Goal: Task Accomplishment & Management: Manage account settings

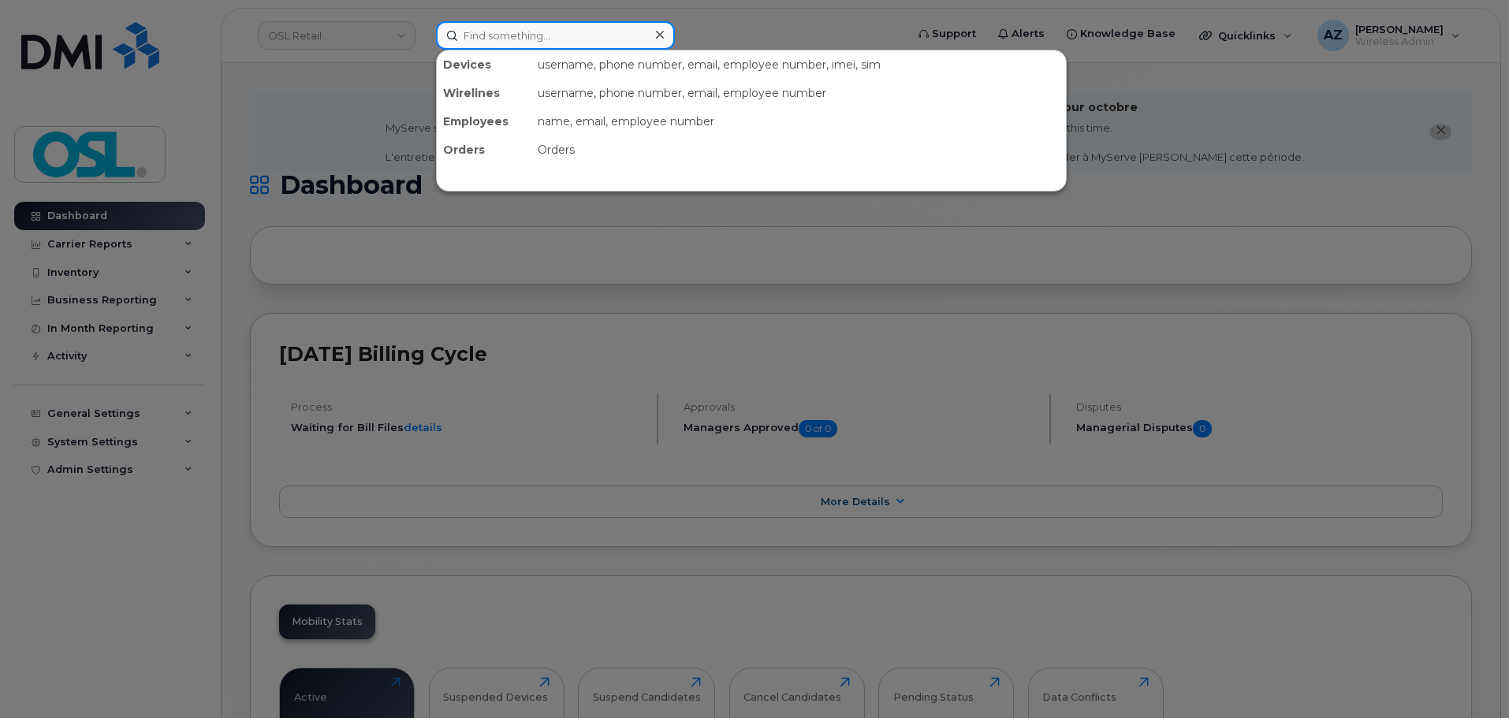
click at [554, 43] on input at bounding box center [555, 35] width 239 height 28
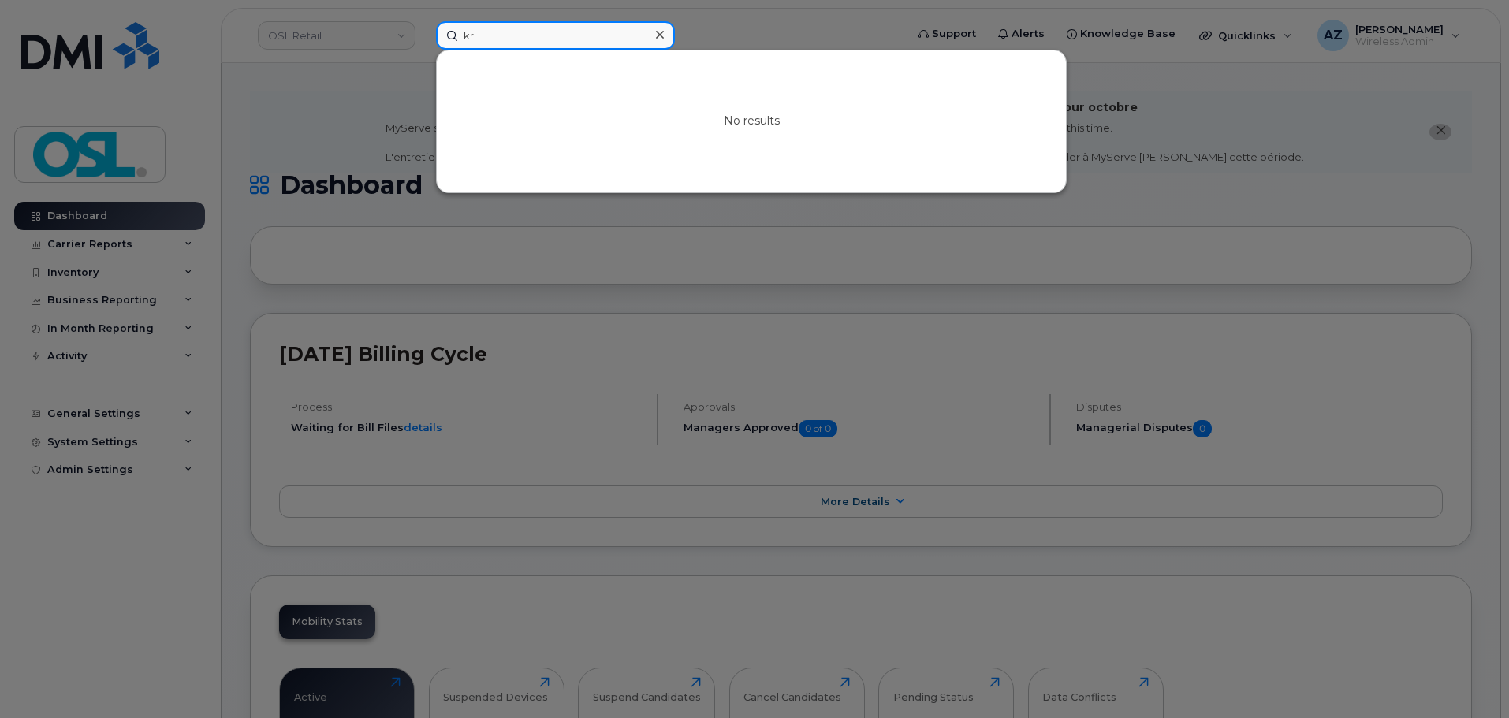
type input "k"
type input "r"
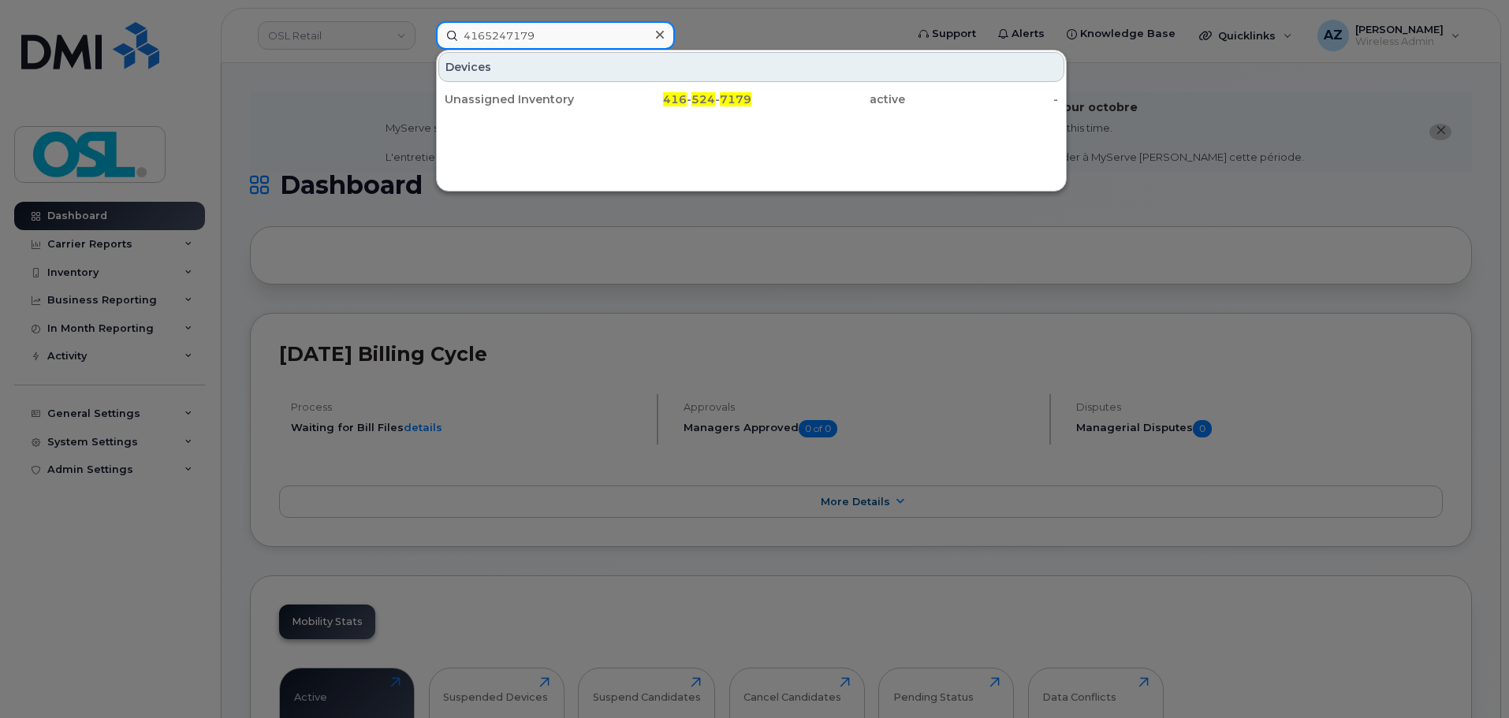
click at [575, 43] on input "4165247179" at bounding box center [555, 35] width 239 height 28
paste input "5142323408"
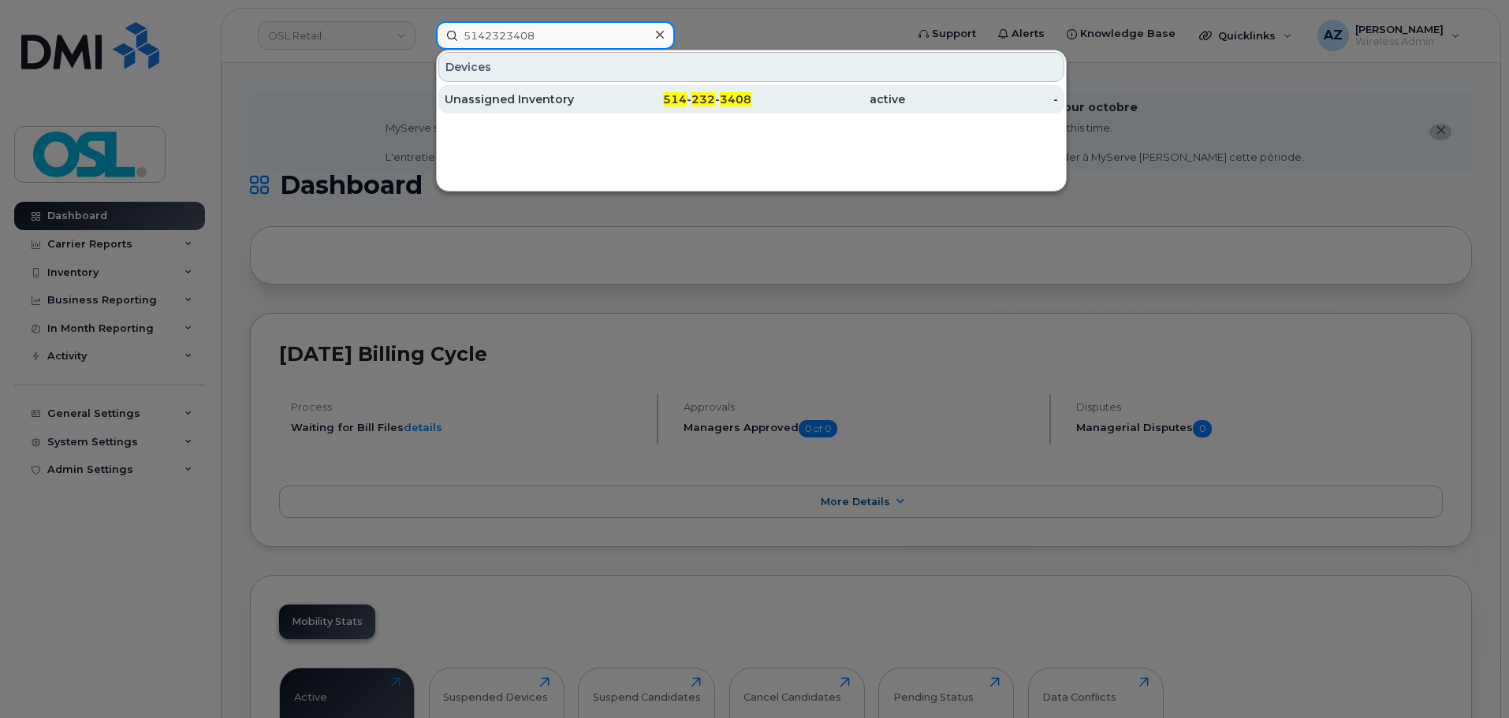
type input "5142323408"
click at [553, 93] on div "Unassigned Inventory" at bounding box center [522, 99] width 154 height 16
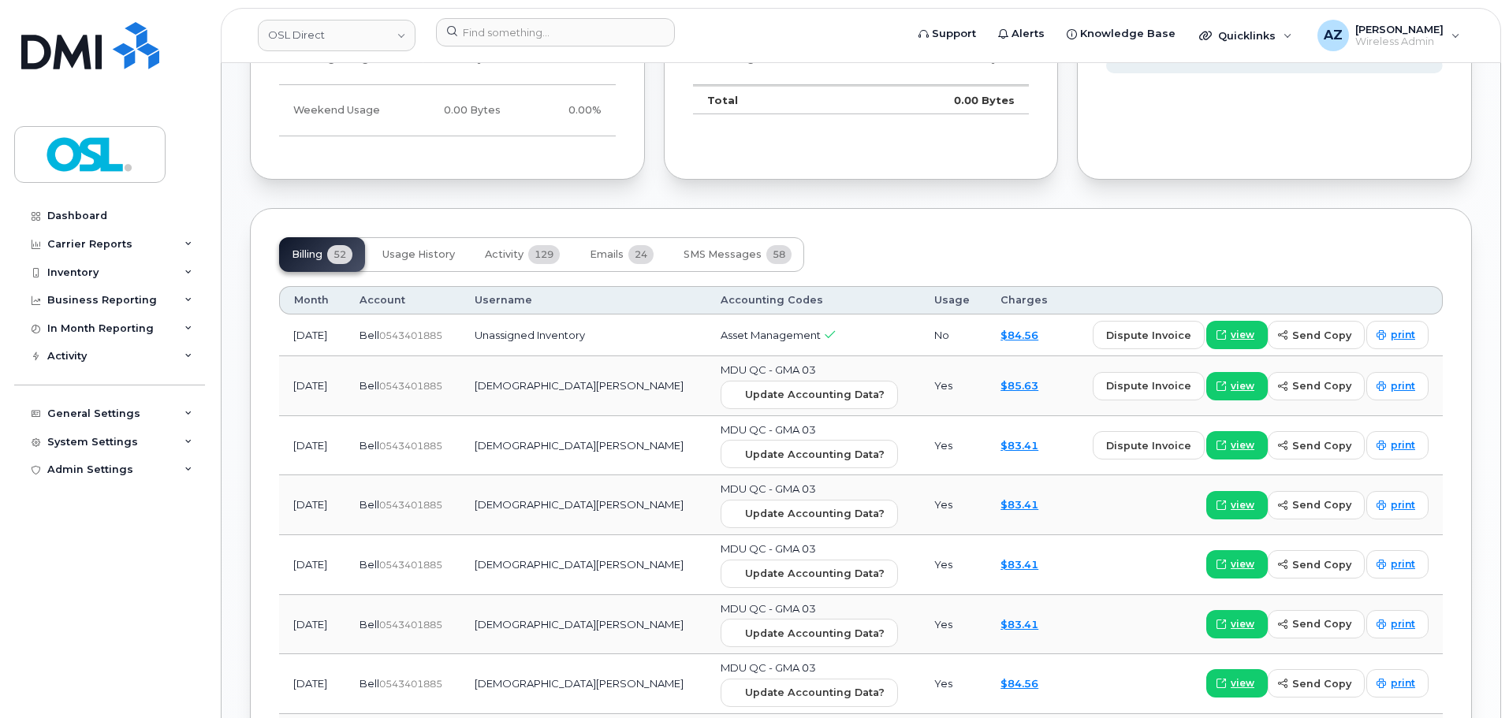
scroll to position [1182, 0]
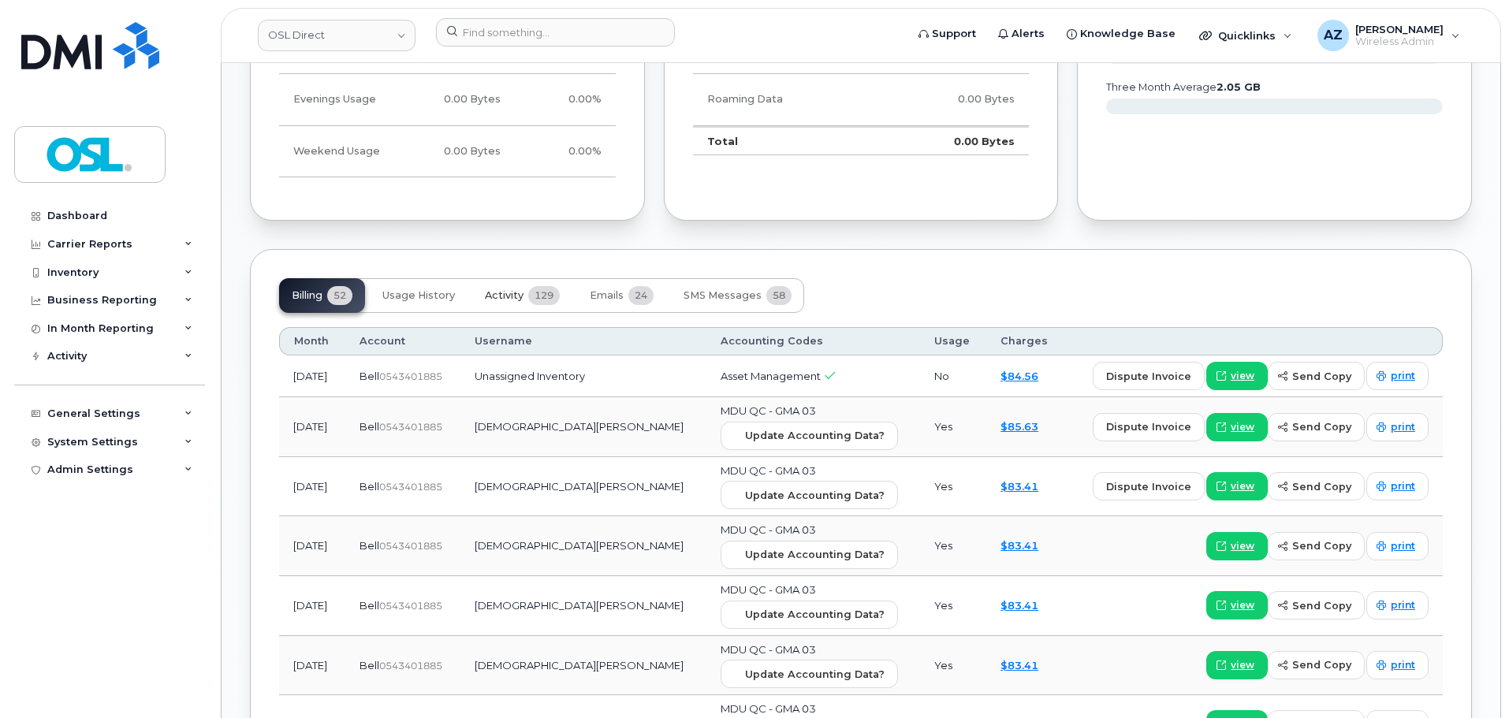
click at [513, 293] on span "Activity" at bounding box center [504, 295] width 39 height 13
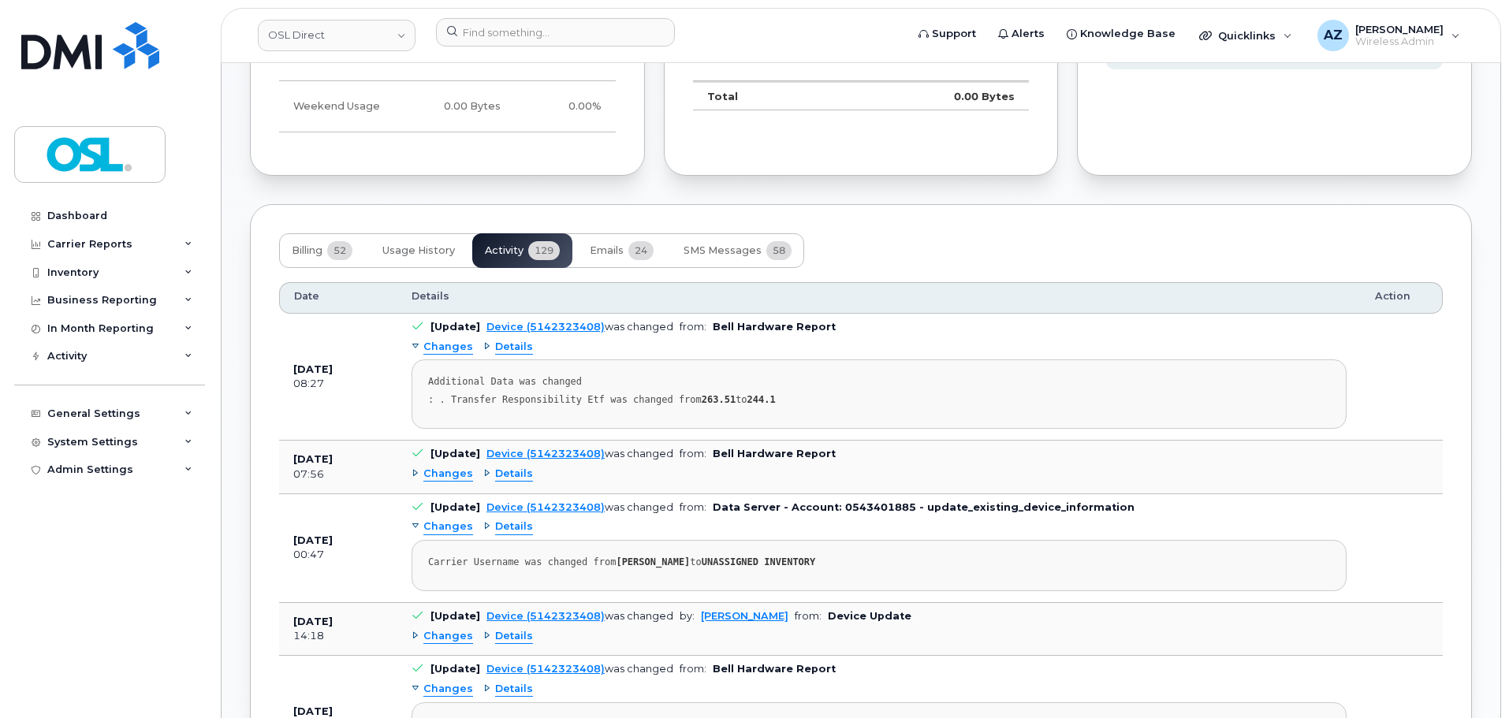
scroll to position [1261, 0]
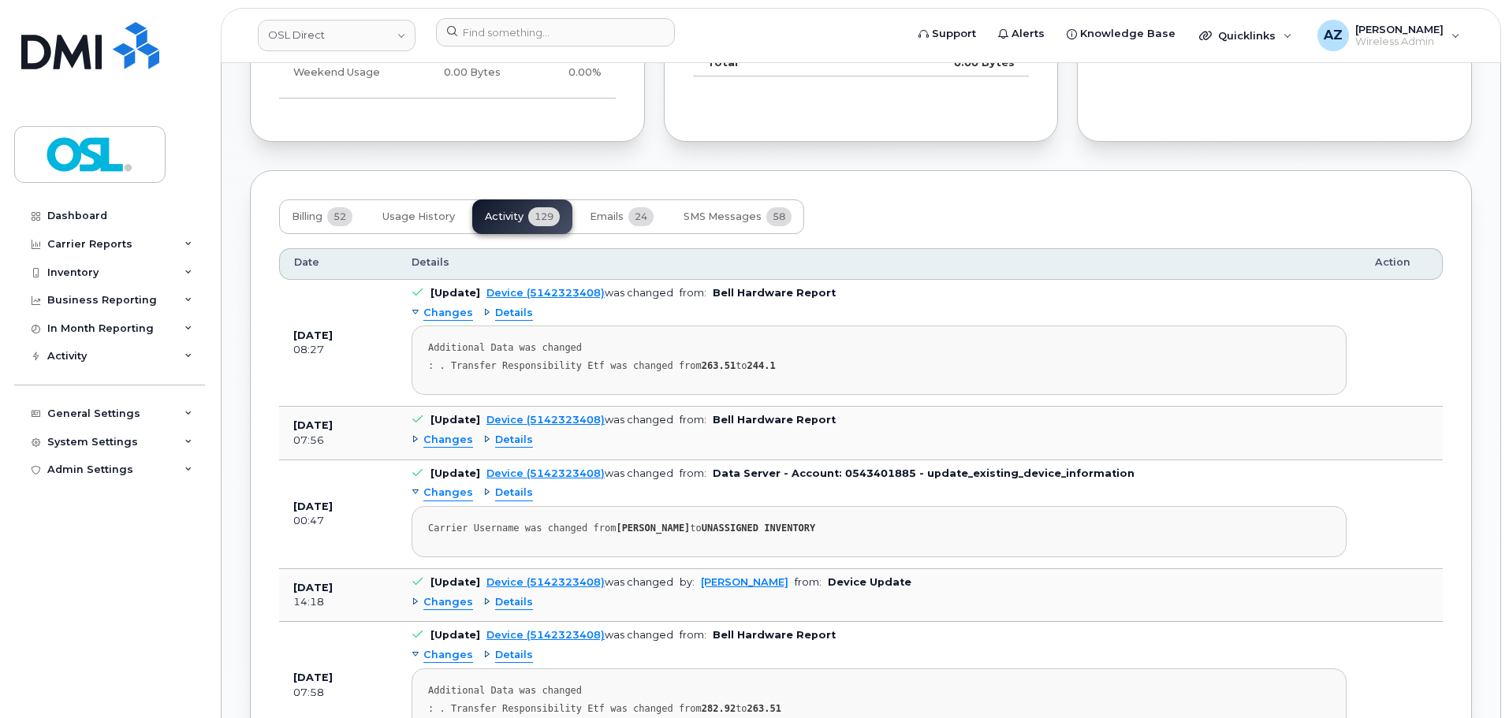
click at [418, 490] on div "Changes" at bounding box center [441, 492] width 61 height 15
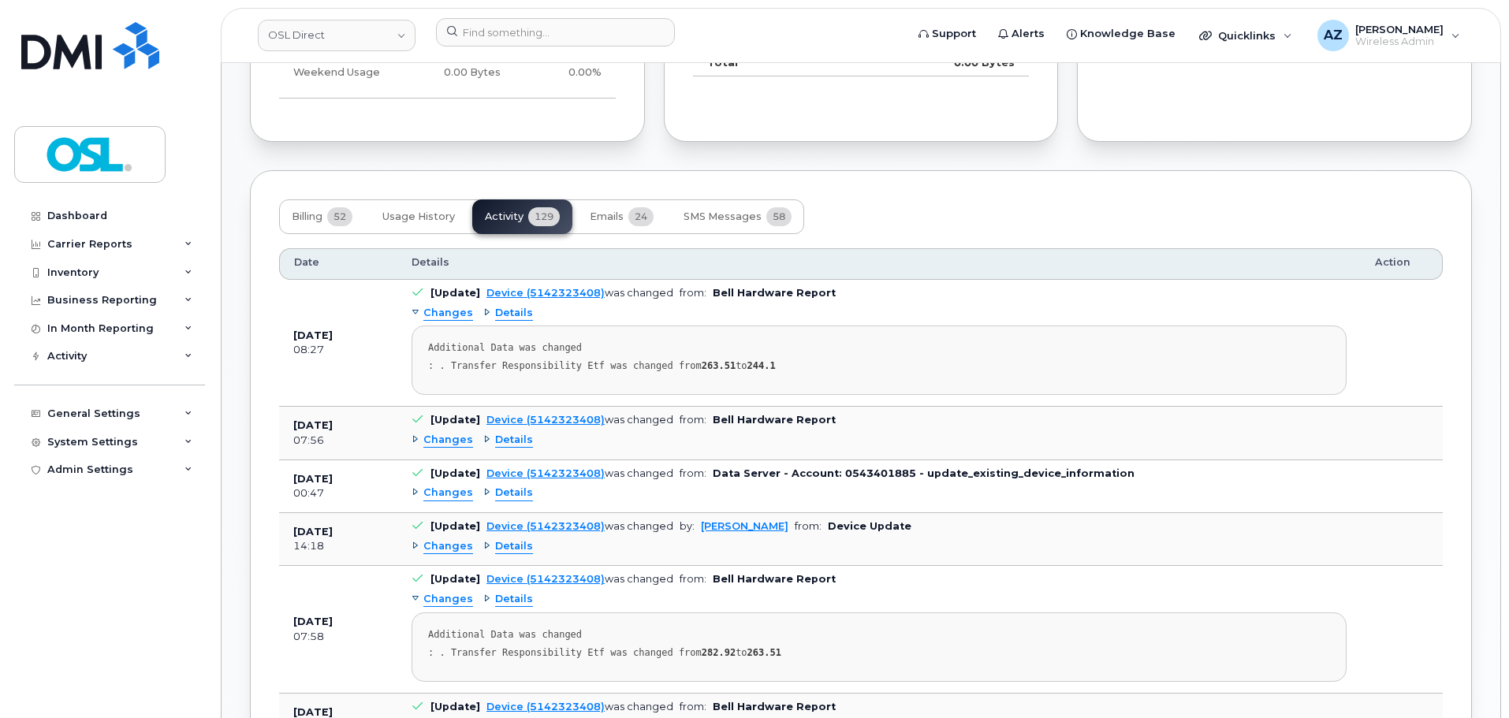
click at [415, 489] on div "Changes" at bounding box center [441, 492] width 61 height 15
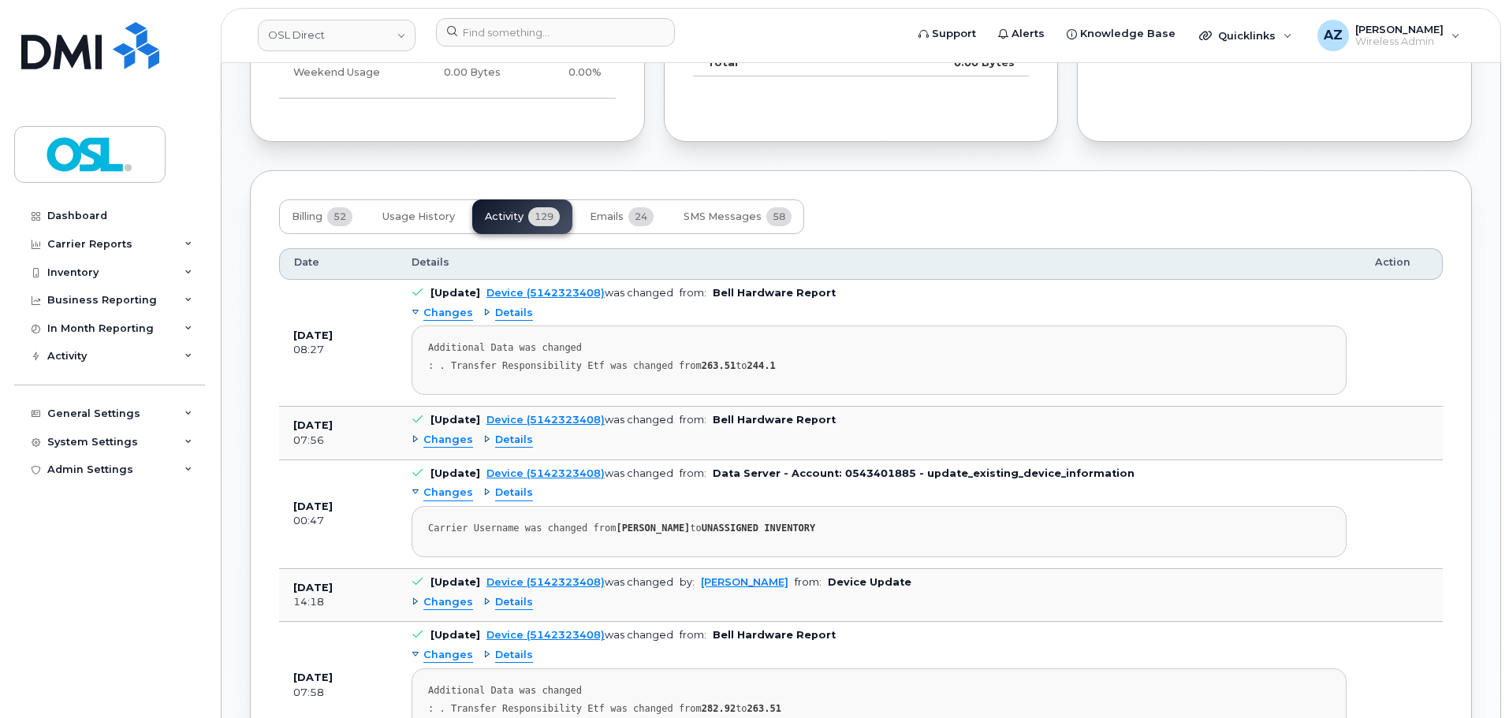
click at [477, 492] on div "Changes Details Carrier Username was changed from KRISHNA RAMALINGAM to UNASSIG…" at bounding box center [878, 519] width 935 height 76
click at [483, 491] on div "Details" at bounding box center [508, 492] width 50 height 15
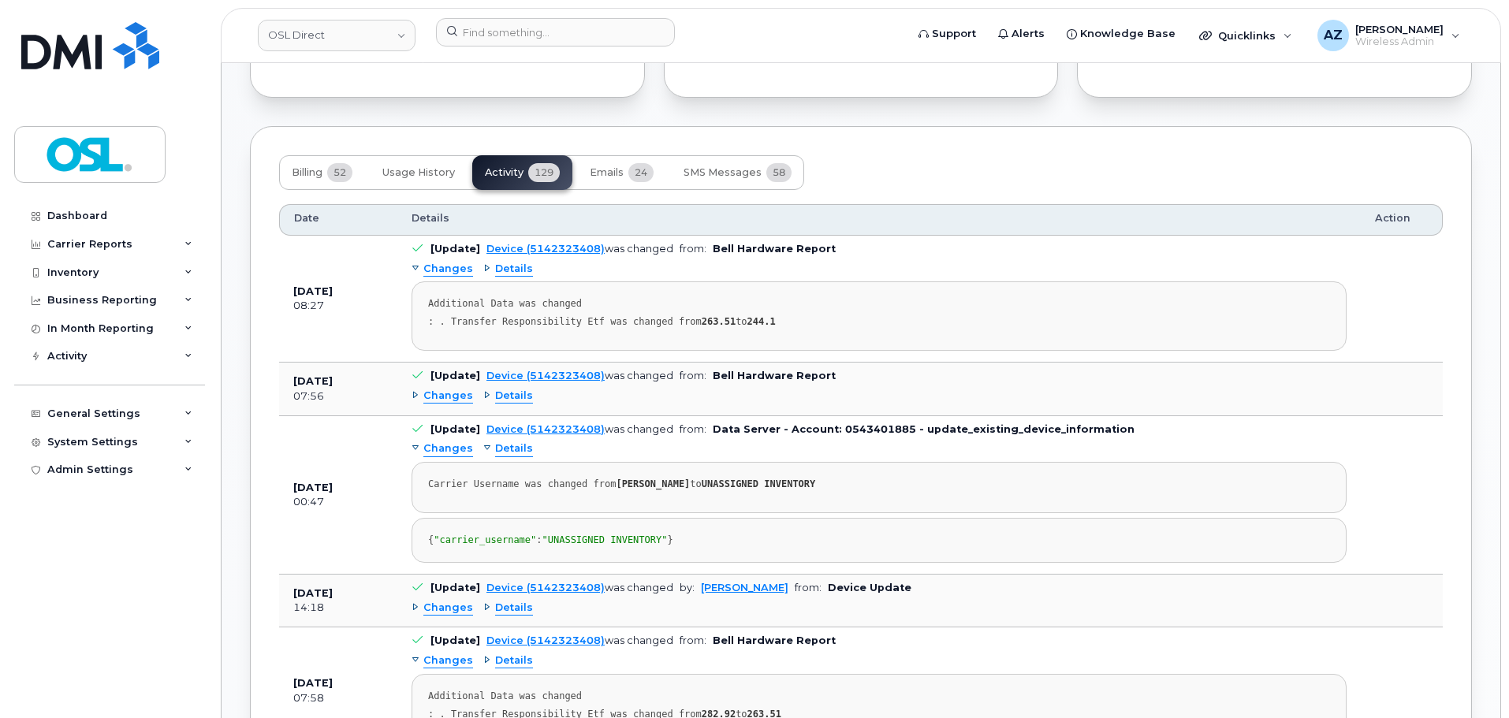
scroll to position [1340, 0]
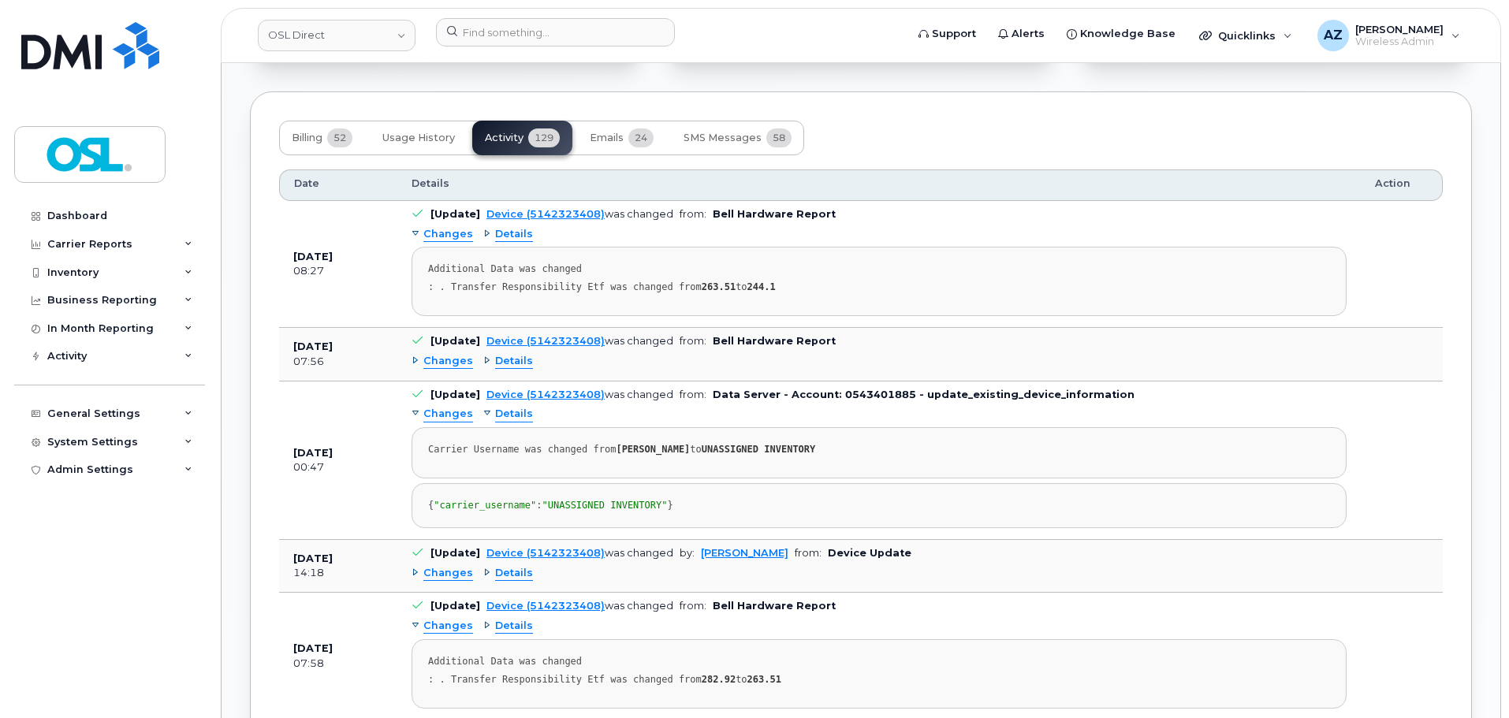
click at [411, 593] on td "[Update] Device (5142323408) was changed by: Jomari Rojas from: Device Update C…" at bounding box center [878, 566] width 963 height 53
click at [417, 581] on div "Changes" at bounding box center [441, 573] width 61 height 15
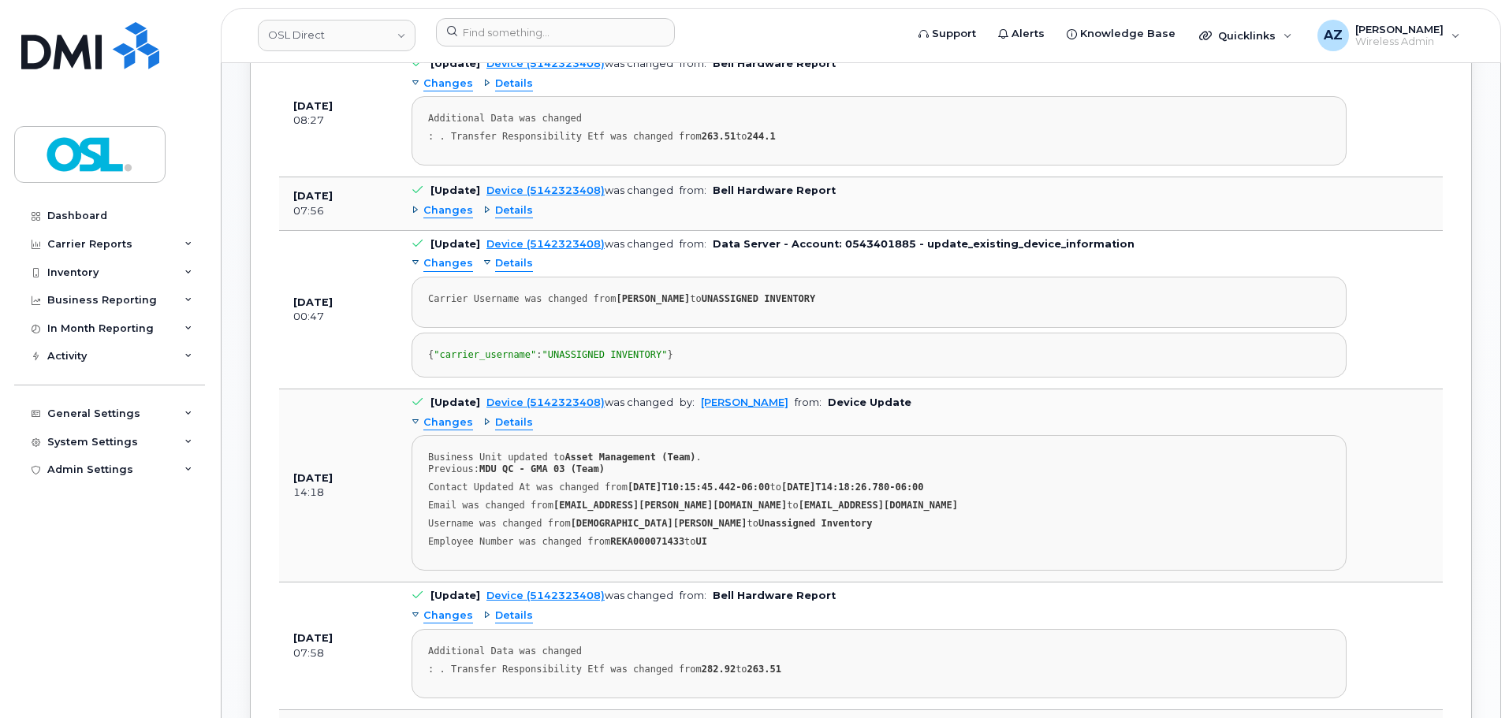
scroll to position [1497, 0]
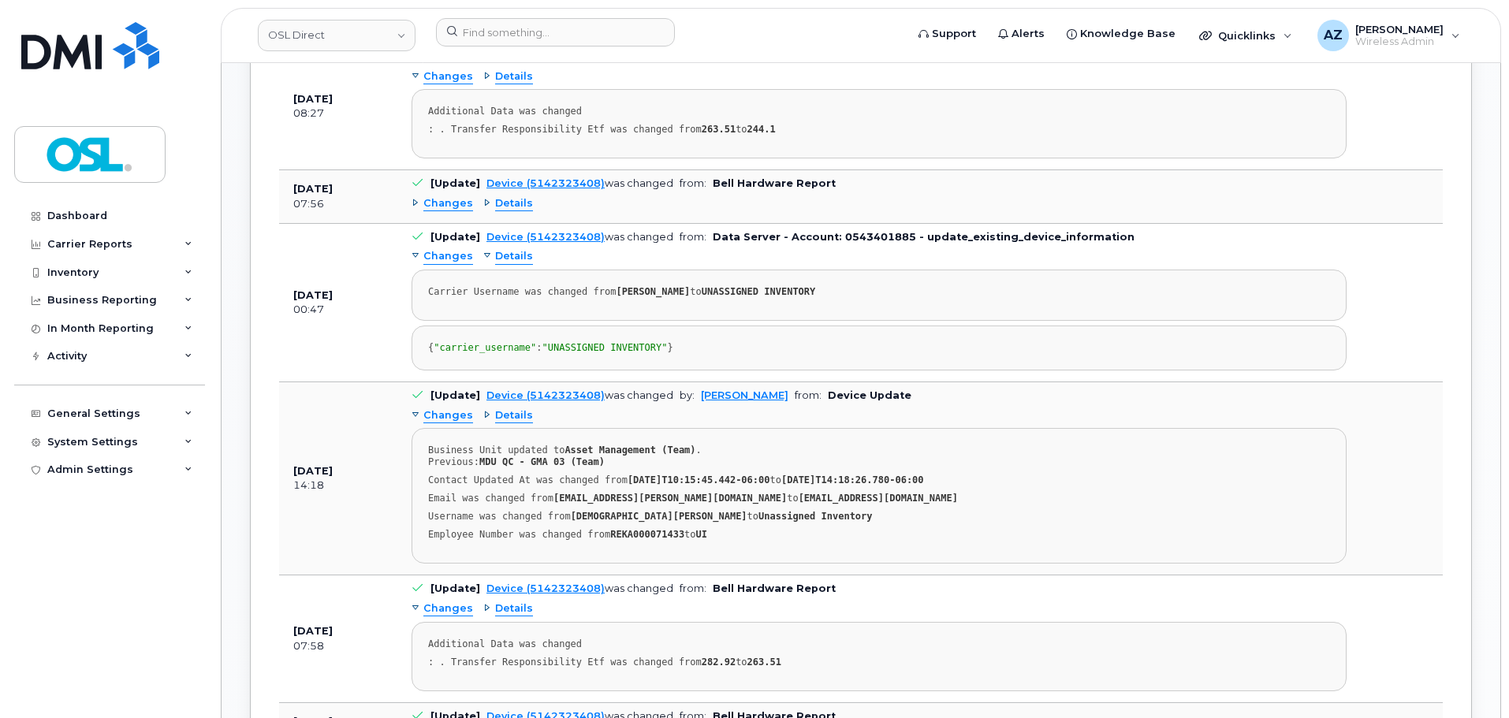
click at [483, 423] on div "Details" at bounding box center [508, 415] width 50 height 15
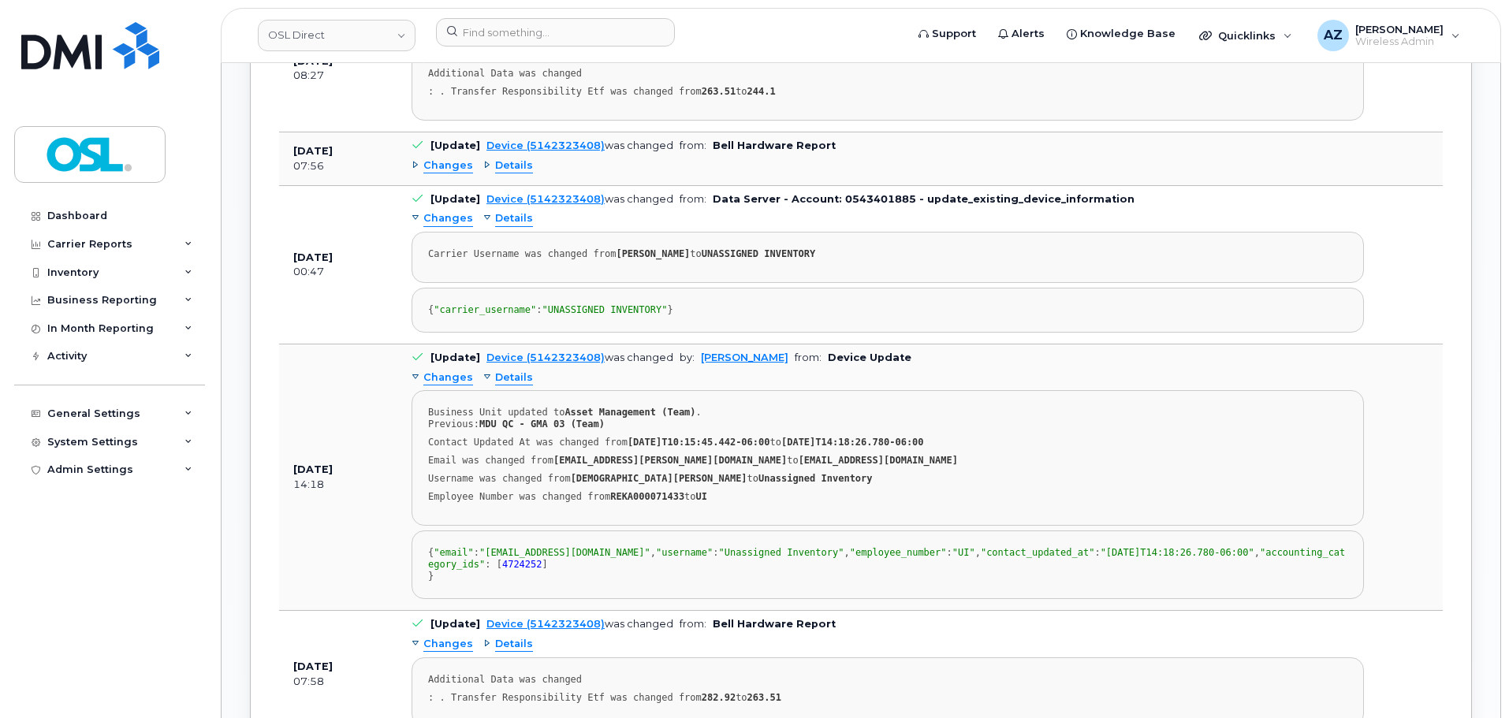
scroll to position [1576, 0]
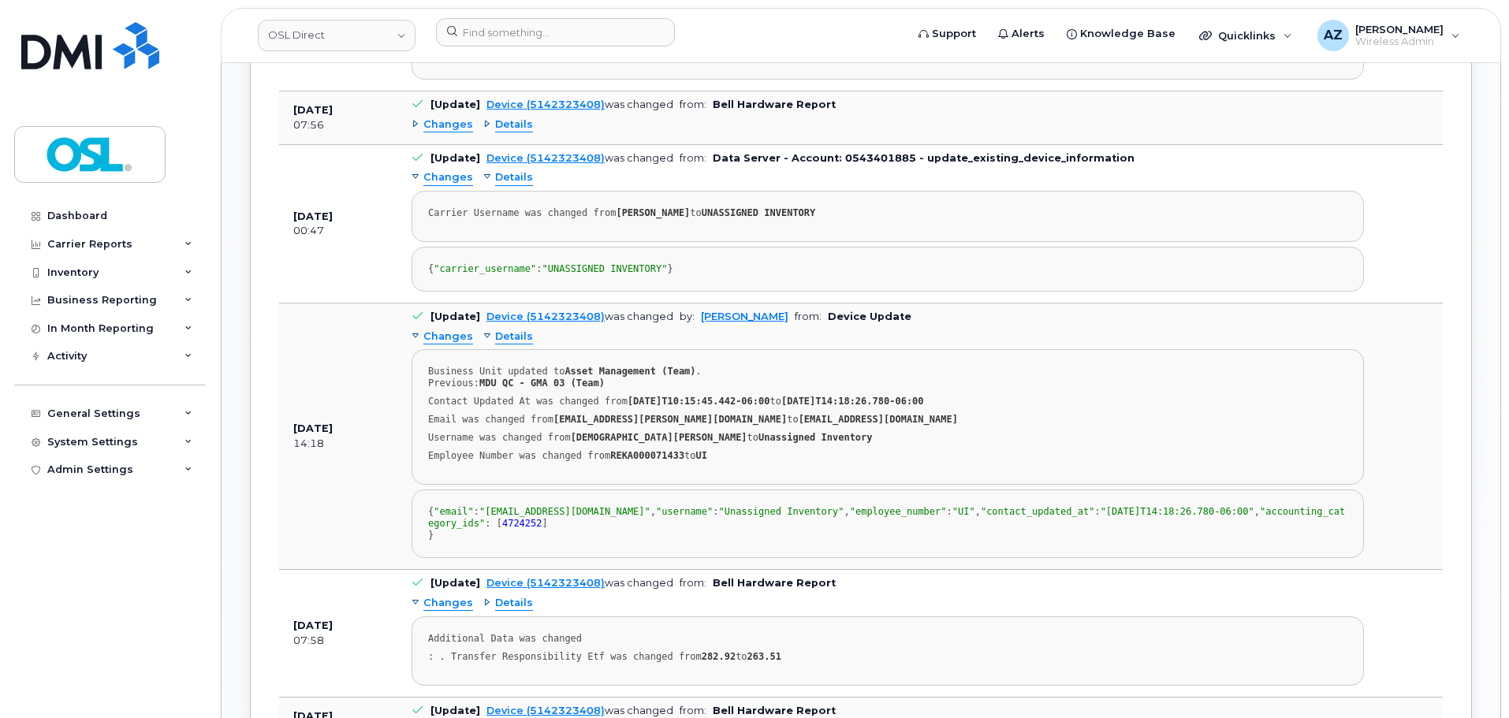
click at [738, 541] on div "{ "email" : "support@osldirect.com" , "username" : "Unassigned Inventory" , "em…" at bounding box center [887, 523] width 919 height 35
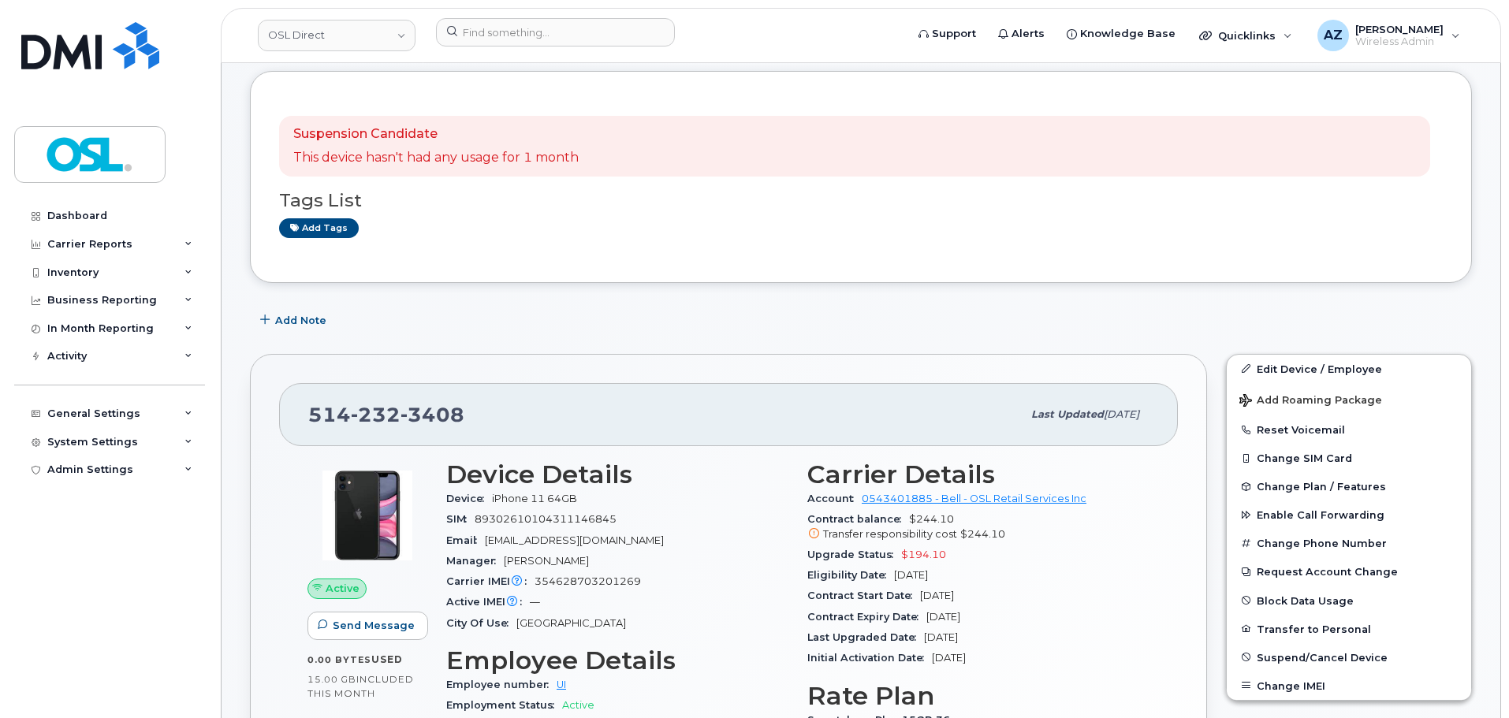
scroll to position [0, 0]
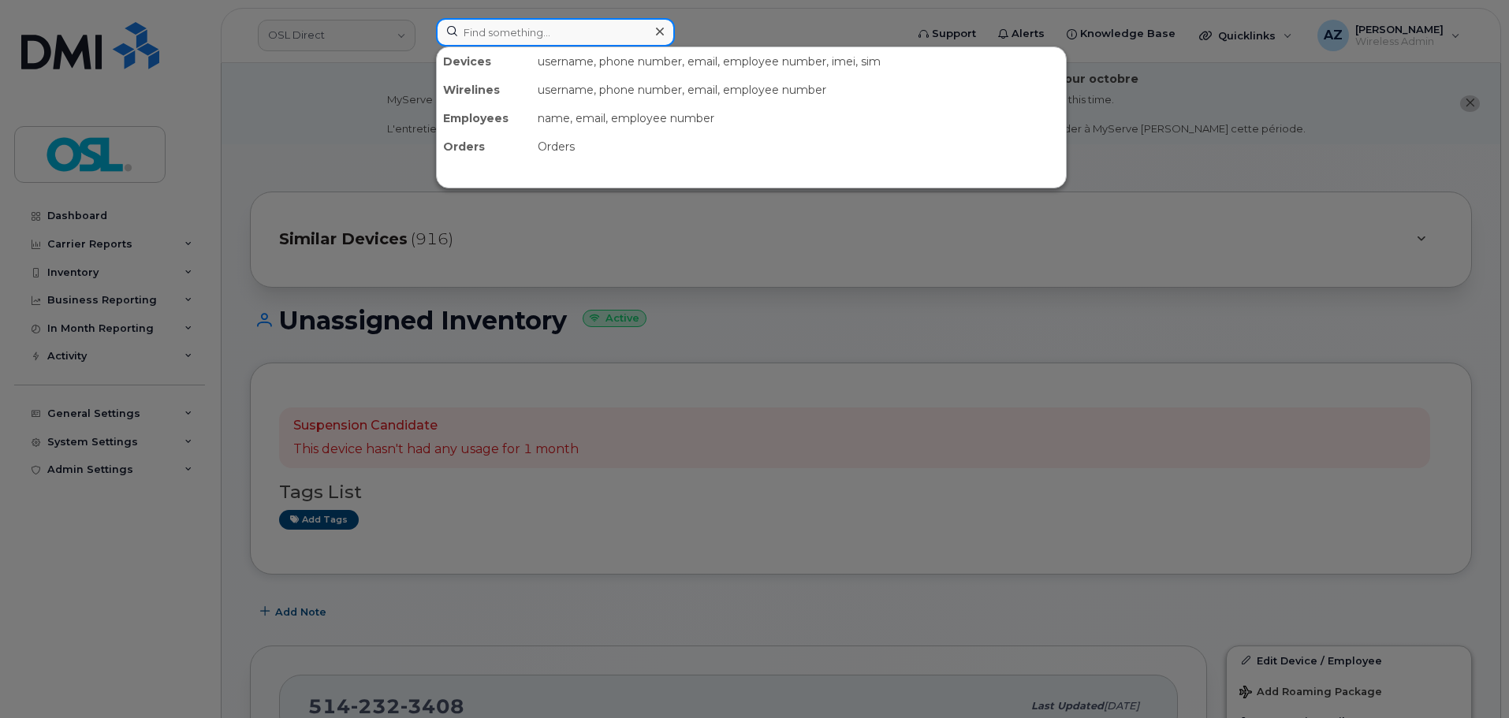
click at [568, 33] on input at bounding box center [555, 32] width 239 height 28
paste input "4165247179"
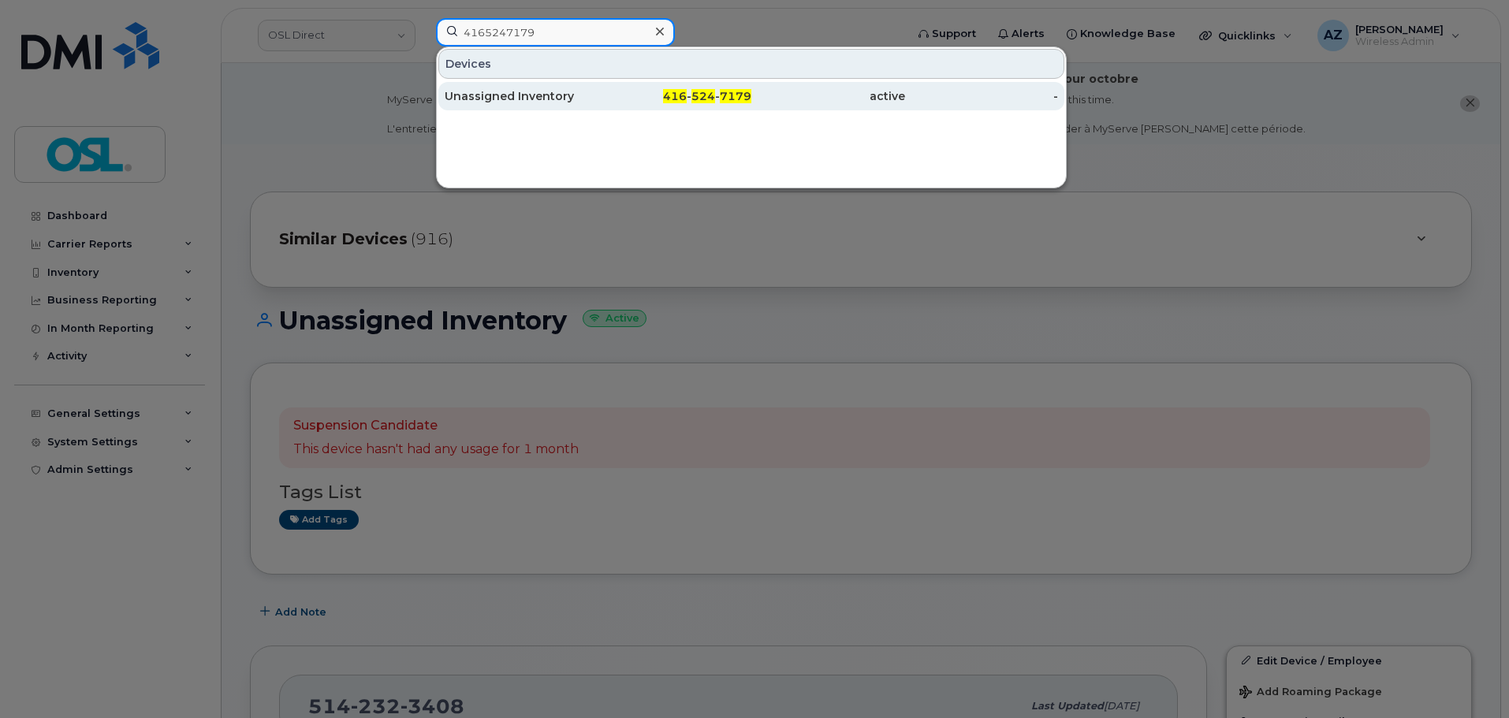
type input "4165247179"
drag, startPoint x: 525, startPoint y: 95, endPoint x: 523, endPoint y: 104, distance: 9.6
click at [525, 95] on div "Unassigned Inventory" at bounding box center [522, 96] width 154 height 16
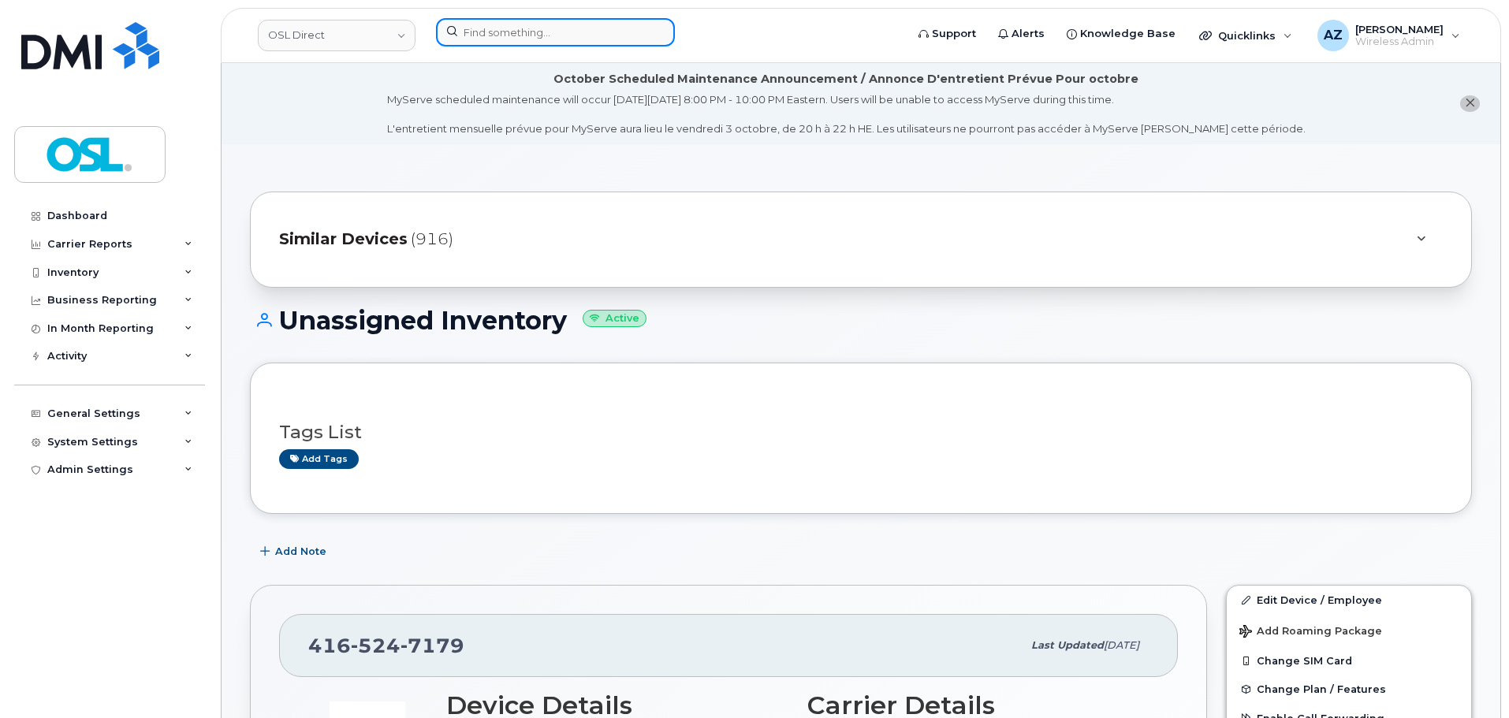
click at [533, 28] on input at bounding box center [555, 32] width 239 height 28
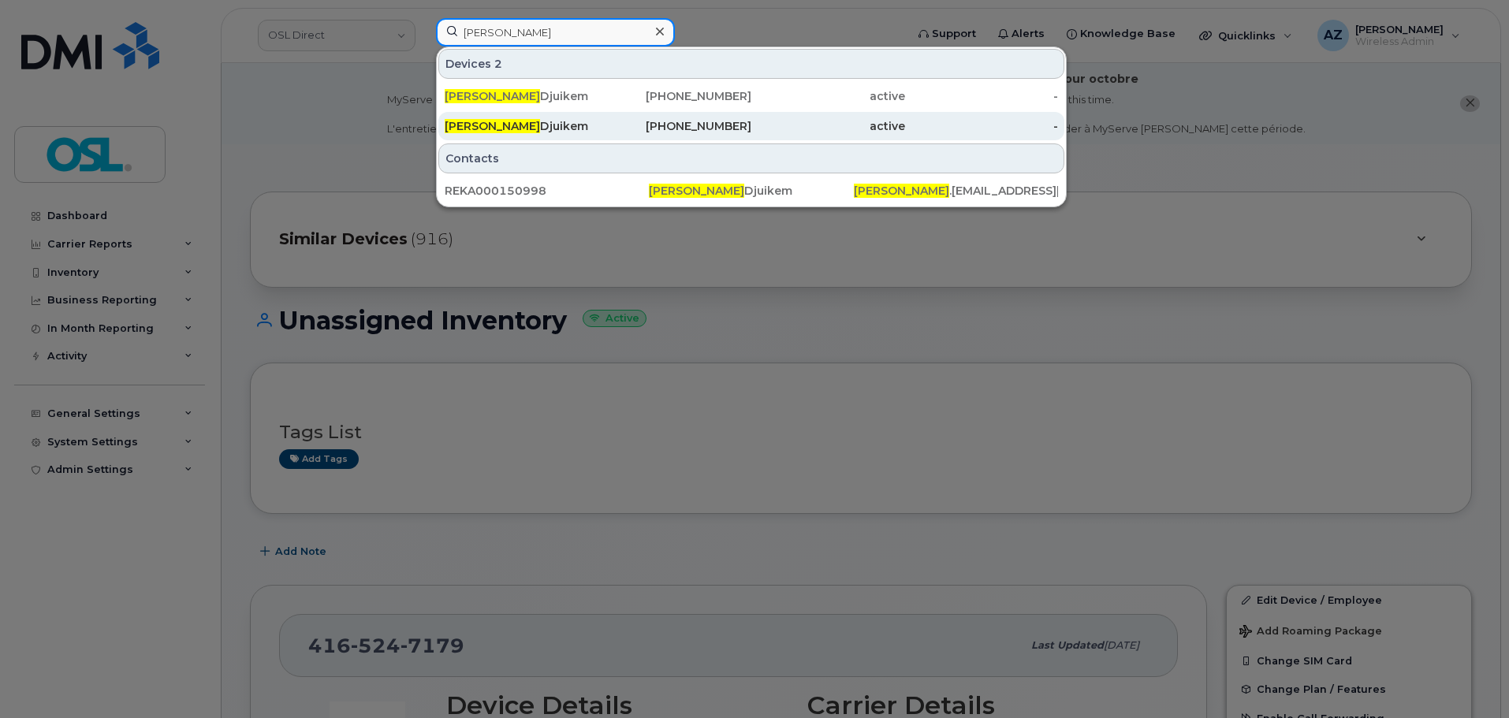
type input "[PERSON_NAME]"
click at [501, 125] on div "[PERSON_NAME]" at bounding box center [522, 126] width 154 height 16
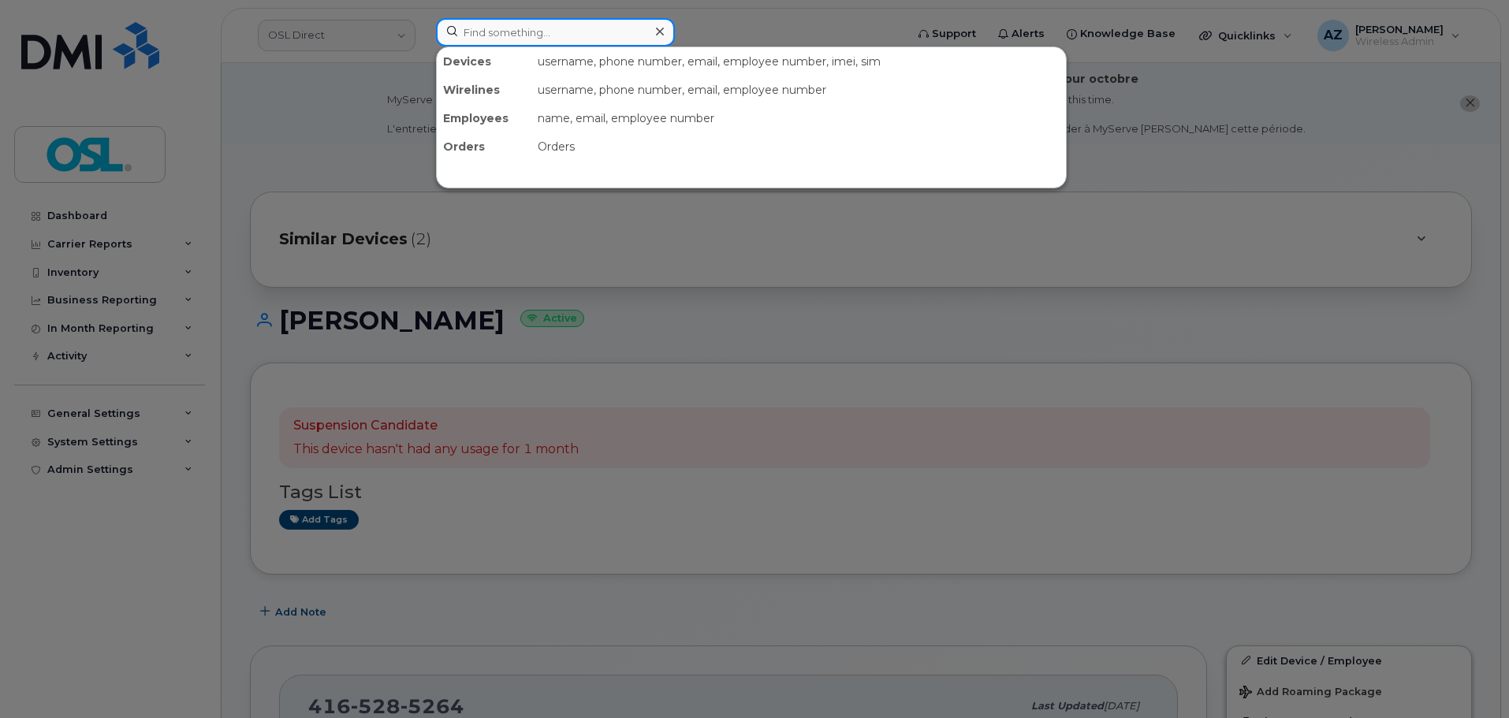
click at [565, 35] on input at bounding box center [555, 32] width 239 height 28
paste input "14382707859"
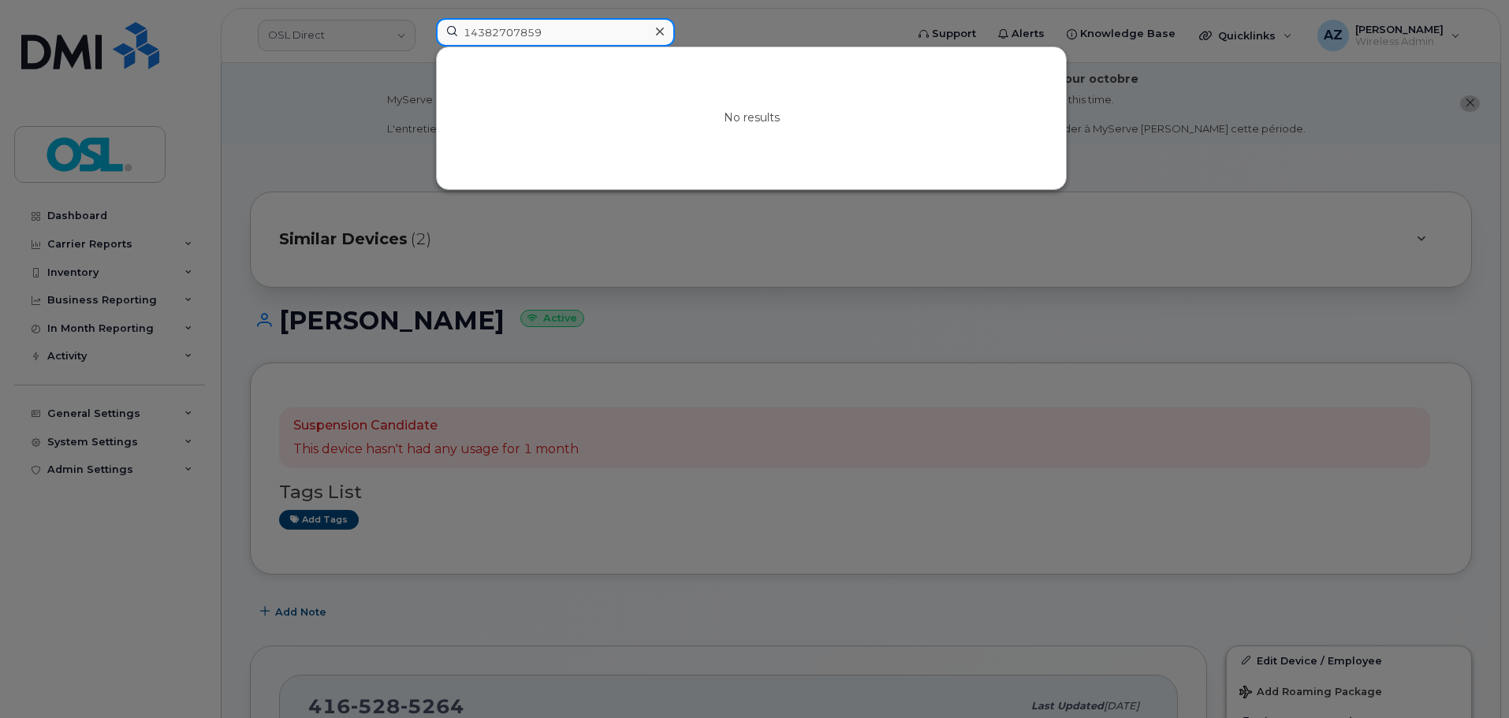
click at [468, 30] on input "14382707859" at bounding box center [555, 32] width 239 height 28
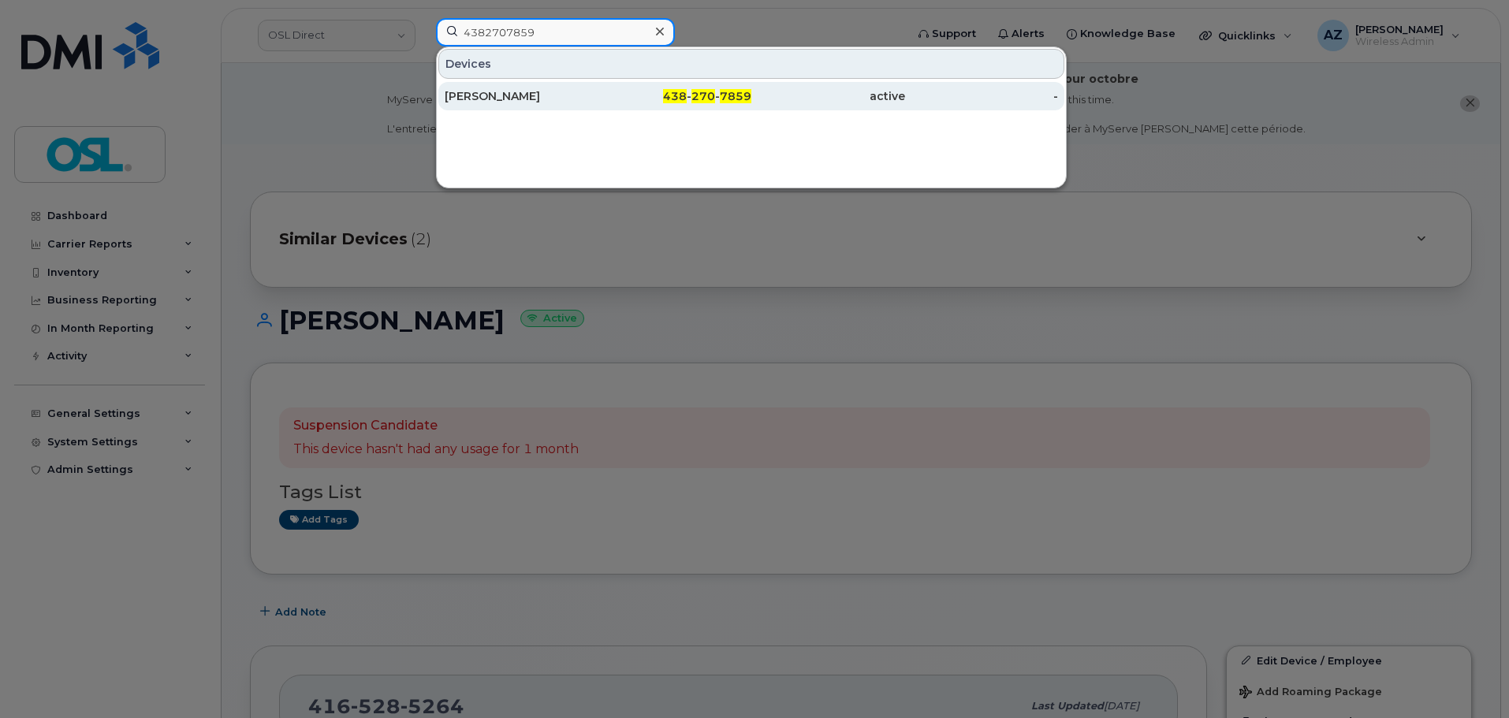
type input "4382707859"
click at [581, 90] on div "Duris Djuikem" at bounding box center [522, 96] width 154 height 16
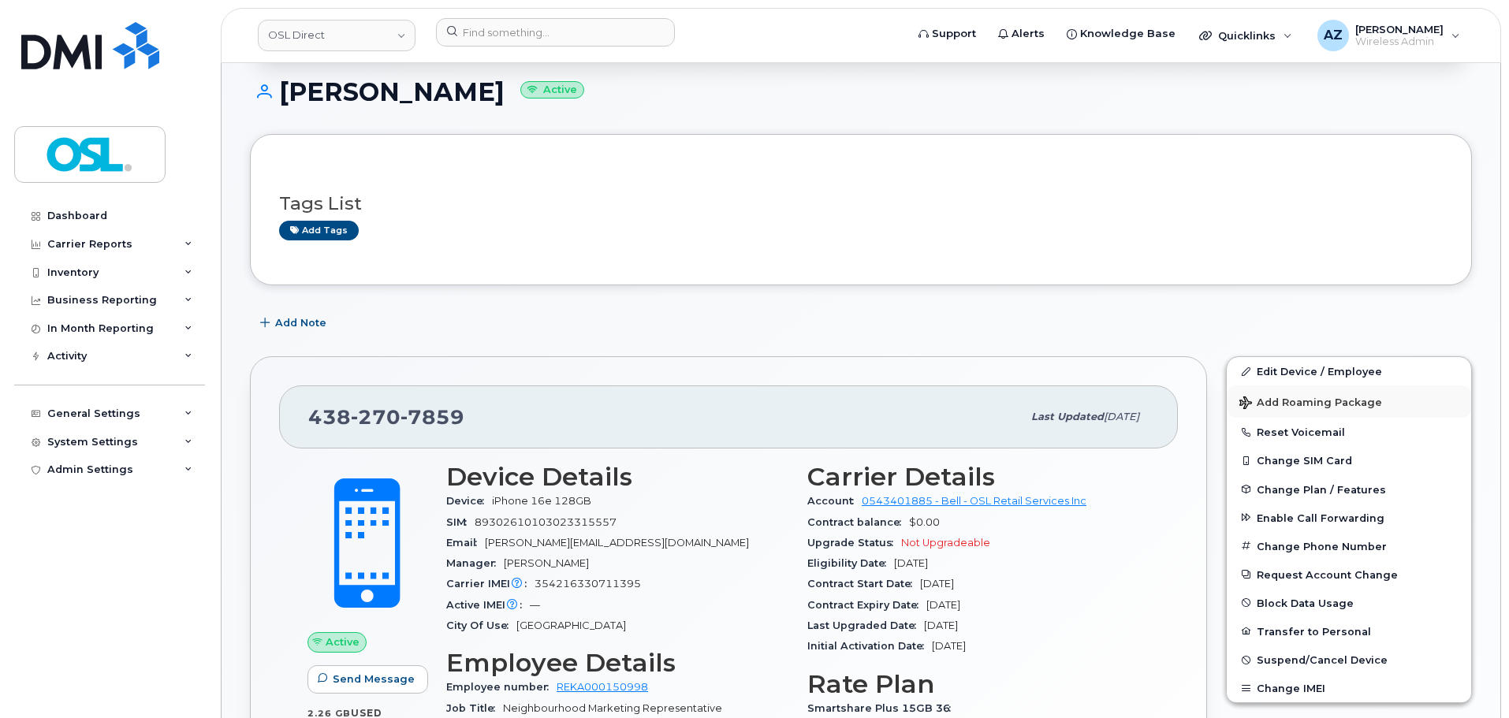
scroll to position [236, 0]
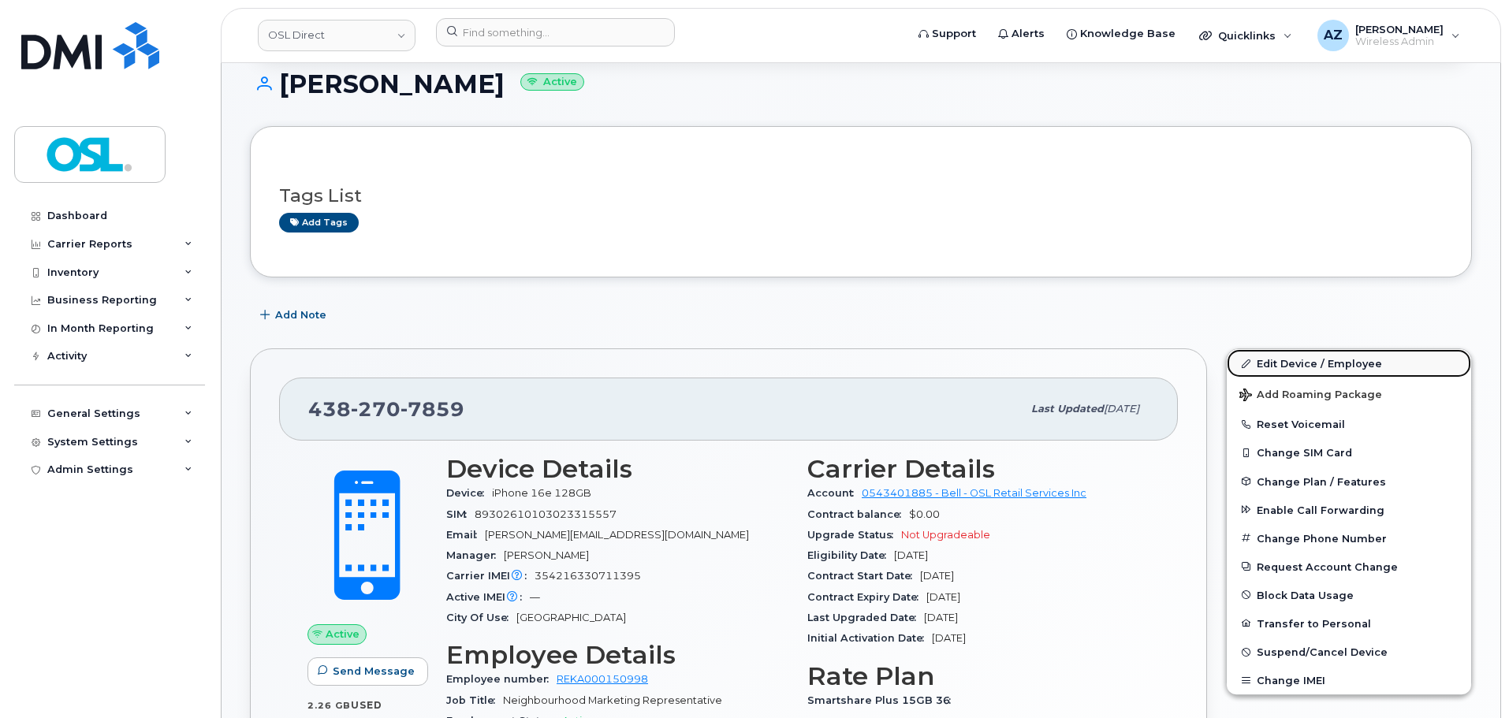
click at [1285, 358] on link "Edit Device / Employee" at bounding box center [1348, 363] width 244 height 28
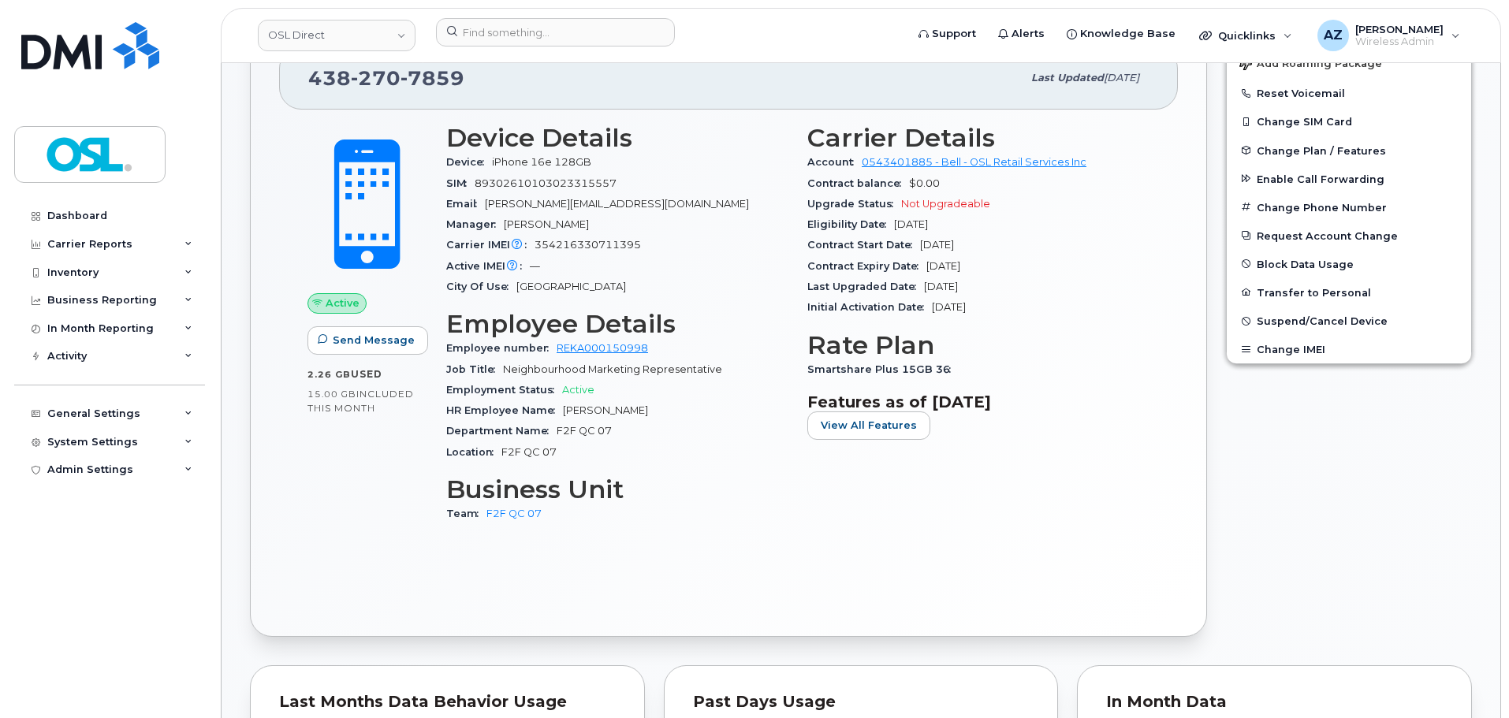
scroll to position [631, 0]
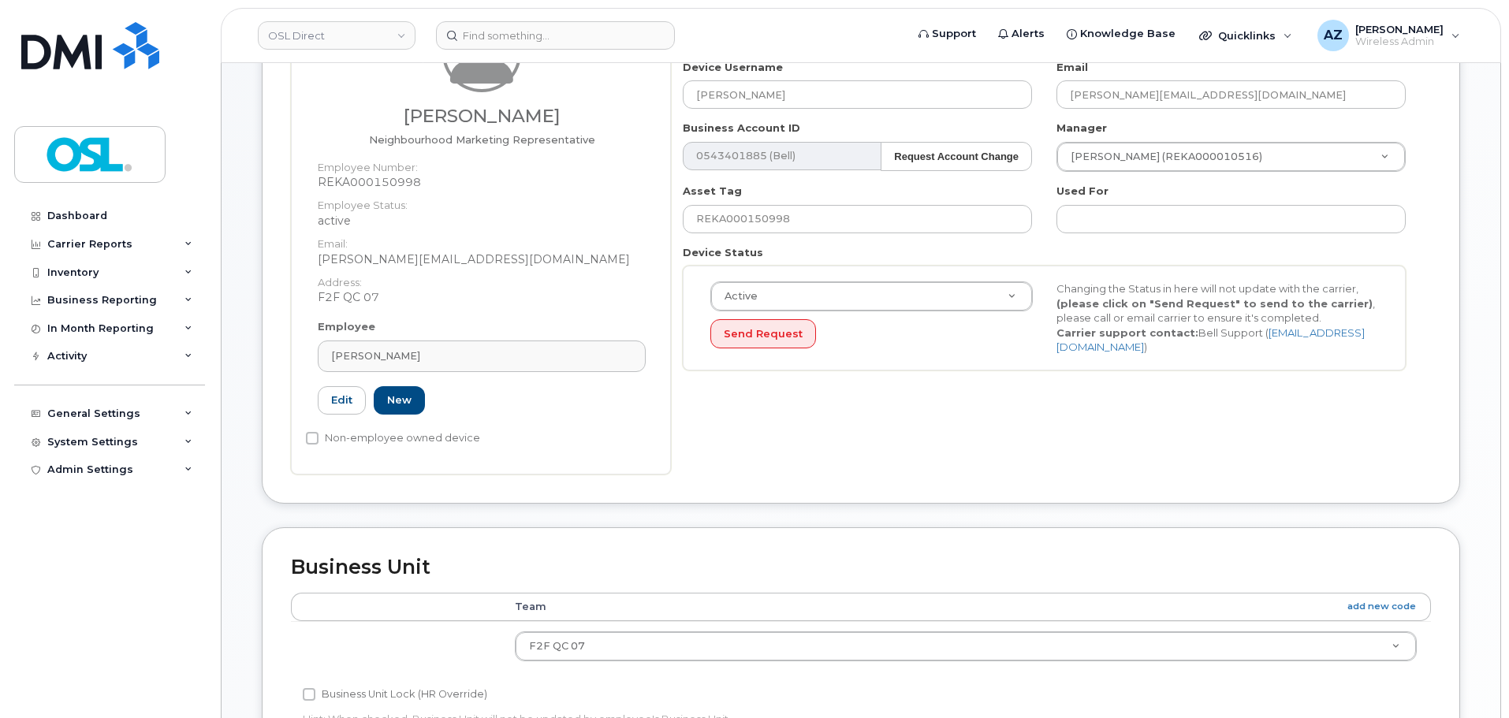
scroll to position [238, 0]
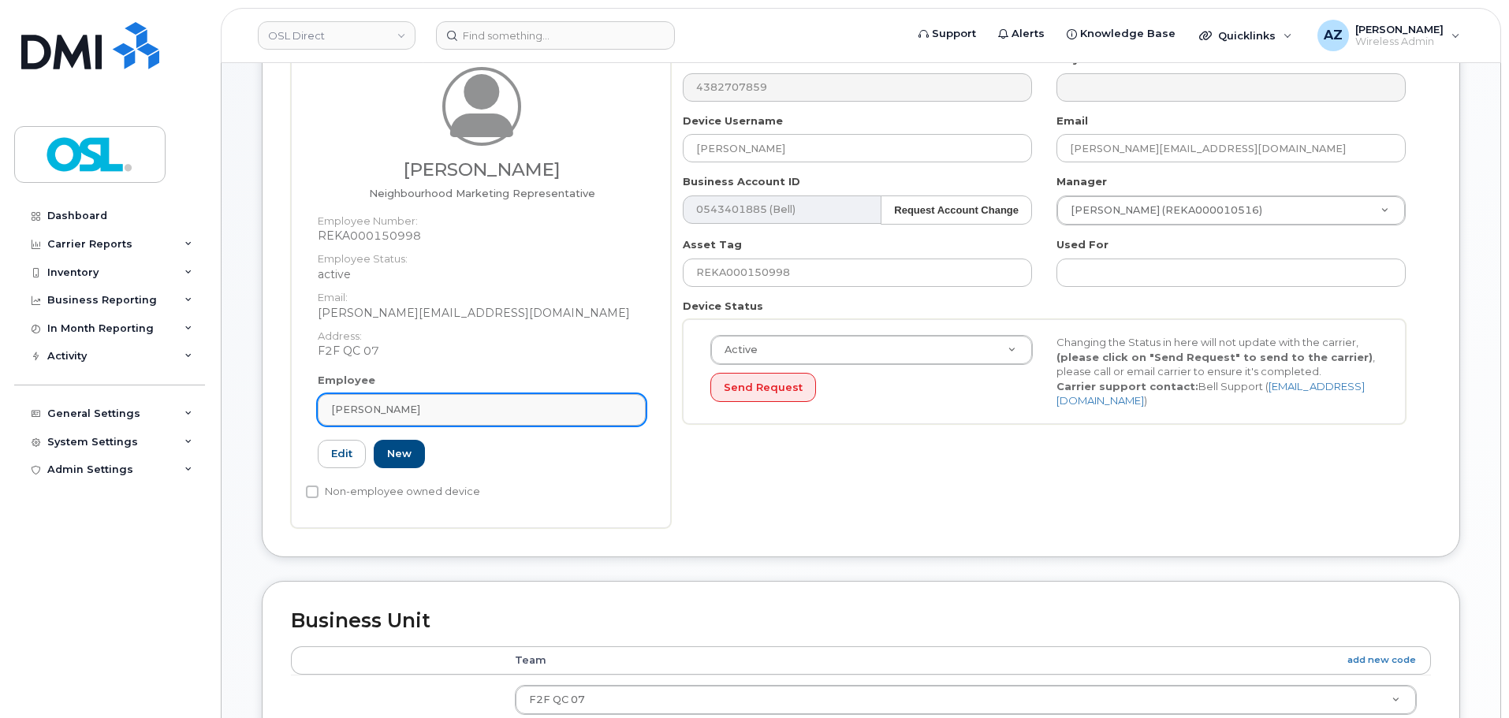
click at [445, 418] on link "[PERSON_NAME]" at bounding box center [482, 410] width 328 height 32
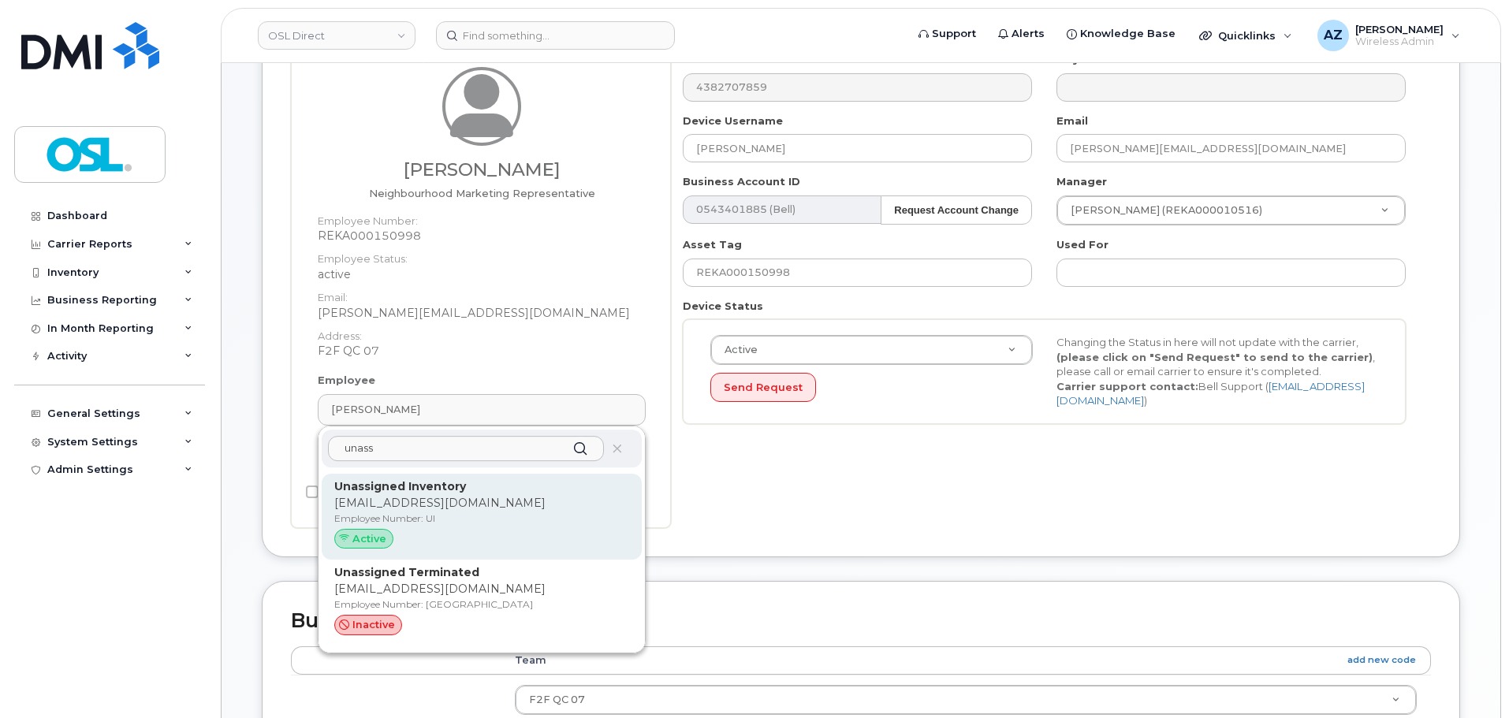
type input "unass"
click at [457, 504] on p "support@osldirect.com" at bounding box center [481, 503] width 295 height 17
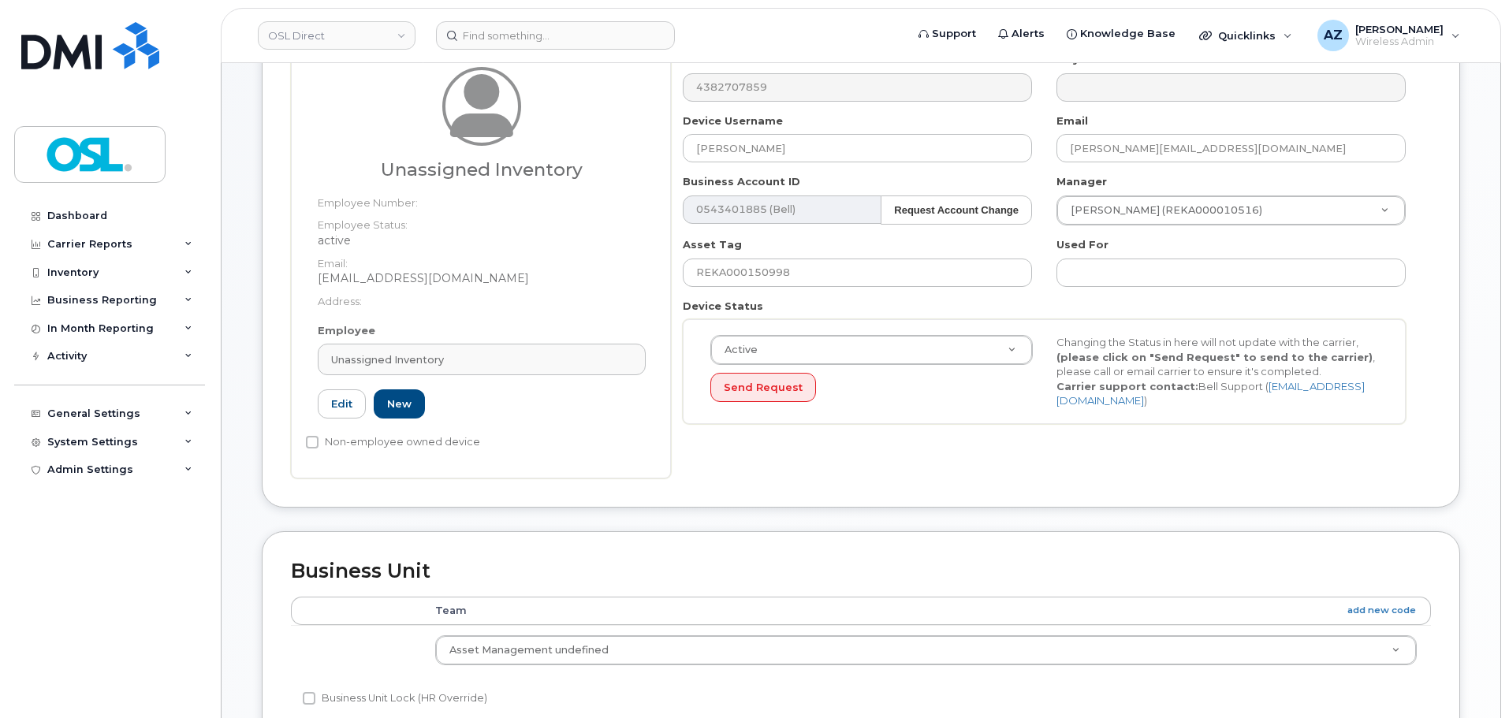
type input "UI"
type input "Unassigned Inventory"
type input "support@osldirect.com"
type input "4724252"
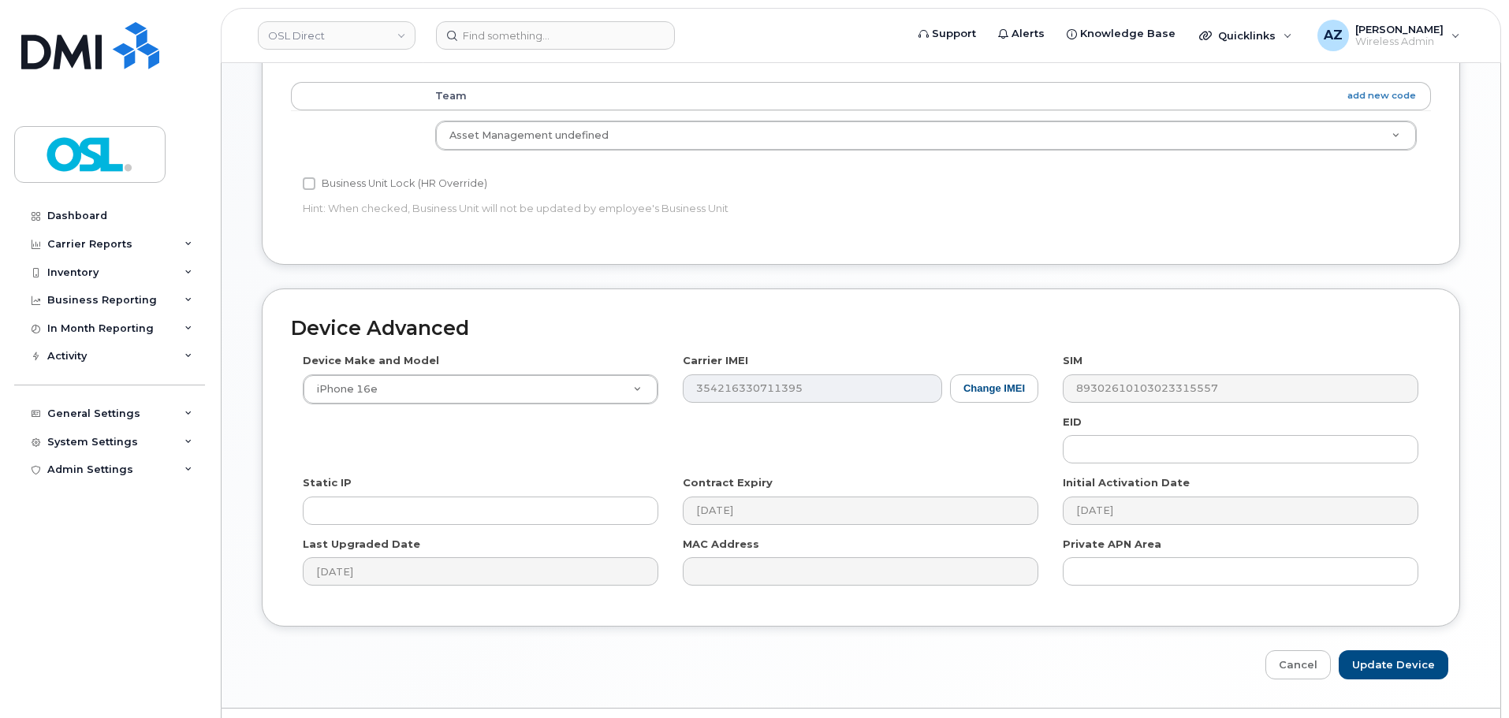
scroll to position [793, 0]
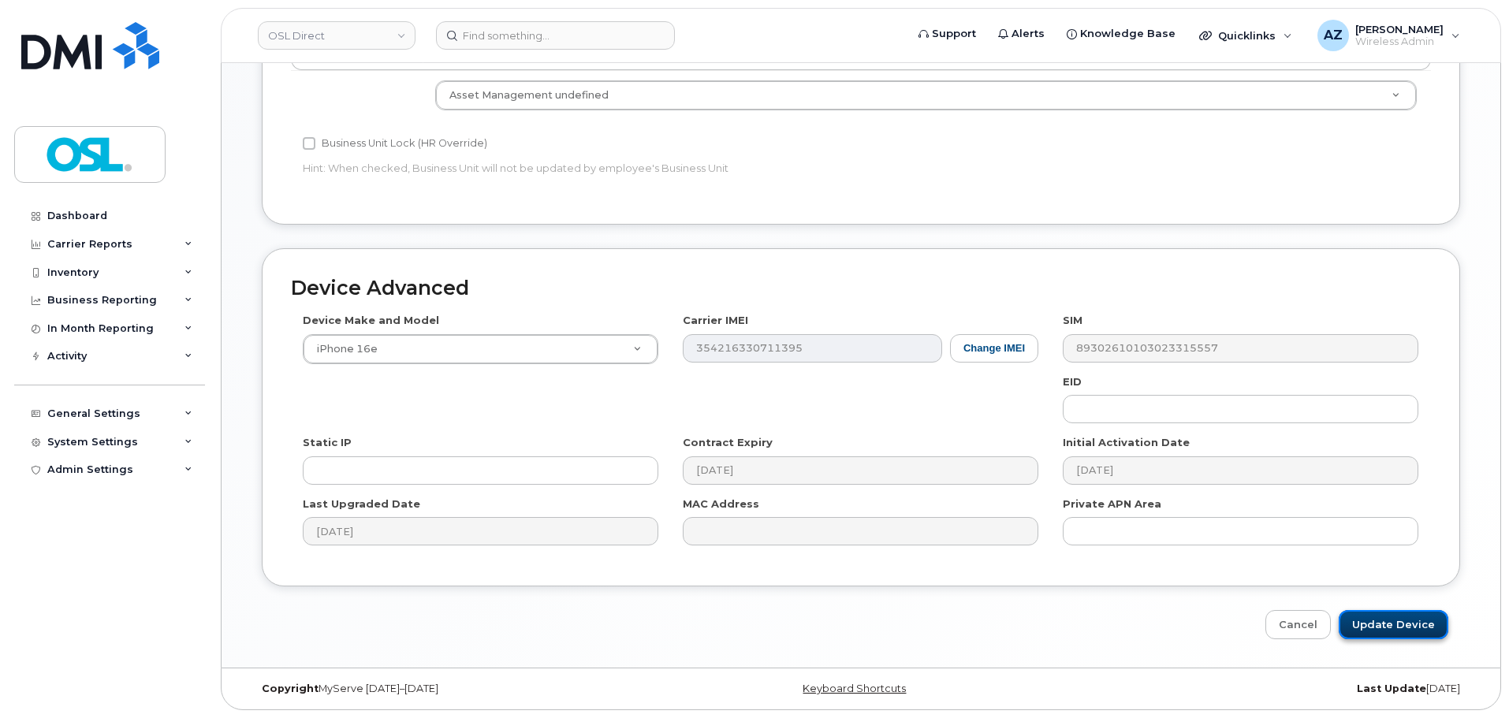
click at [1392, 626] on input "Update Device" at bounding box center [1393, 624] width 110 height 29
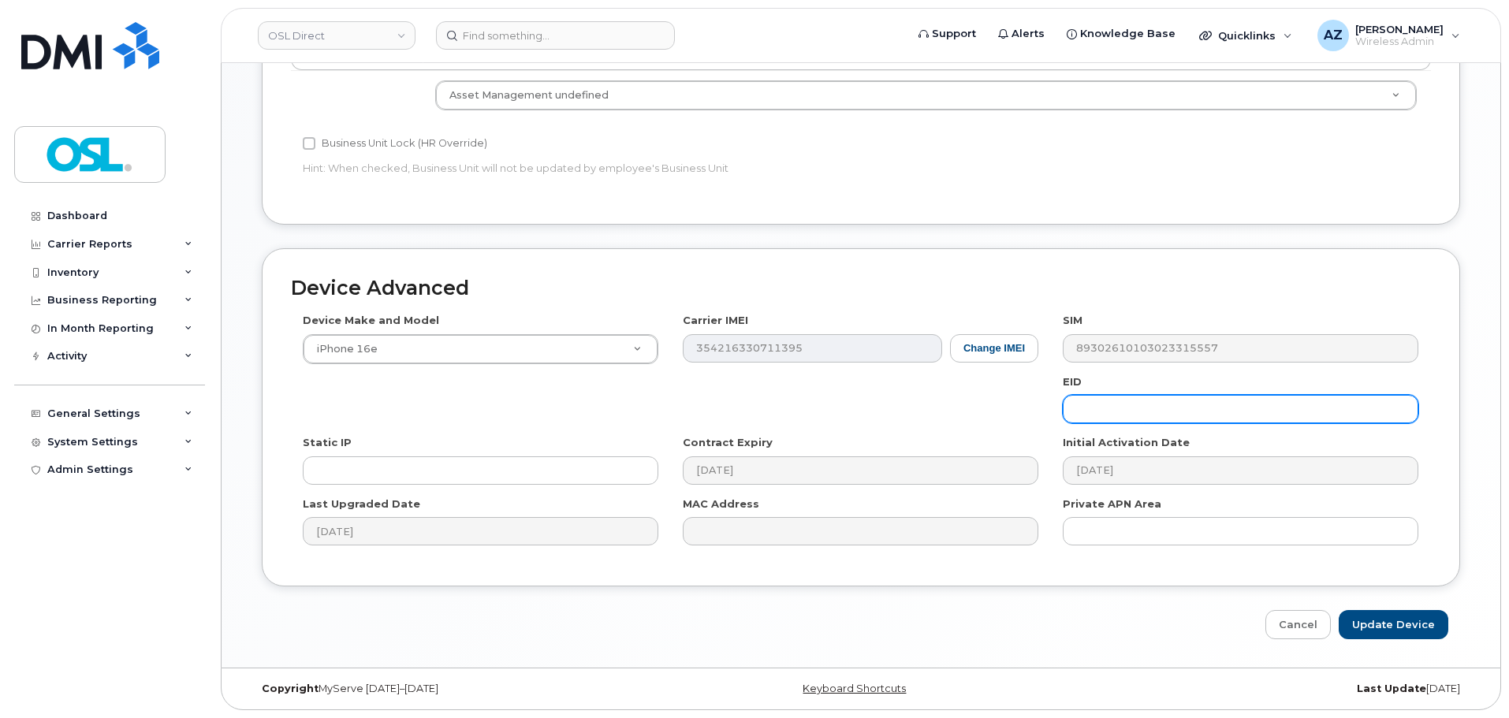
type input "Saving..."
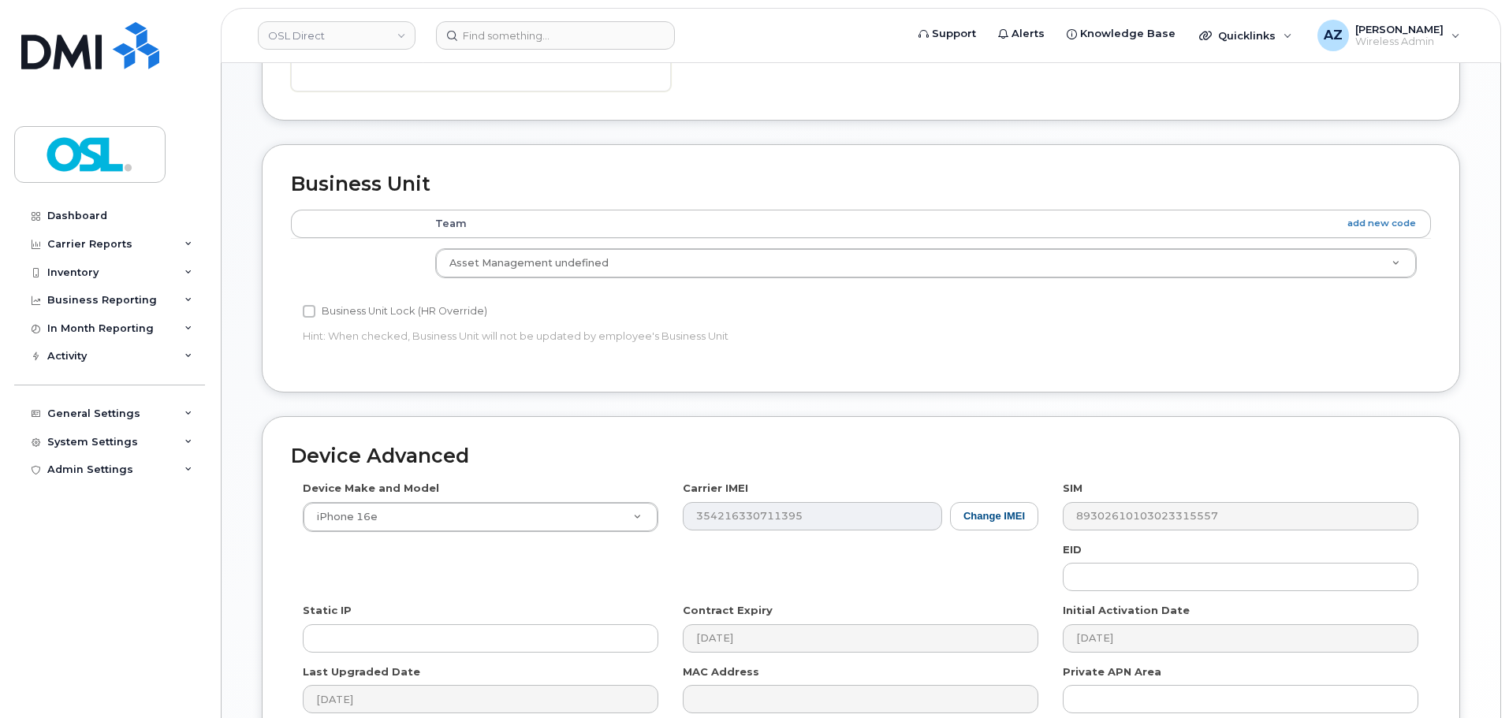
scroll to position [241, 0]
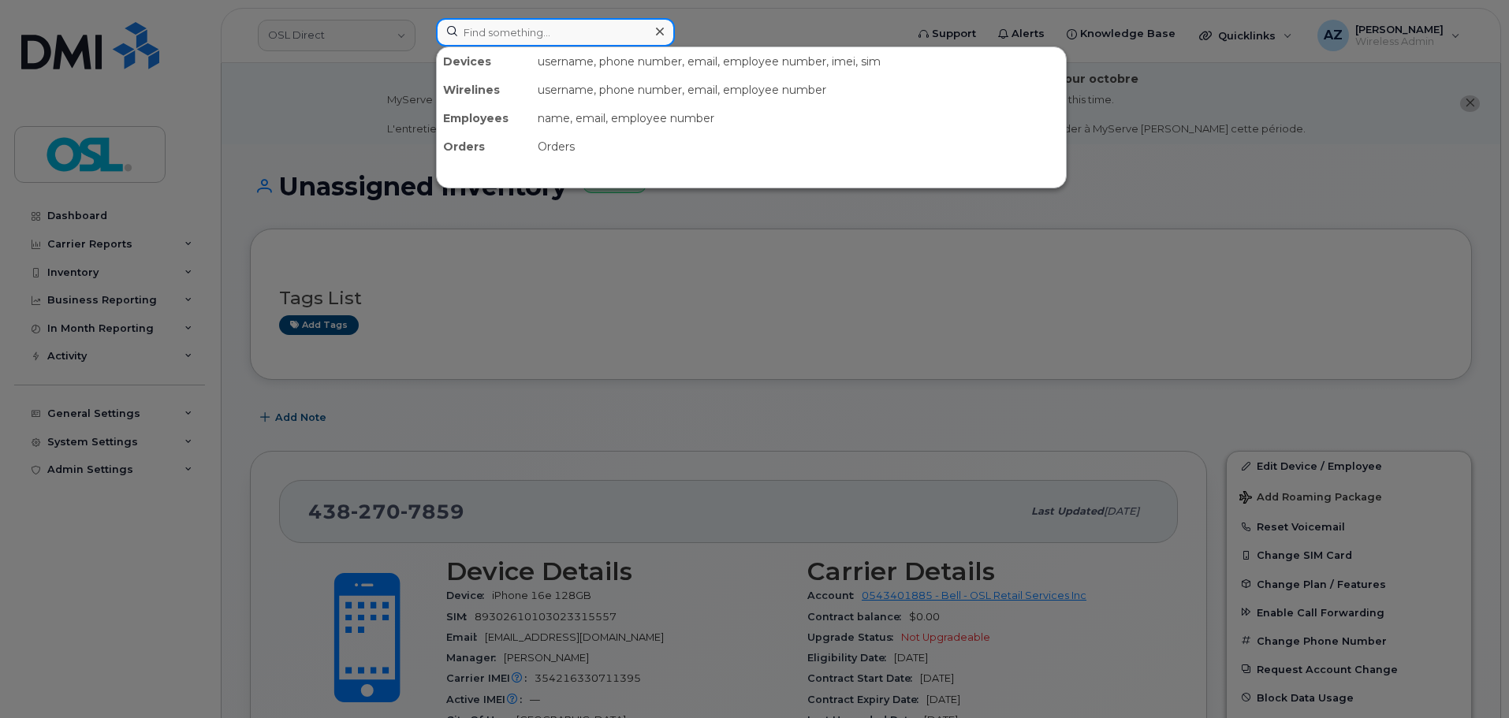
click at [571, 30] on input at bounding box center [555, 32] width 239 height 28
paste input "4165285264"
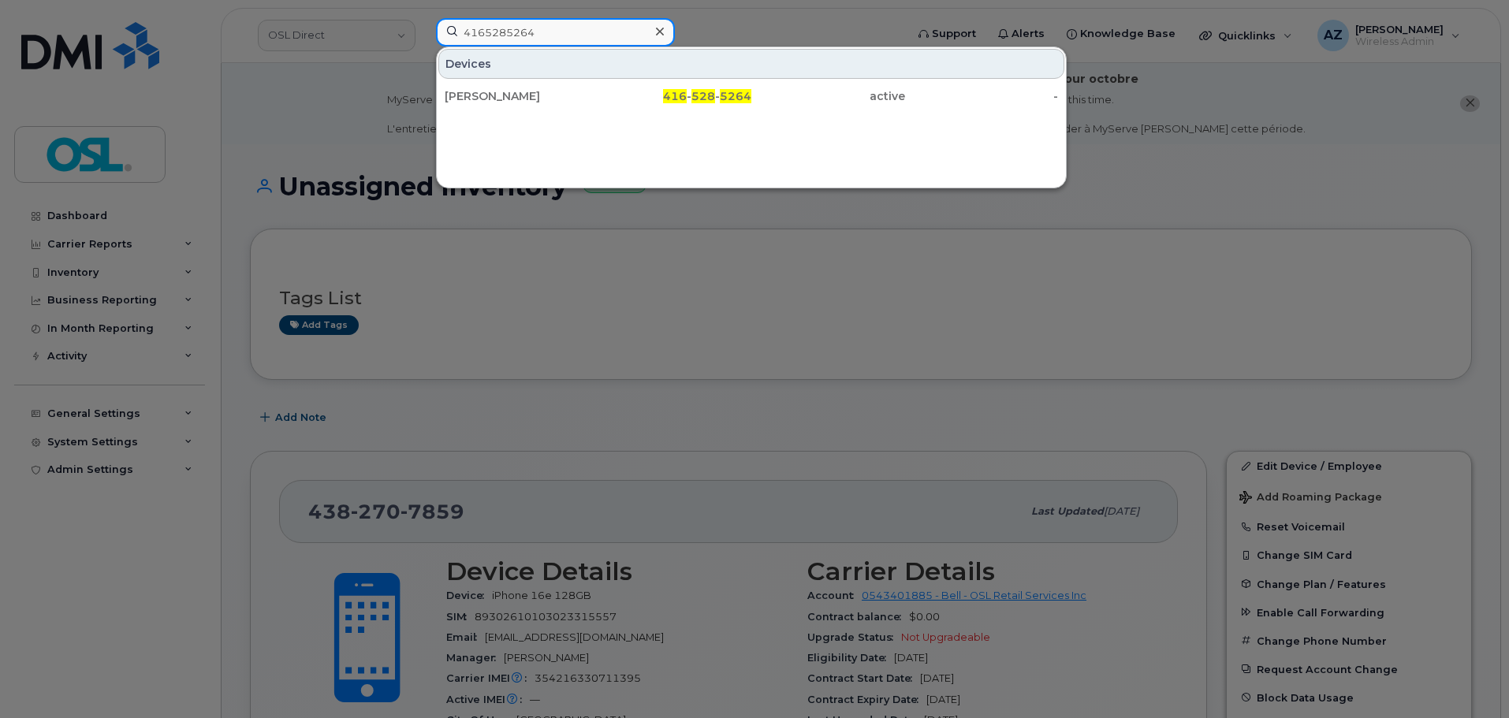
type input "4165285264"
click at [523, 99] on div "[PERSON_NAME]" at bounding box center [522, 96] width 154 height 16
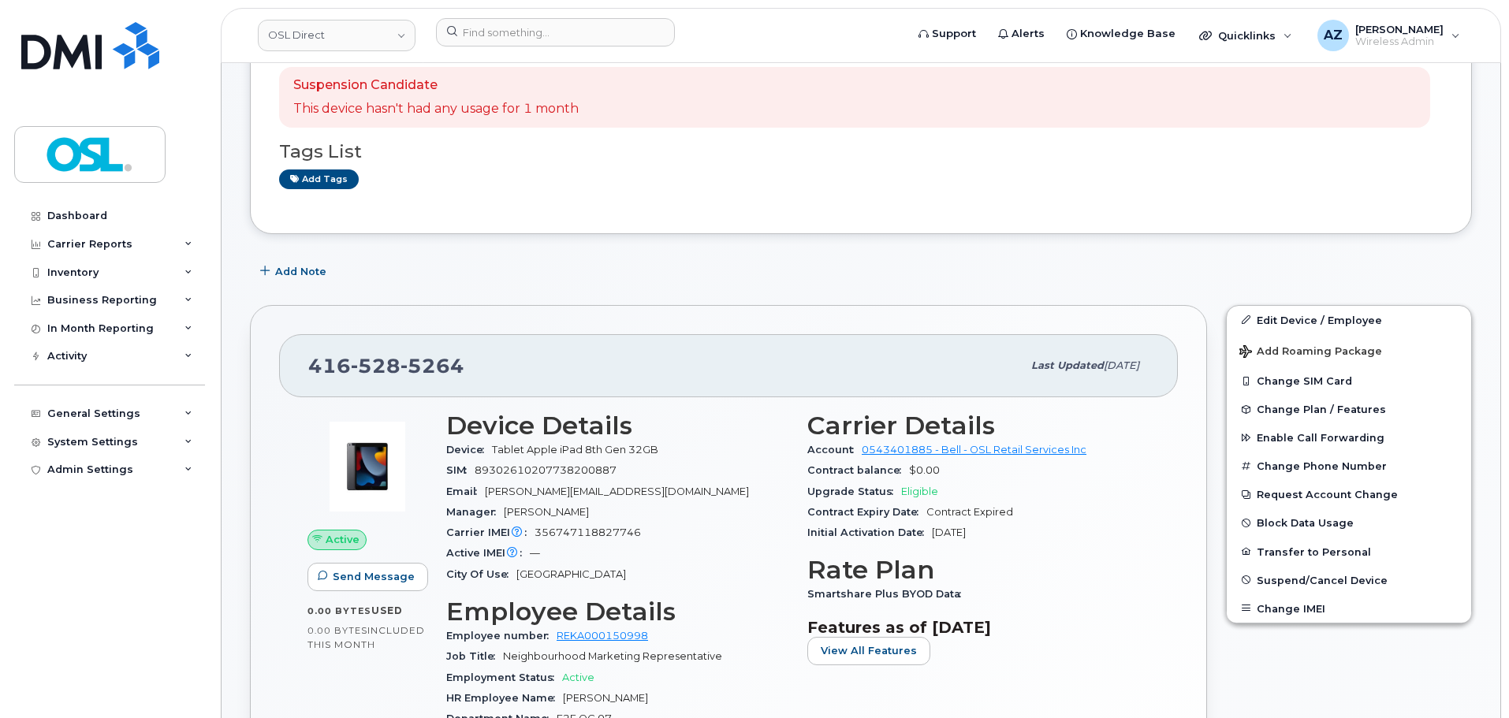
scroll to position [206, 0]
click at [1283, 318] on link "Edit Device / Employee" at bounding box center [1348, 321] width 244 height 28
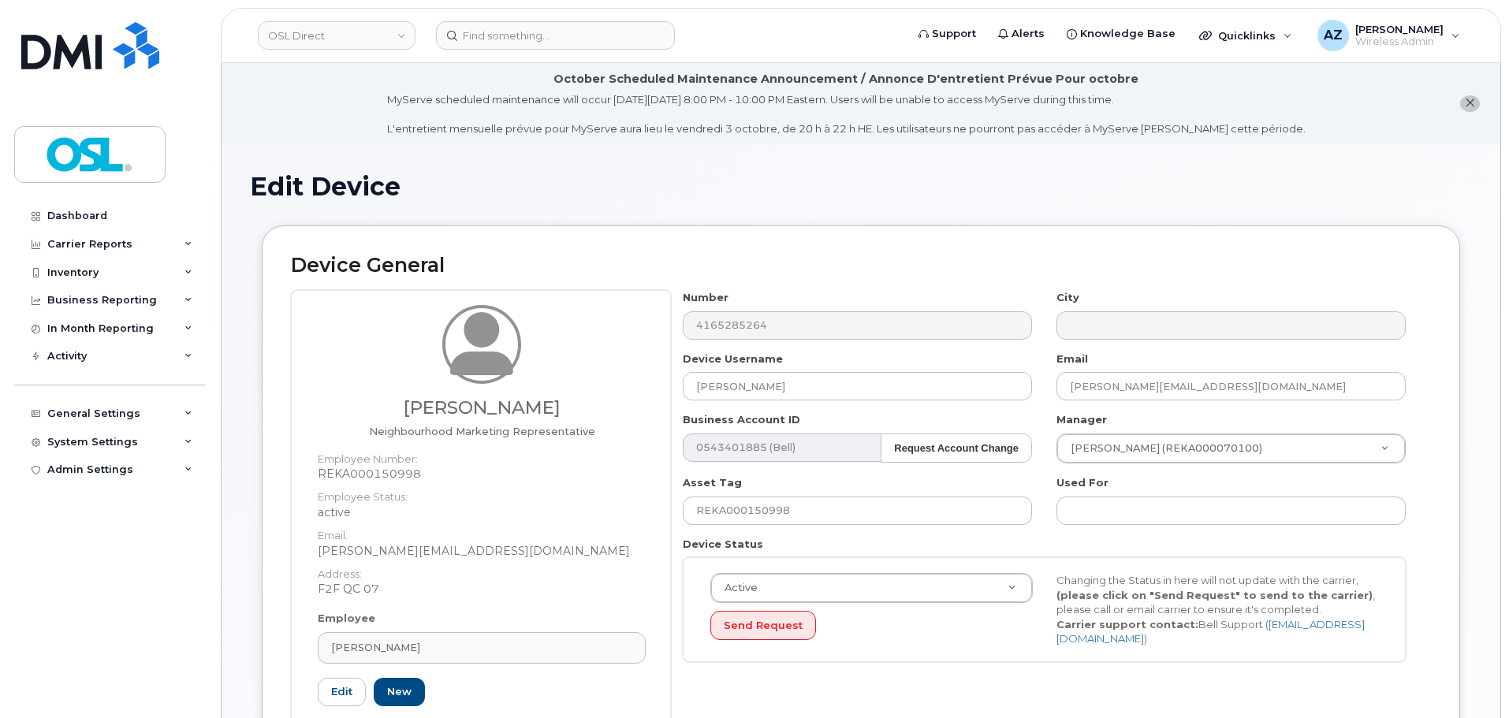
drag, startPoint x: 0, startPoint y: 0, endPoint x: 403, endPoint y: 575, distance: 702.3
click at [403, 575] on dt "Address:" at bounding box center [482, 570] width 328 height 23
click at [418, 655] on div "[PERSON_NAME]" at bounding box center [481, 647] width 301 height 15
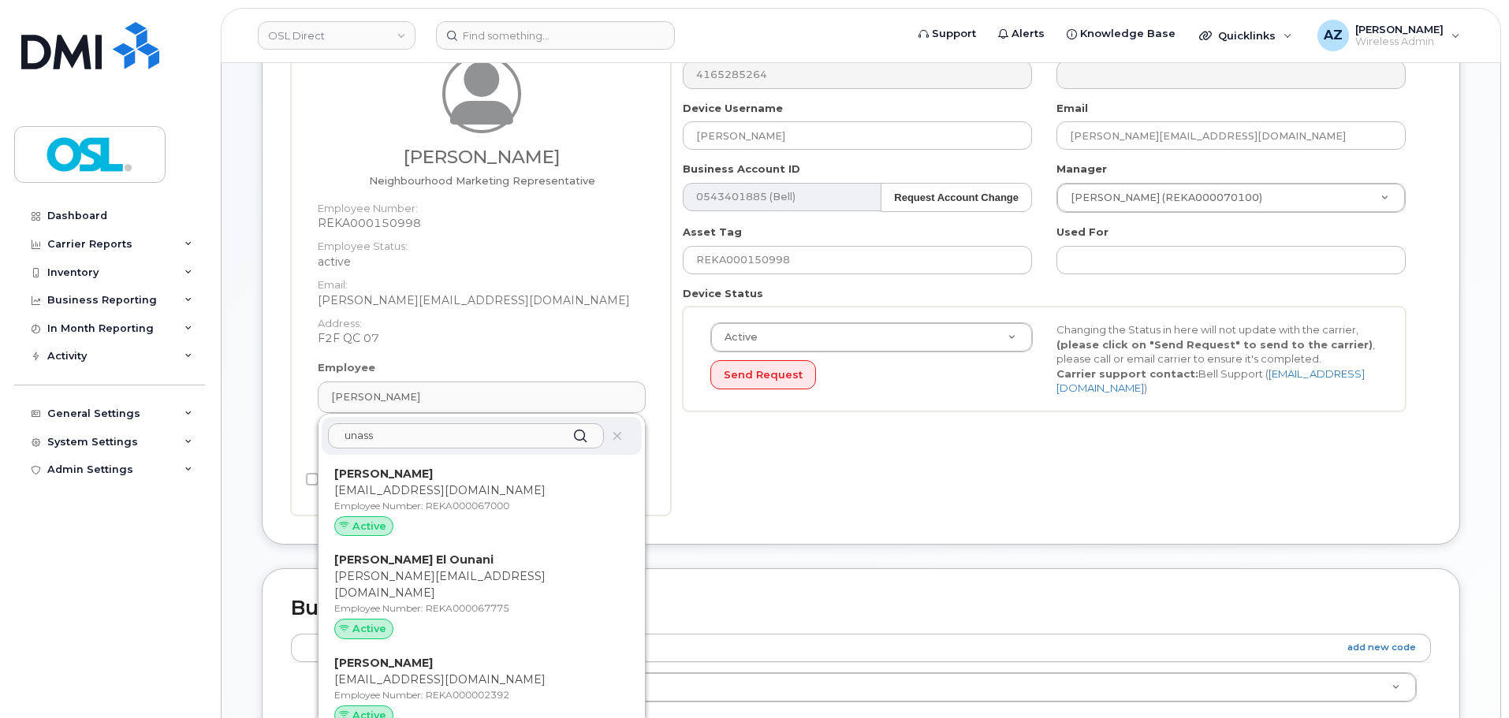
scroll to position [394, 0]
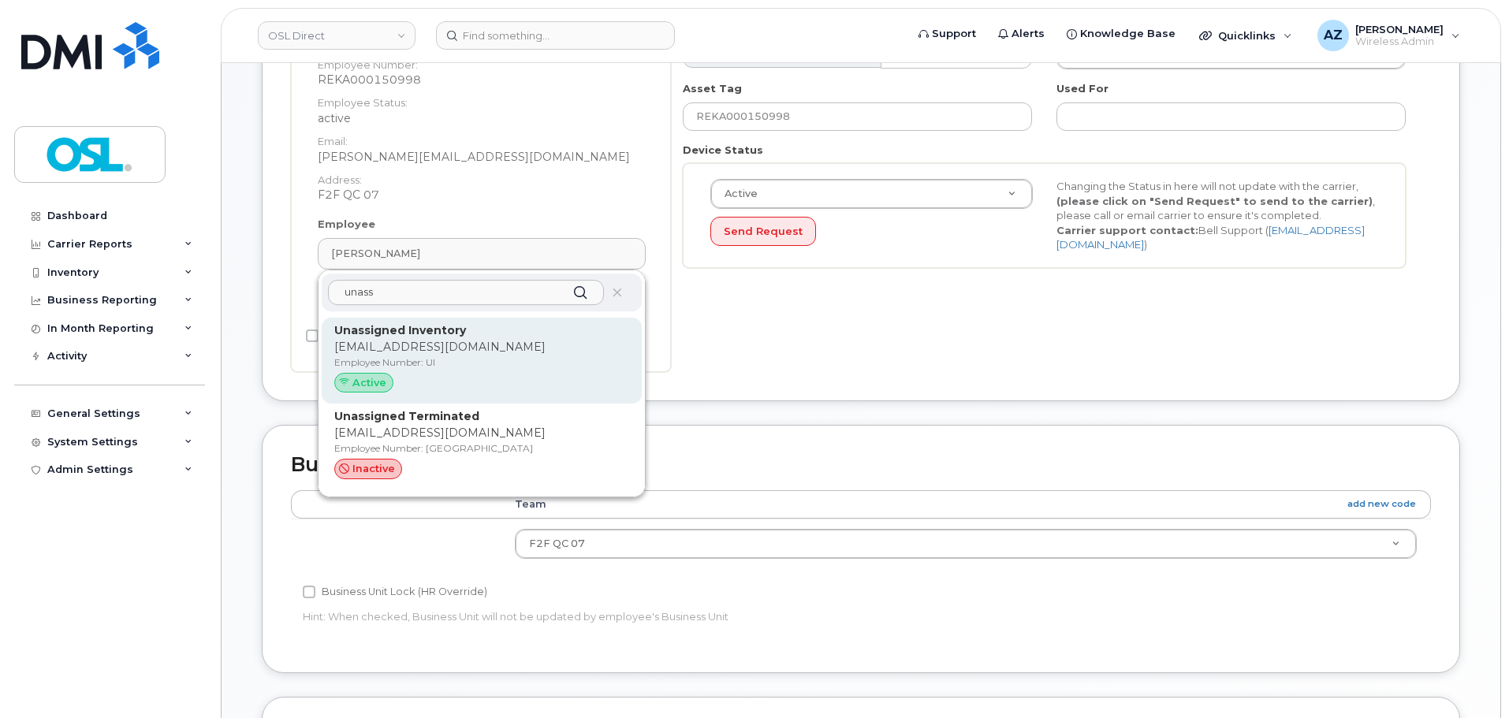
type input "unass"
click at [489, 348] on p "[EMAIL_ADDRESS][DOMAIN_NAME]" at bounding box center [481, 347] width 295 height 17
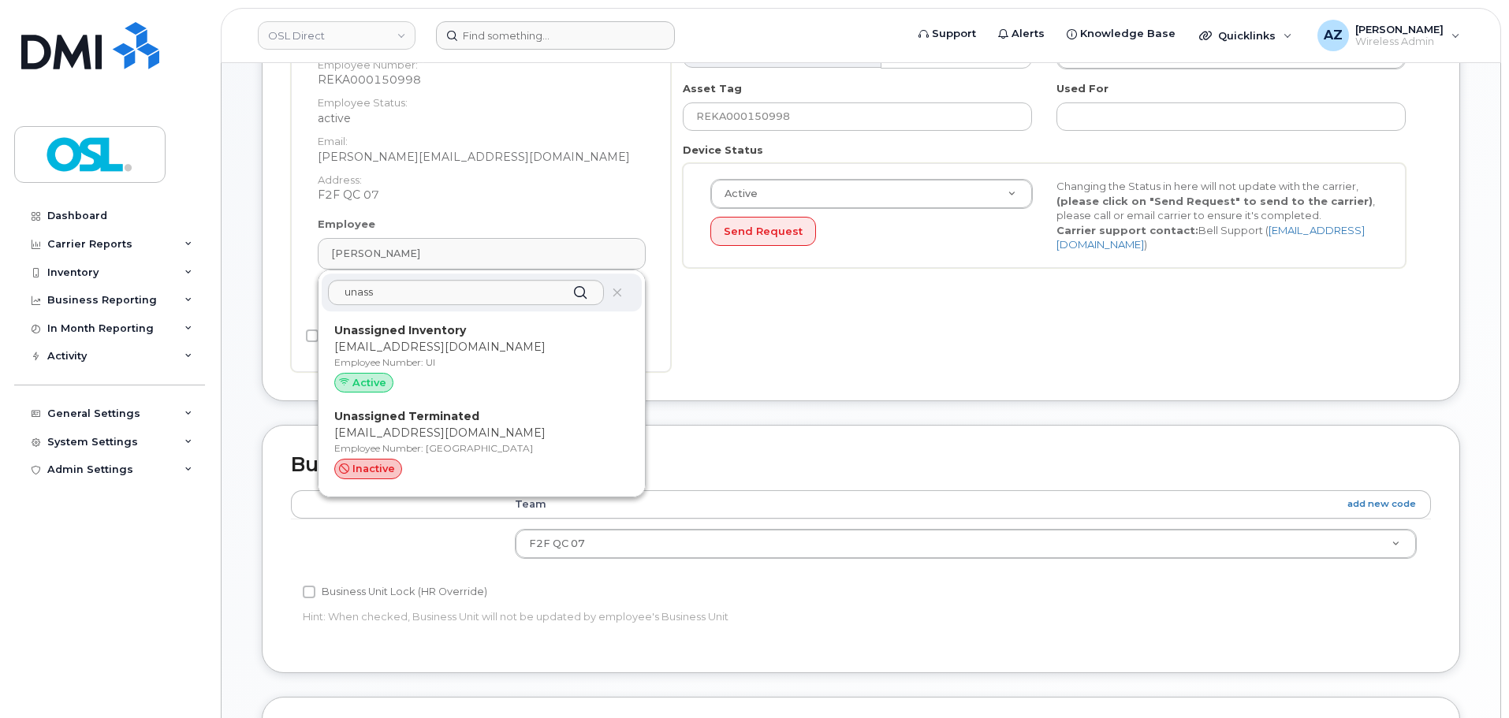
type input "UI"
type input "Unassigned Inventory"
type input "[EMAIL_ADDRESS][DOMAIN_NAME]"
type input "4724252"
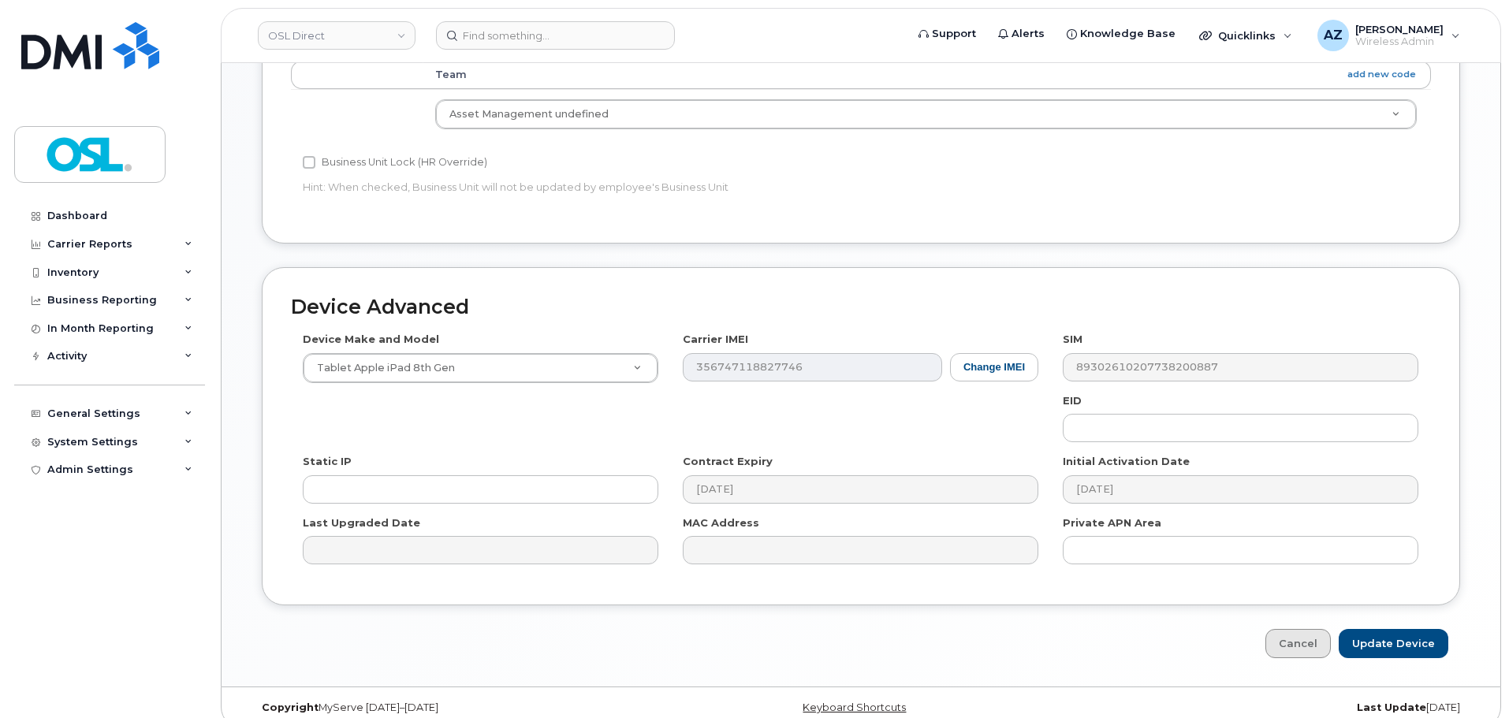
scroll to position [793, 0]
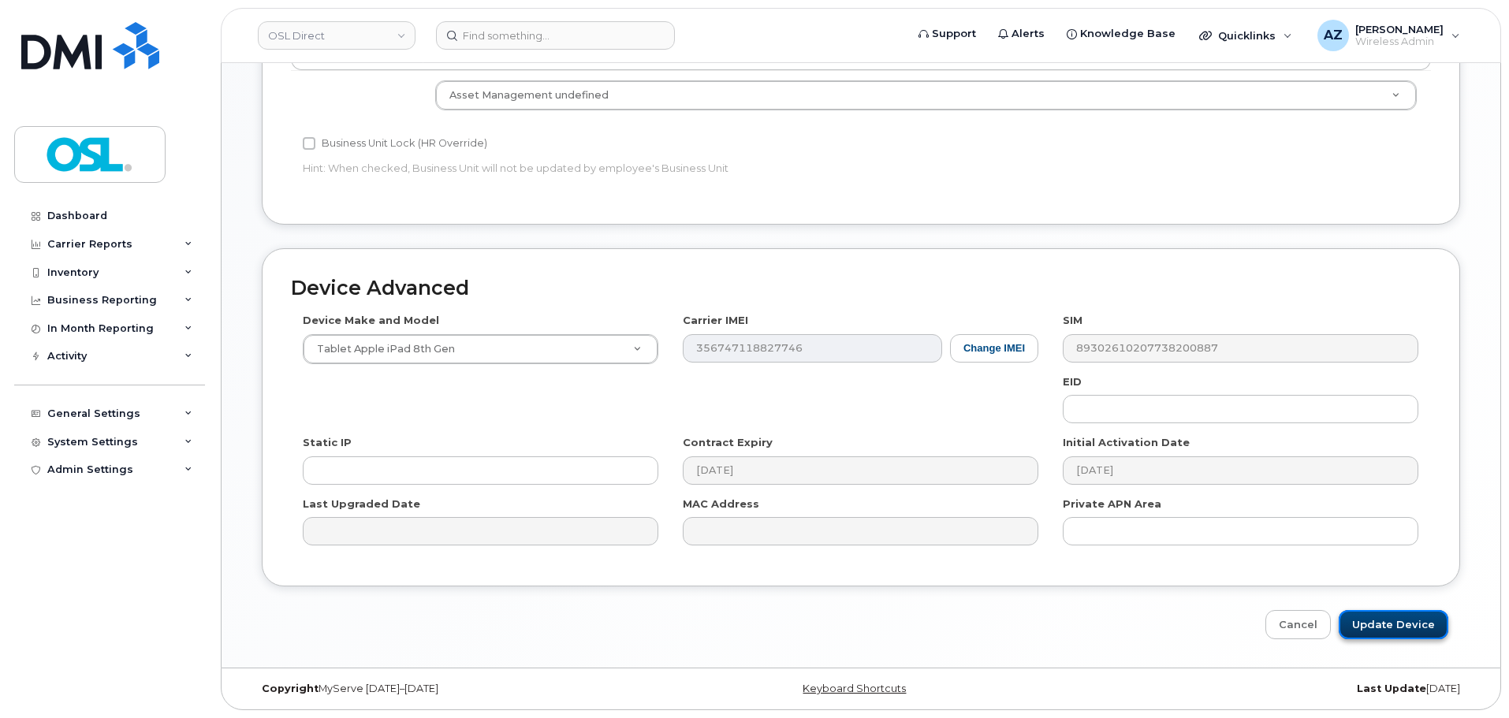
click at [1385, 618] on input "Update Device" at bounding box center [1393, 624] width 110 height 29
type input "Saving..."
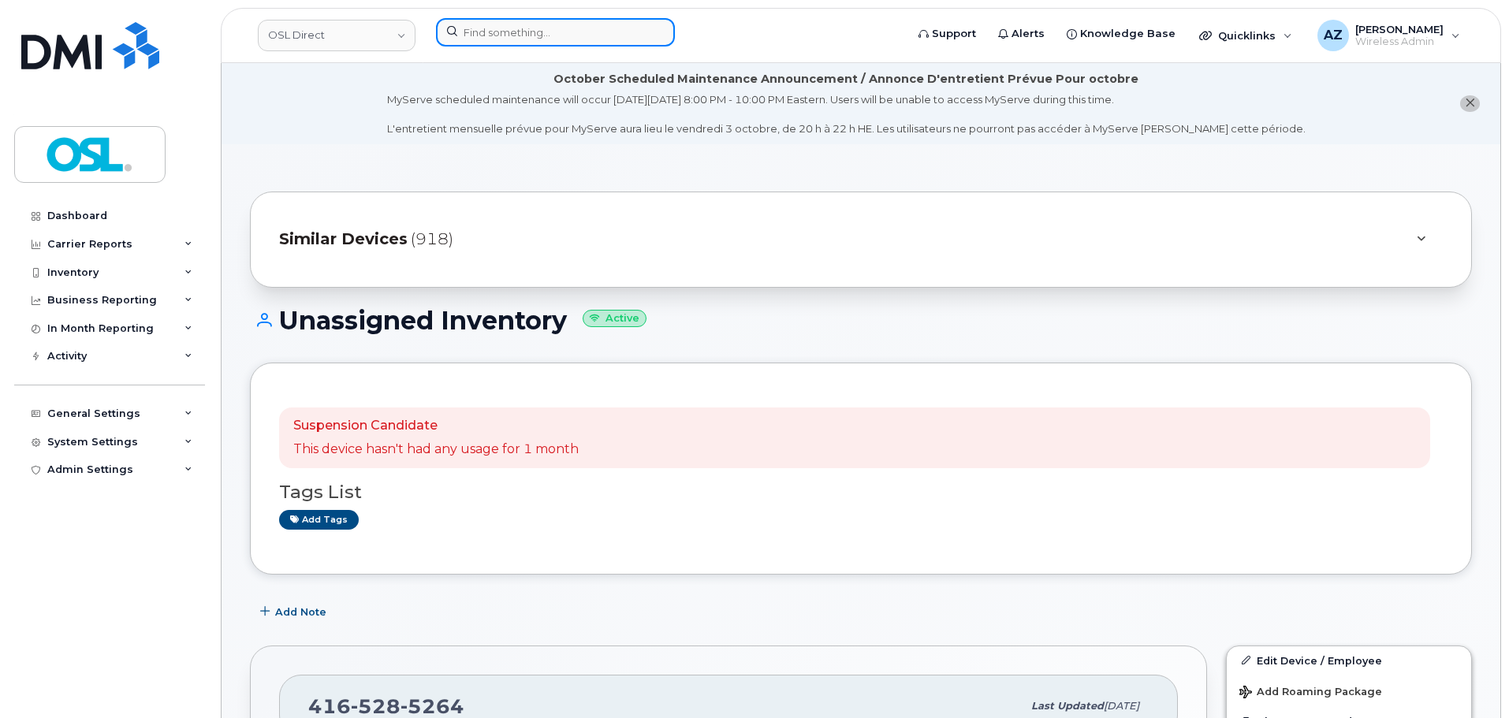
click at [559, 30] on input at bounding box center [555, 32] width 239 height 28
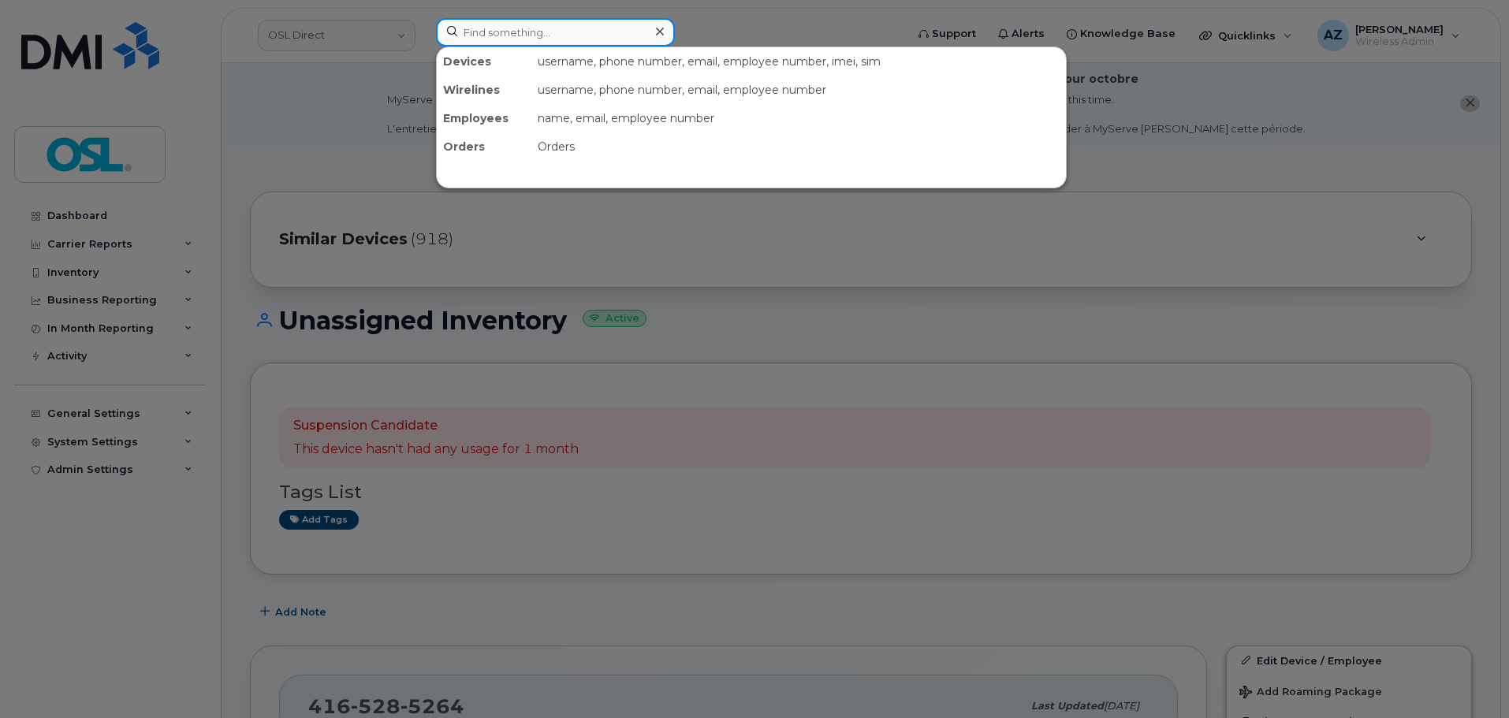
click at [575, 22] on input at bounding box center [555, 32] width 239 height 28
paste input "5149430476"
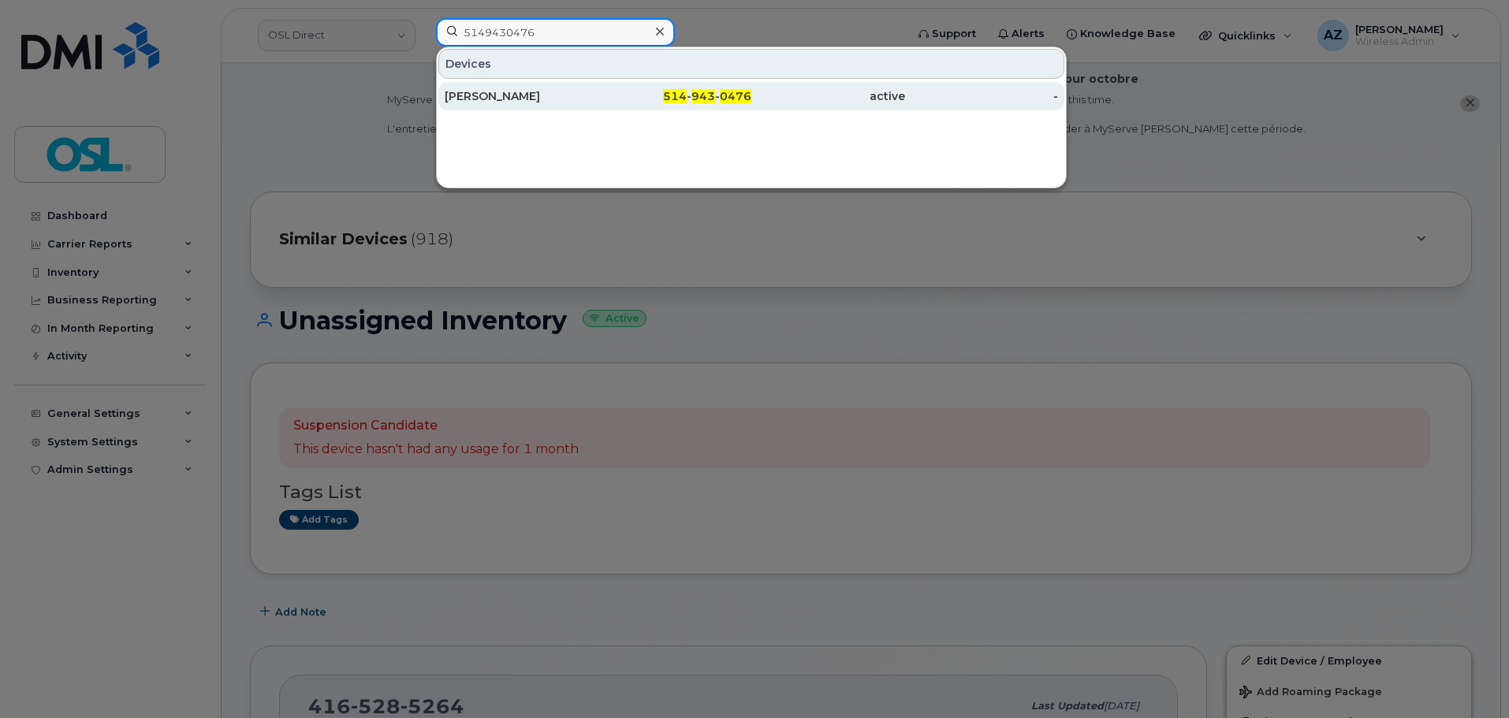
type input "5149430476"
click at [523, 101] on div "[PERSON_NAME]" at bounding box center [522, 96] width 154 height 16
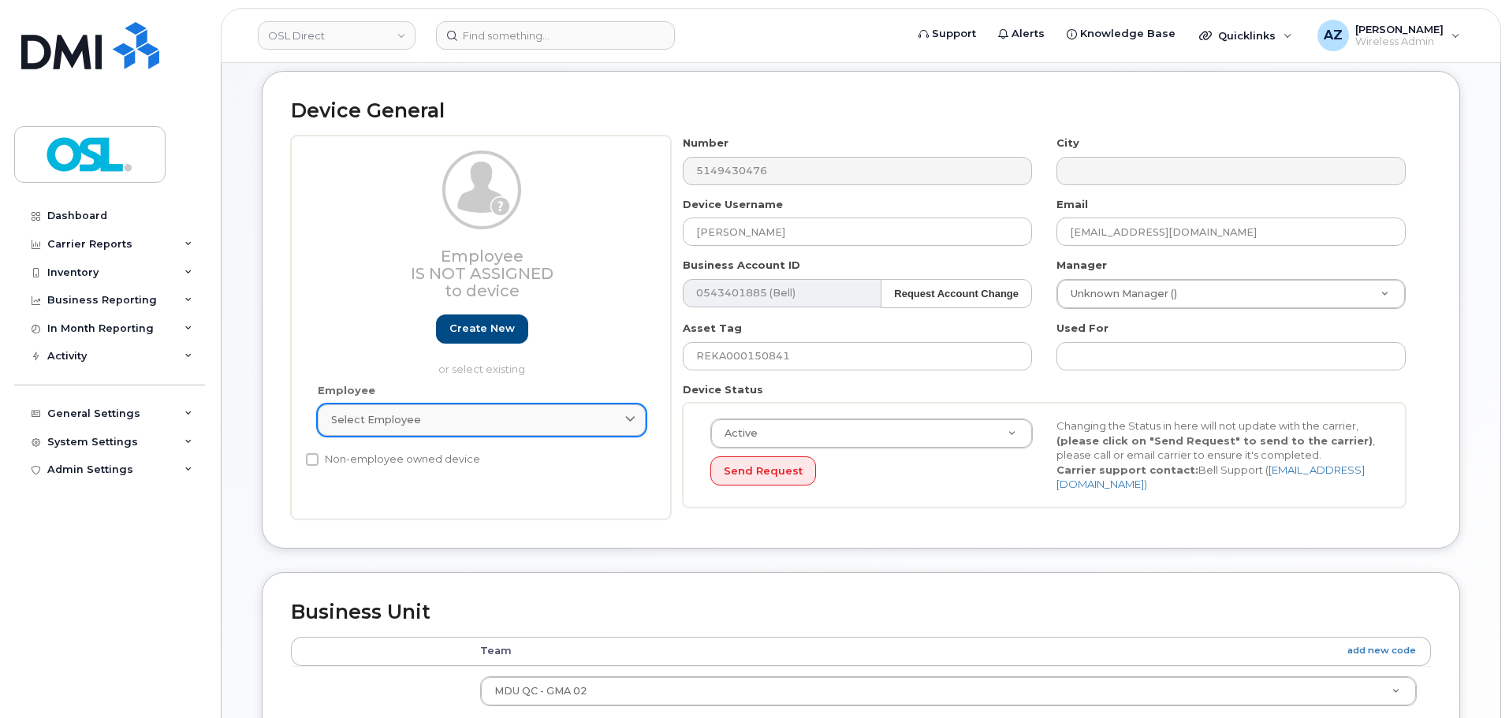
scroll to position [158, 0]
click at [394, 425] on link "Select employee" at bounding box center [482, 417] width 328 height 32
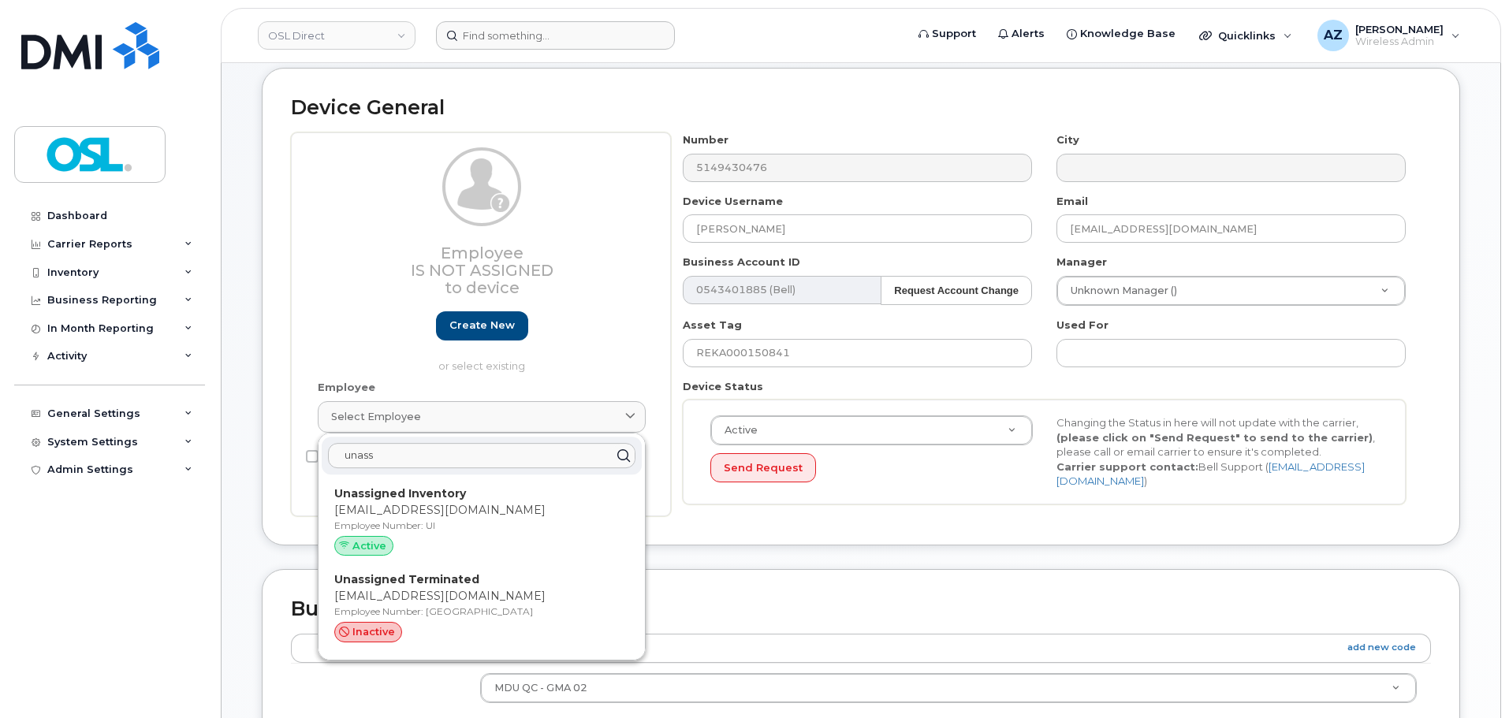
type input "unass"
click at [457, 509] on p "[EMAIL_ADDRESS][DOMAIN_NAME]" at bounding box center [481, 510] width 295 height 17
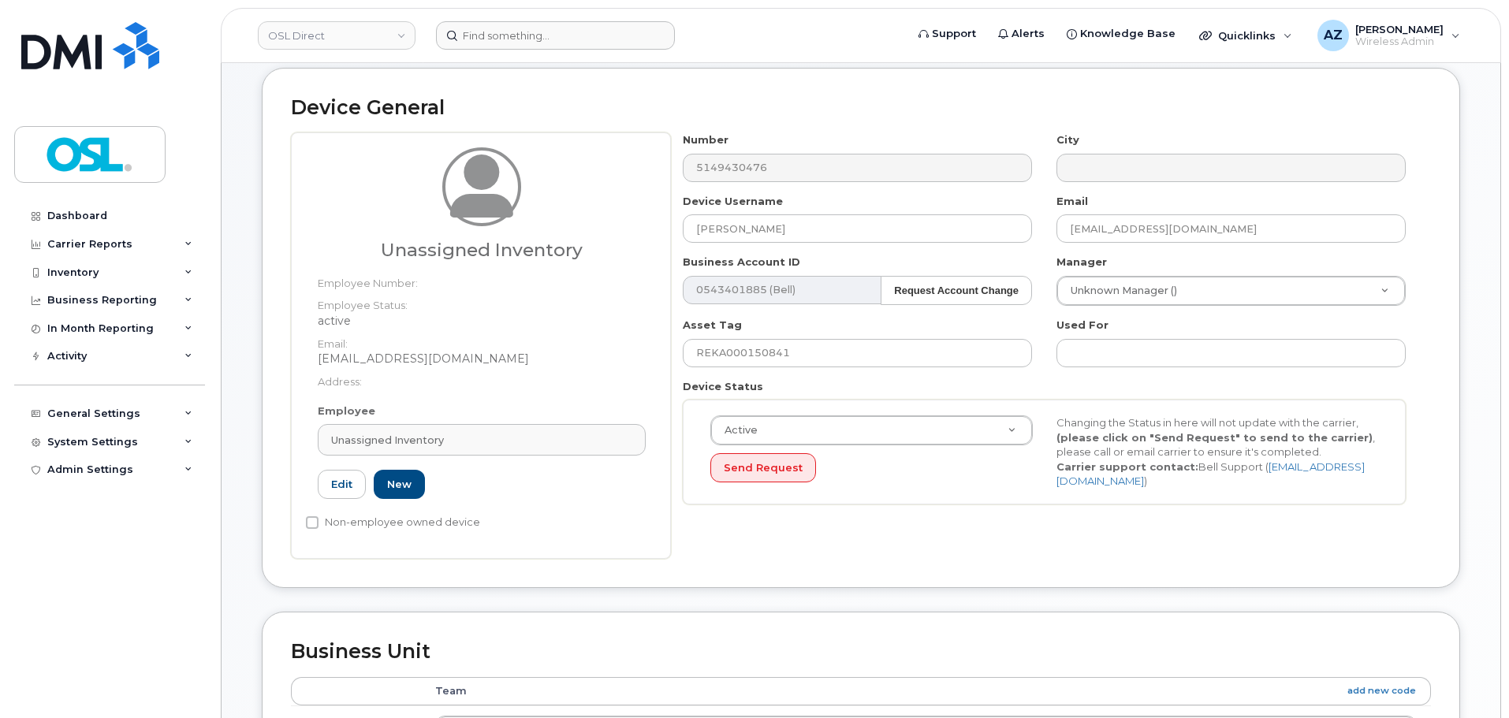
type input "UI"
type input "Unassigned Inventory"
type input "support@osldirect.com"
type input "4724252"
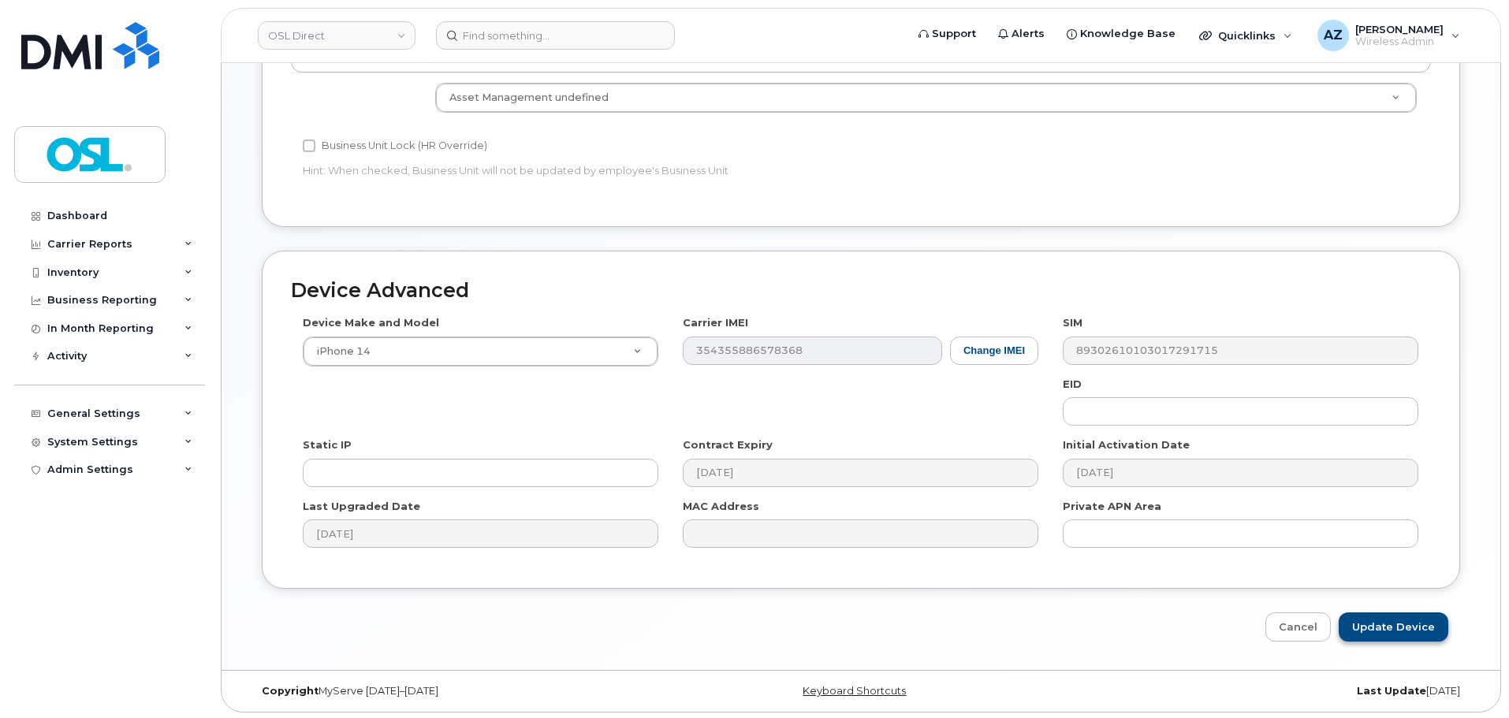
scroll to position [793, 0]
click at [1398, 623] on input "Update Device" at bounding box center [1393, 624] width 110 height 29
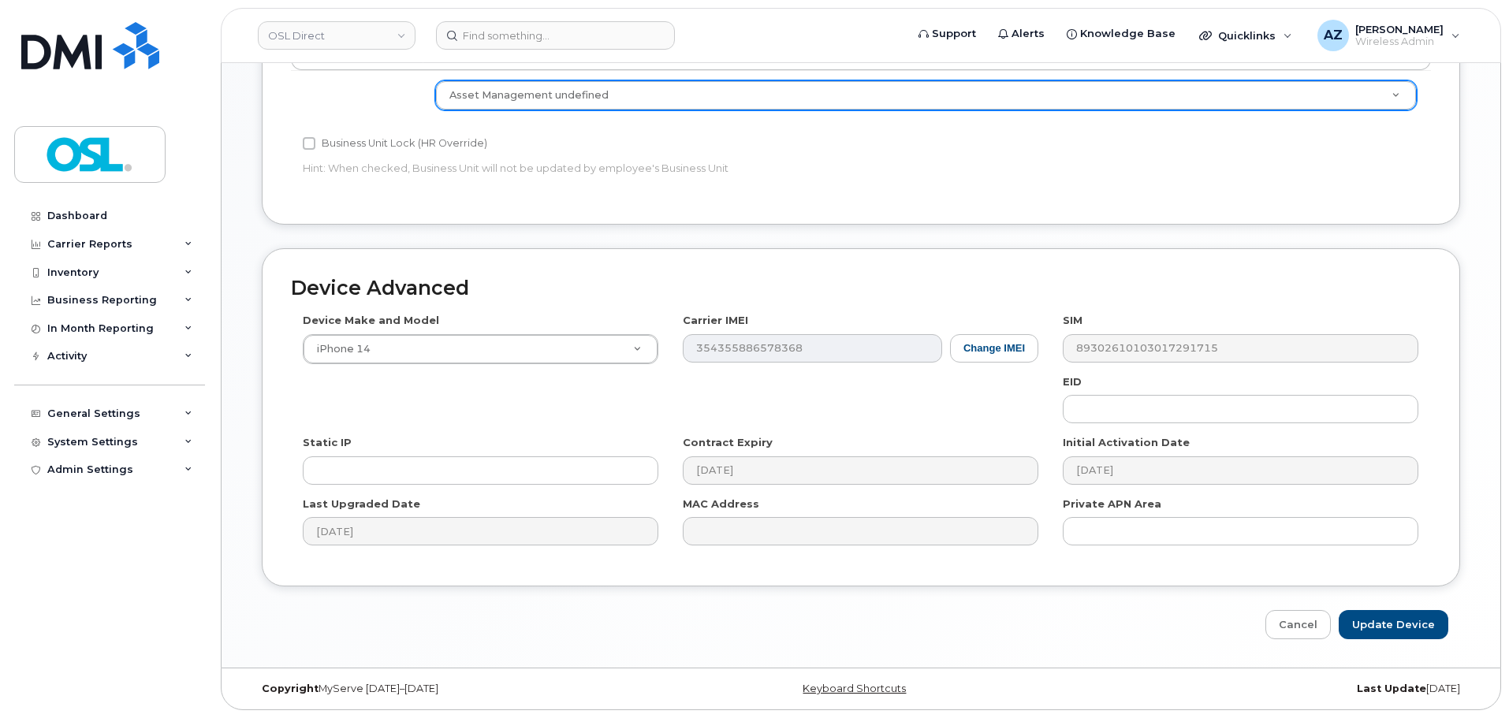
type input "Saving..."
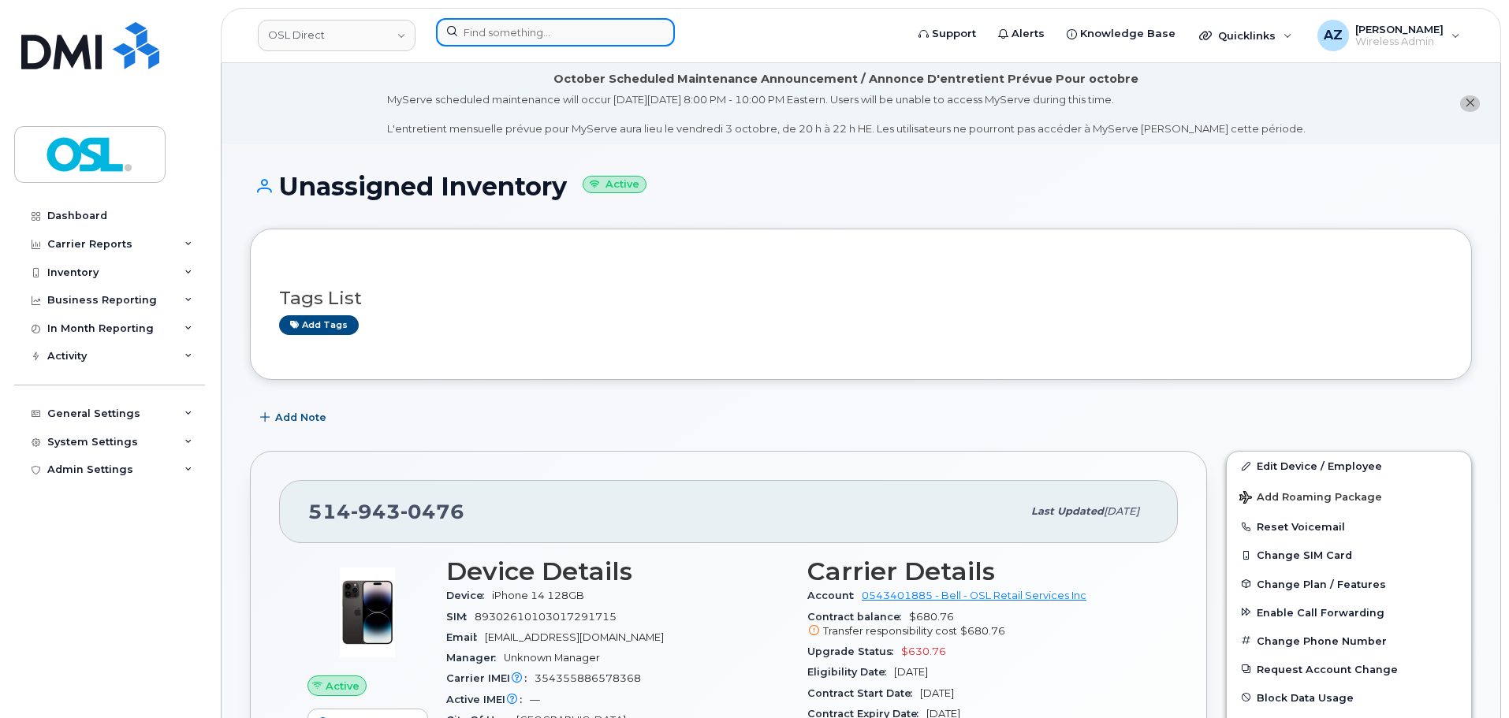
click at [552, 23] on input at bounding box center [555, 32] width 239 height 28
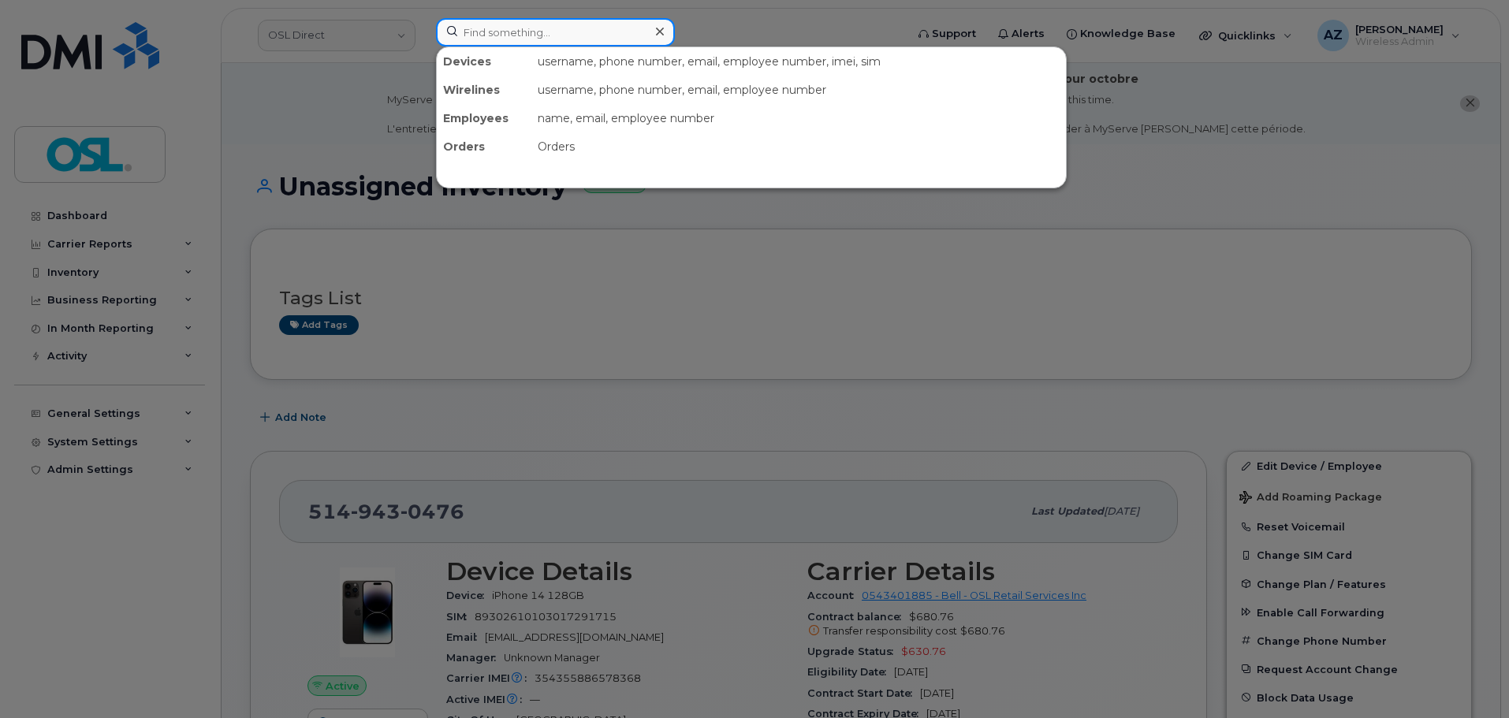
paste input "4162093790"
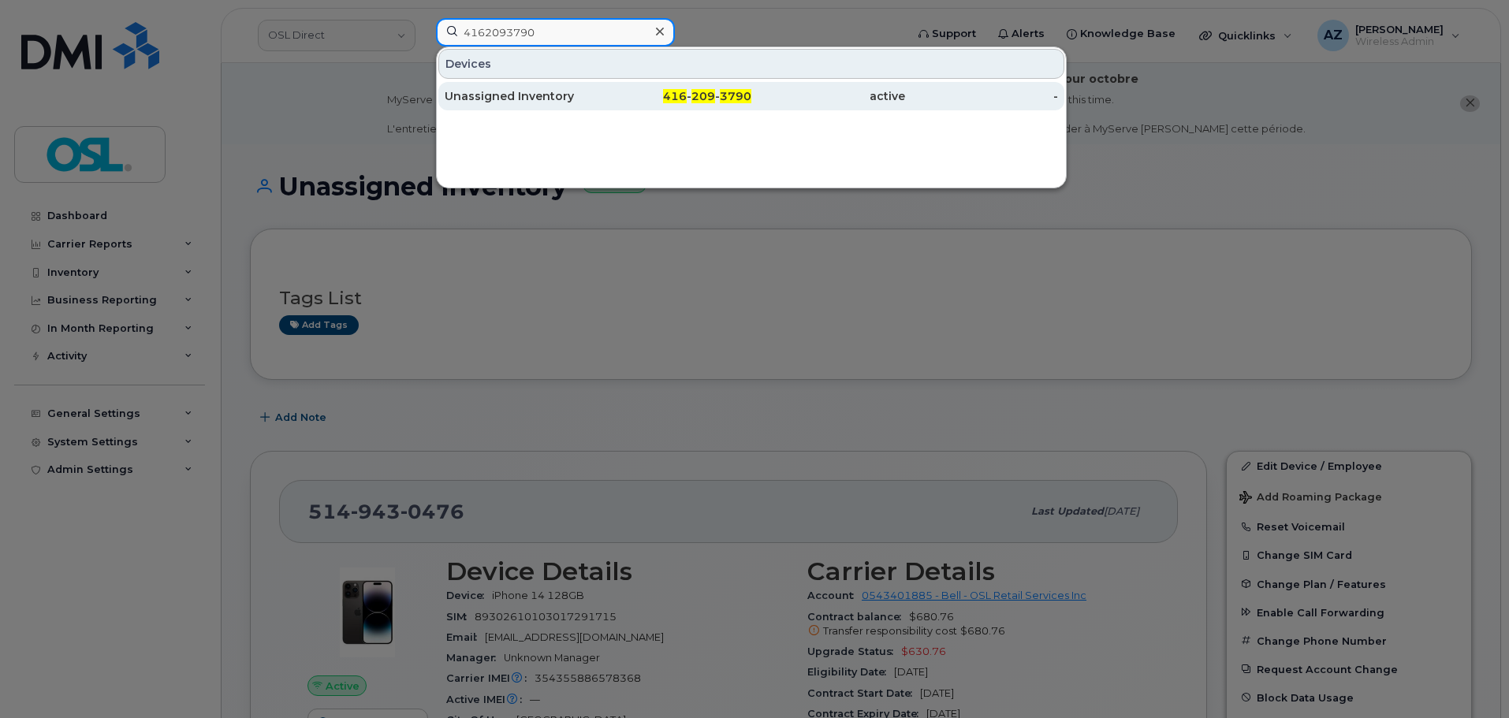
type input "4162093790"
click at [549, 99] on div "Unassigned Inventory" at bounding box center [522, 96] width 154 height 16
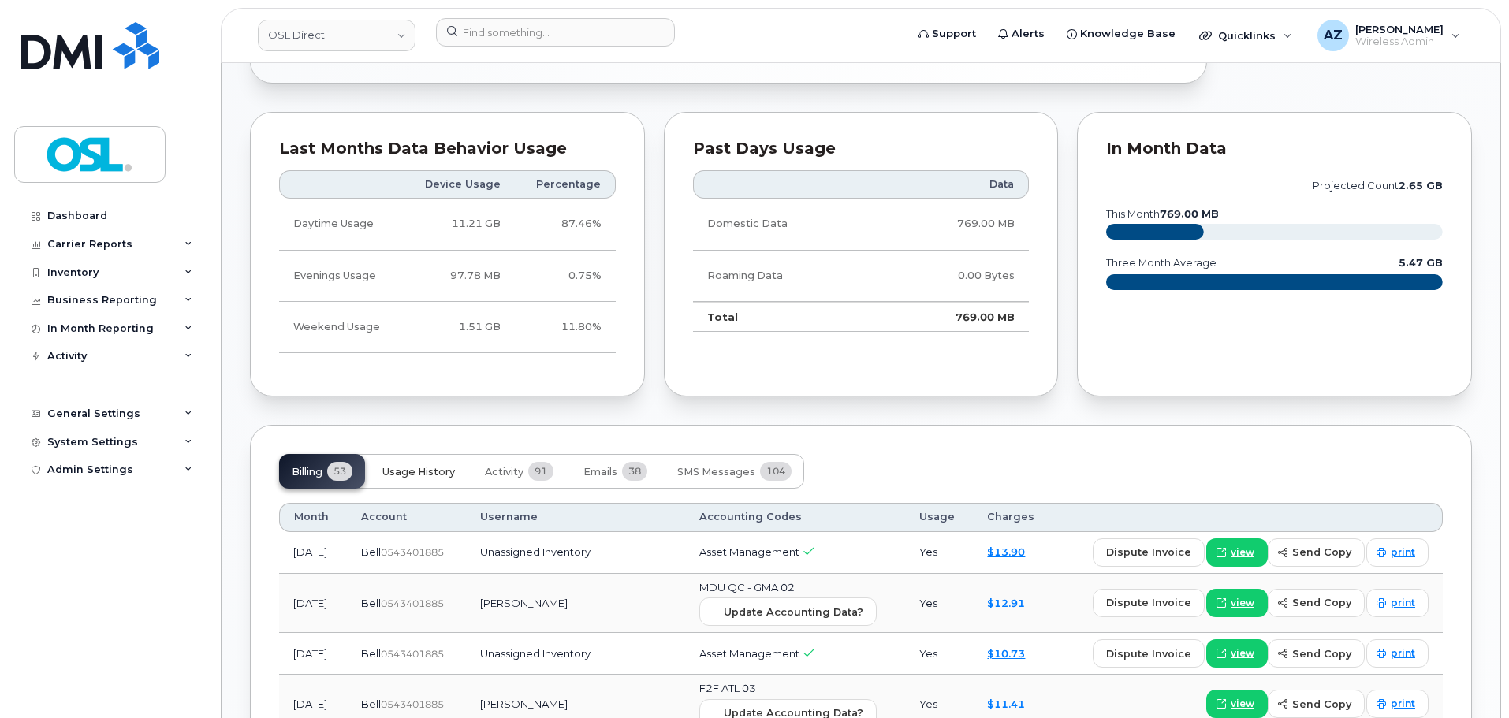
click at [409, 473] on span "Usage History" at bounding box center [418, 472] width 73 height 13
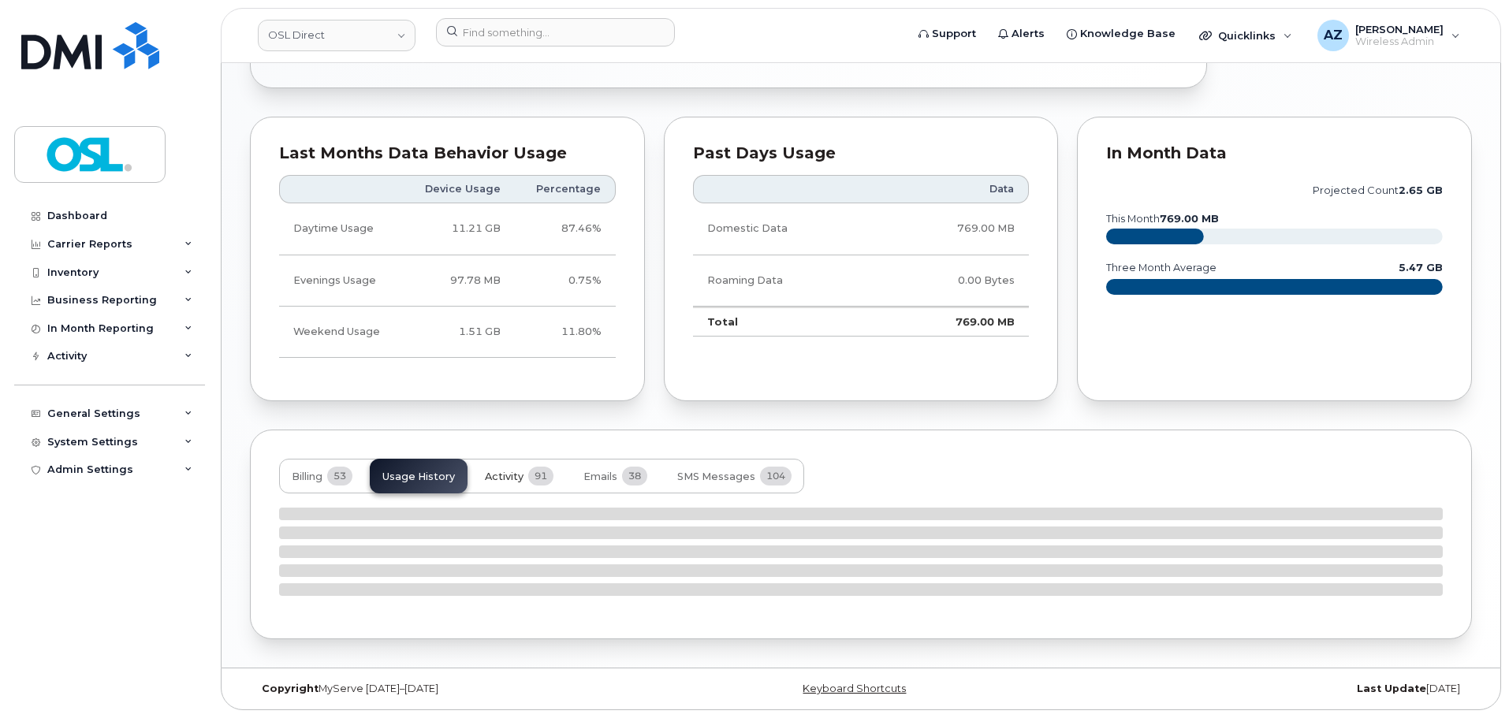
click at [538, 471] on span "91" at bounding box center [540, 476] width 25 height 19
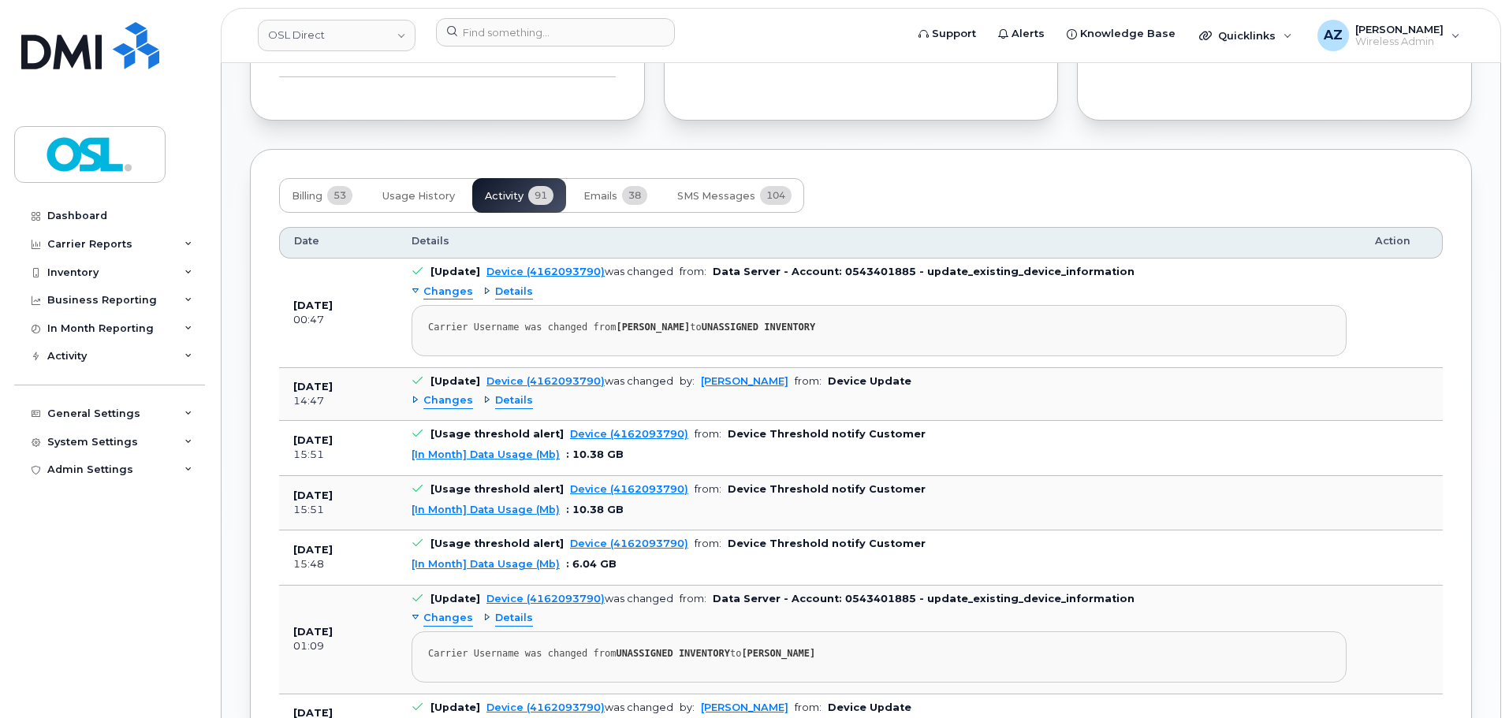
scroll to position [1222, 0]
click at [417, 399] on div "Changes" at bounding box center [441, 399] width 61 height 15
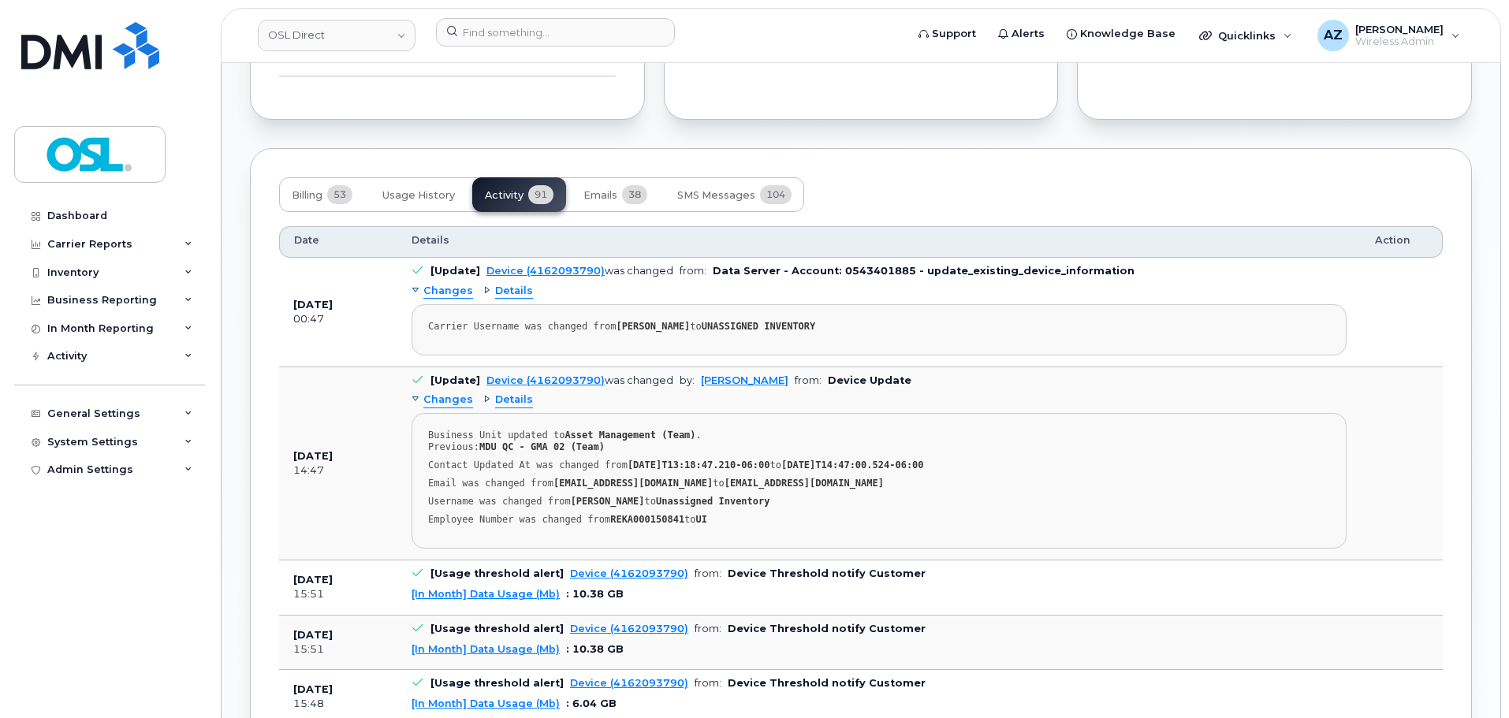
click at [417, 399] on div "Changes" at bounding box center [441, 399] width 61 height 15
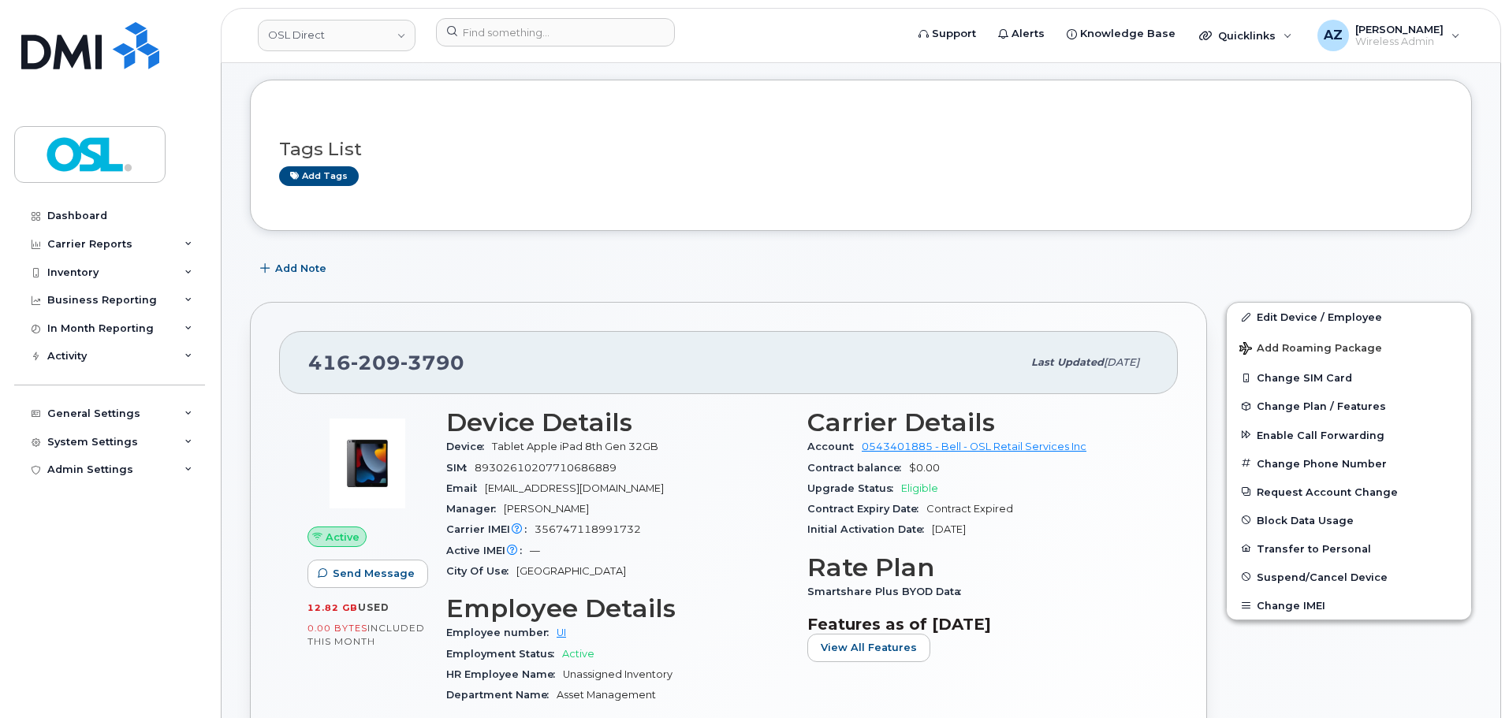
scroll to position [0, 0]
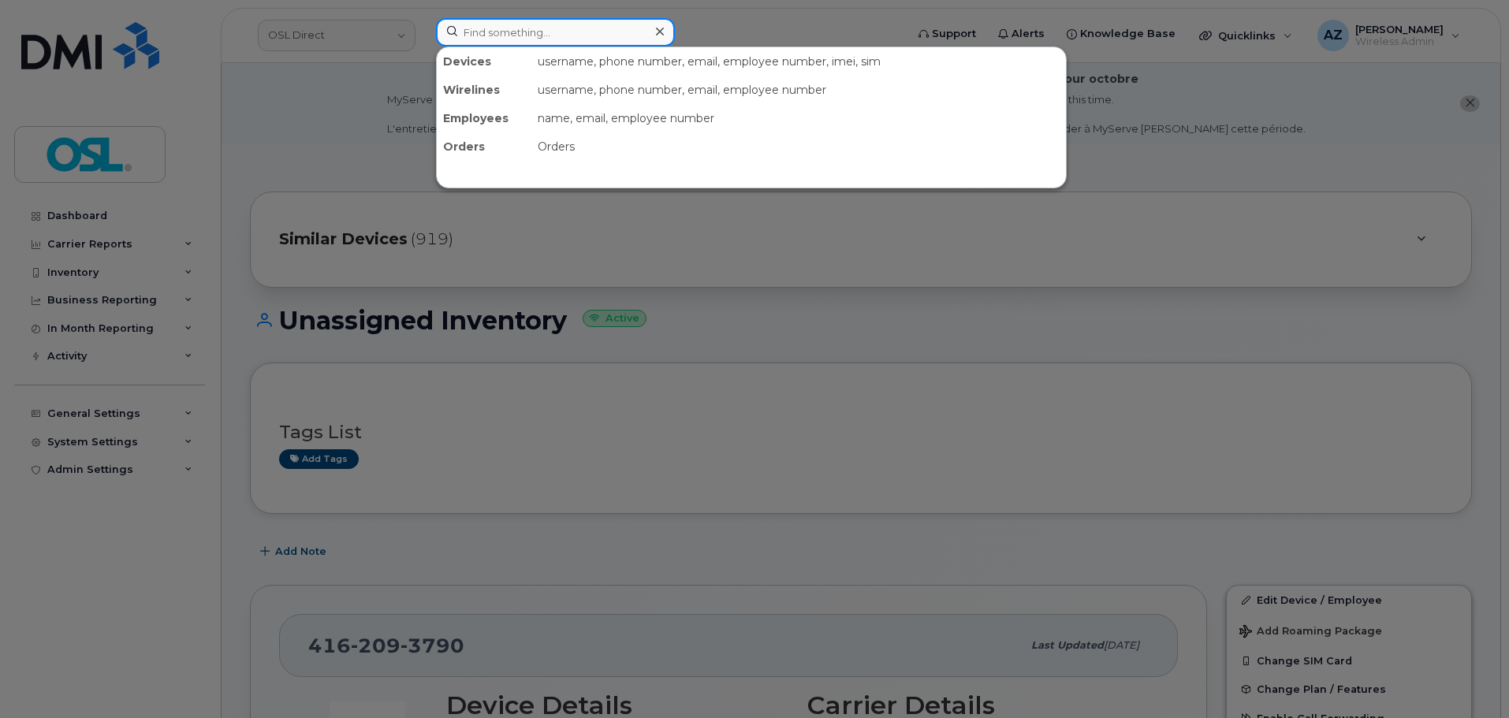
click at [545, 28] on input at bounding box center [555, 32] width 239 height 28
paste input "6133285912"
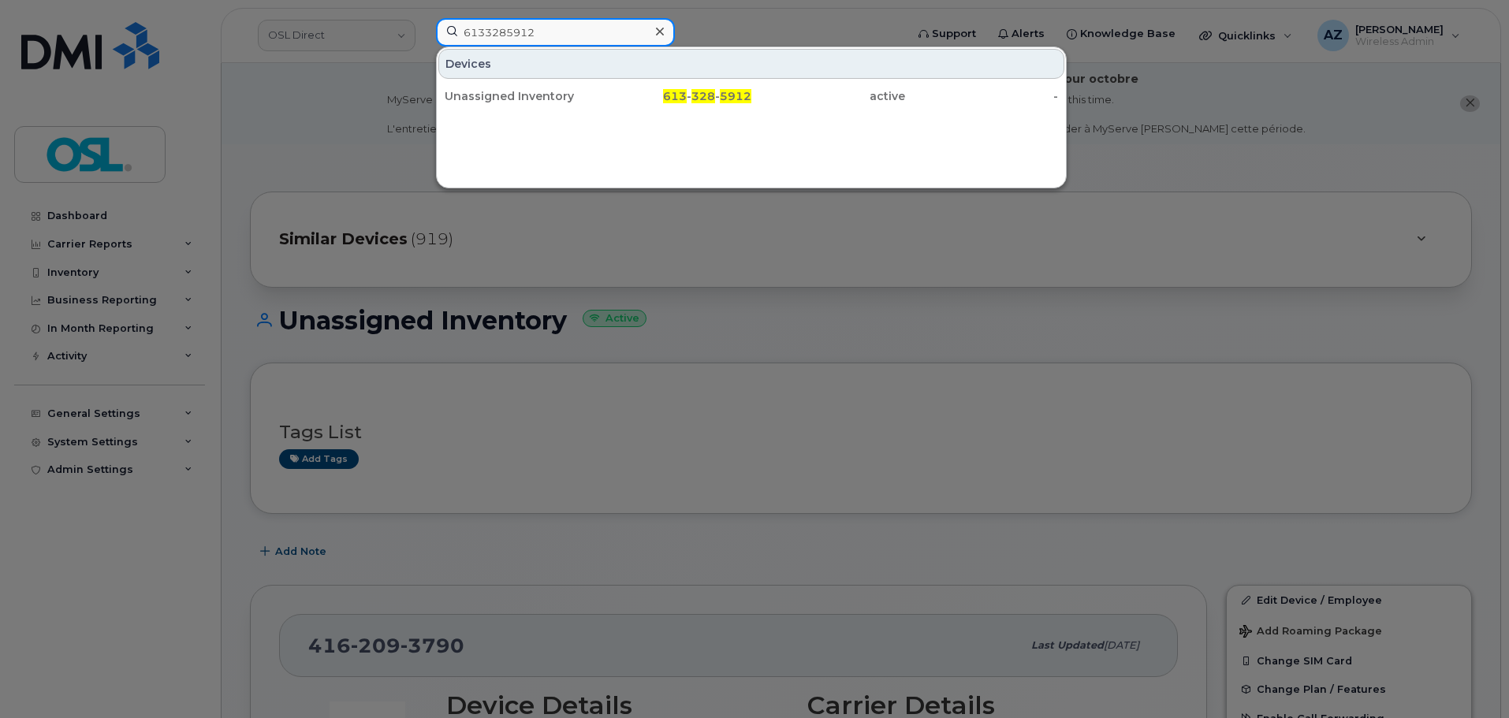
click at [569, 32] on input "6133285912" at bounding box center [555, 32] width 239 height 28
paste input "4167681073"
click at [326, 117] on div at bounding box center [754, 359] width 1509 height 718
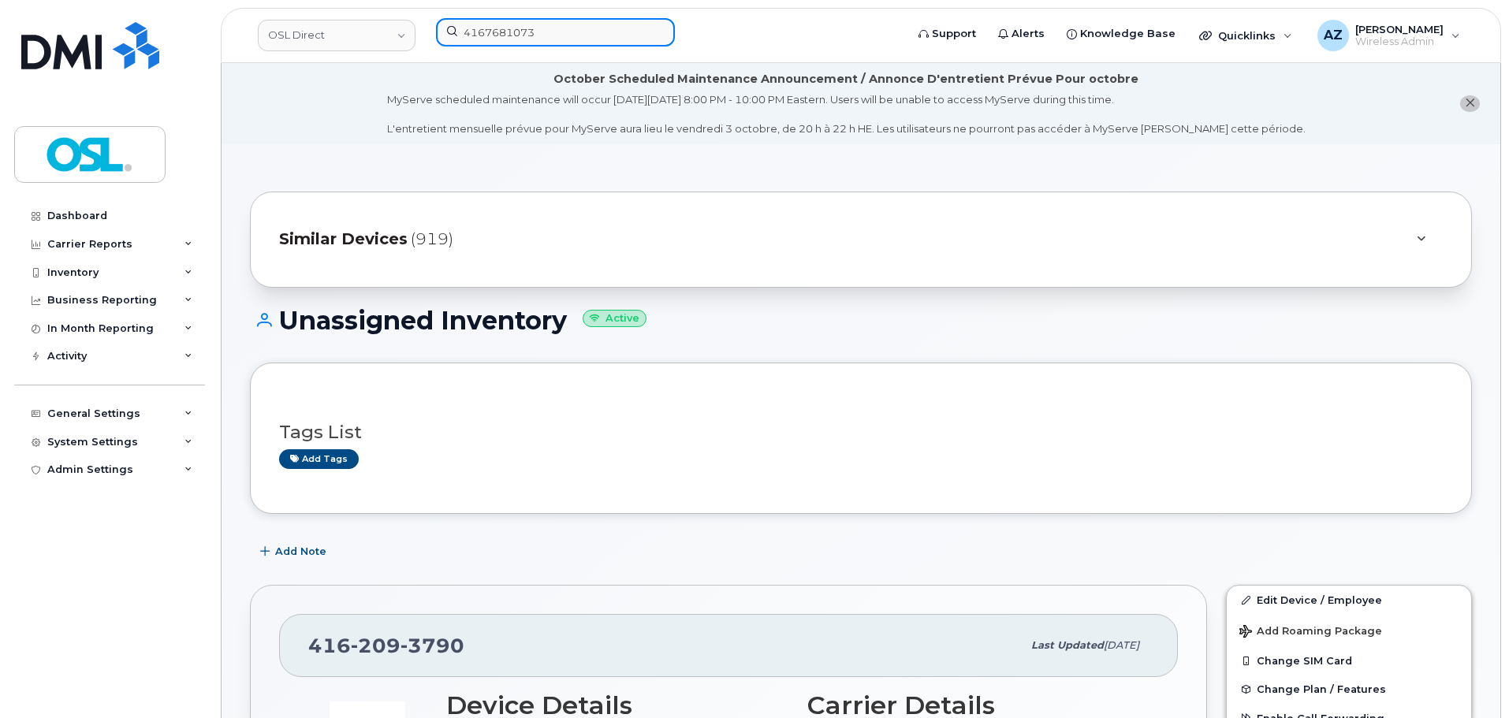
click at [571, 36] on input "4167681073" at bounding box center [555, 32] width 239 height 28
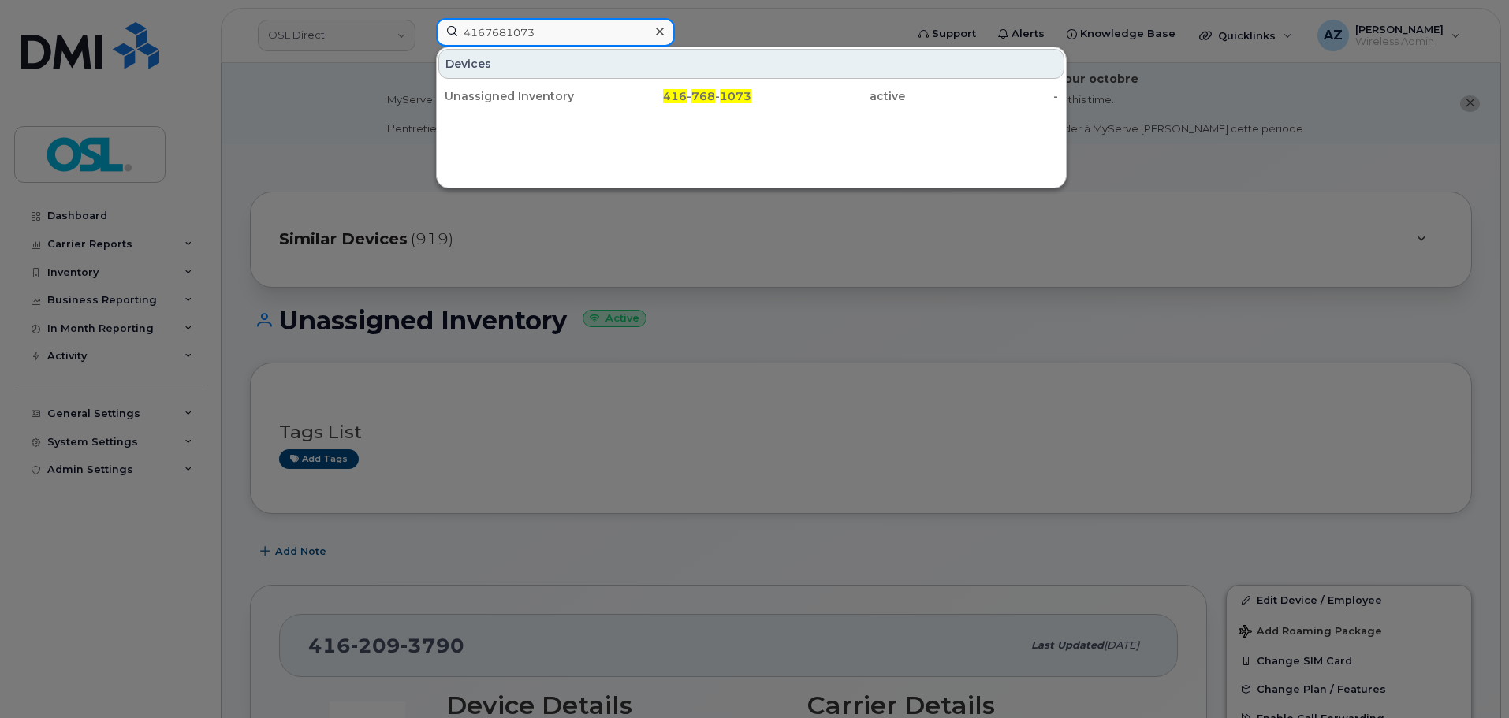
click at [570, 36] on input "4167681073" at bounding box center [555, 32] width 239 height 28
paste input "5148945391"
type input "5148945391"
click at [560, 89] on div "Unassigned Terminated" at bounding box center [522, 96] width 154 height 16
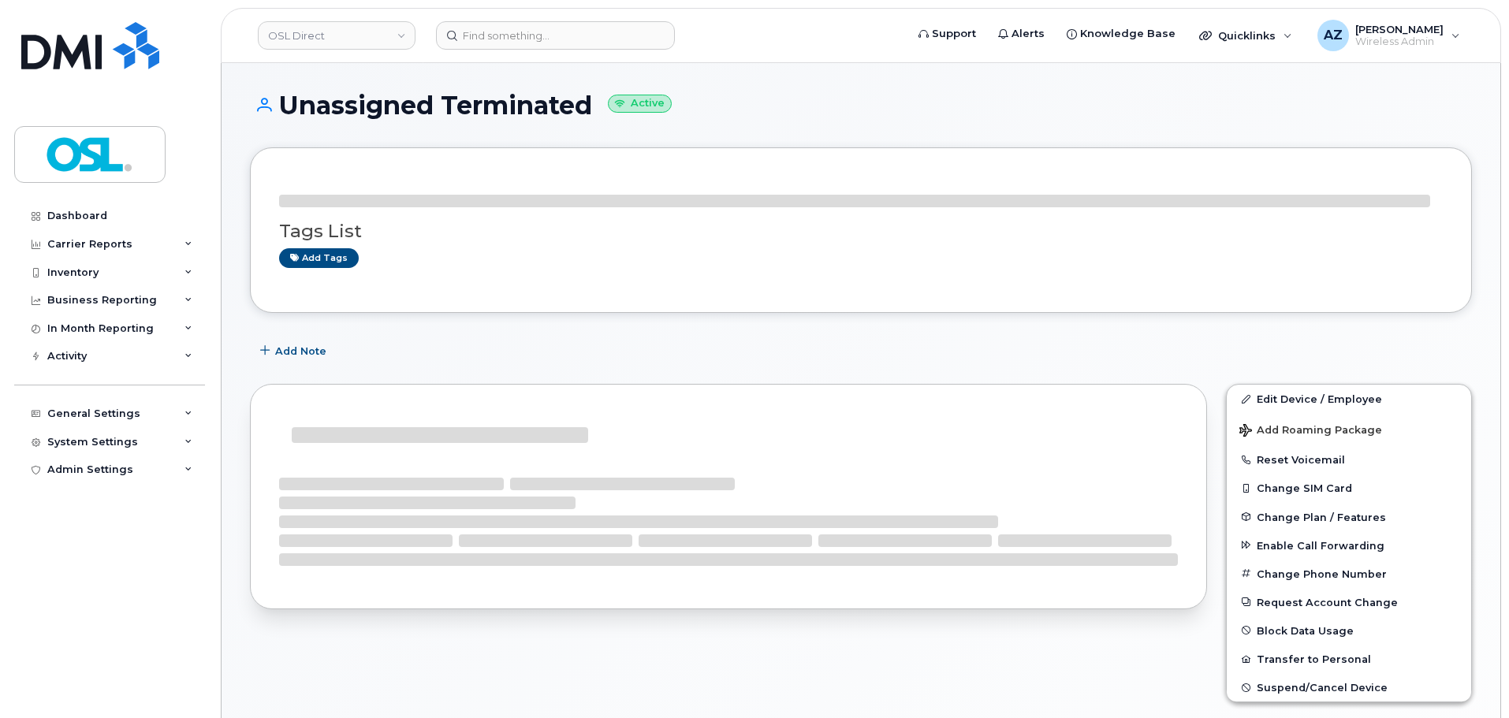
click at [1274, 349] on div "Add Note" at bounding box center [861, 351] width 1222 height 28
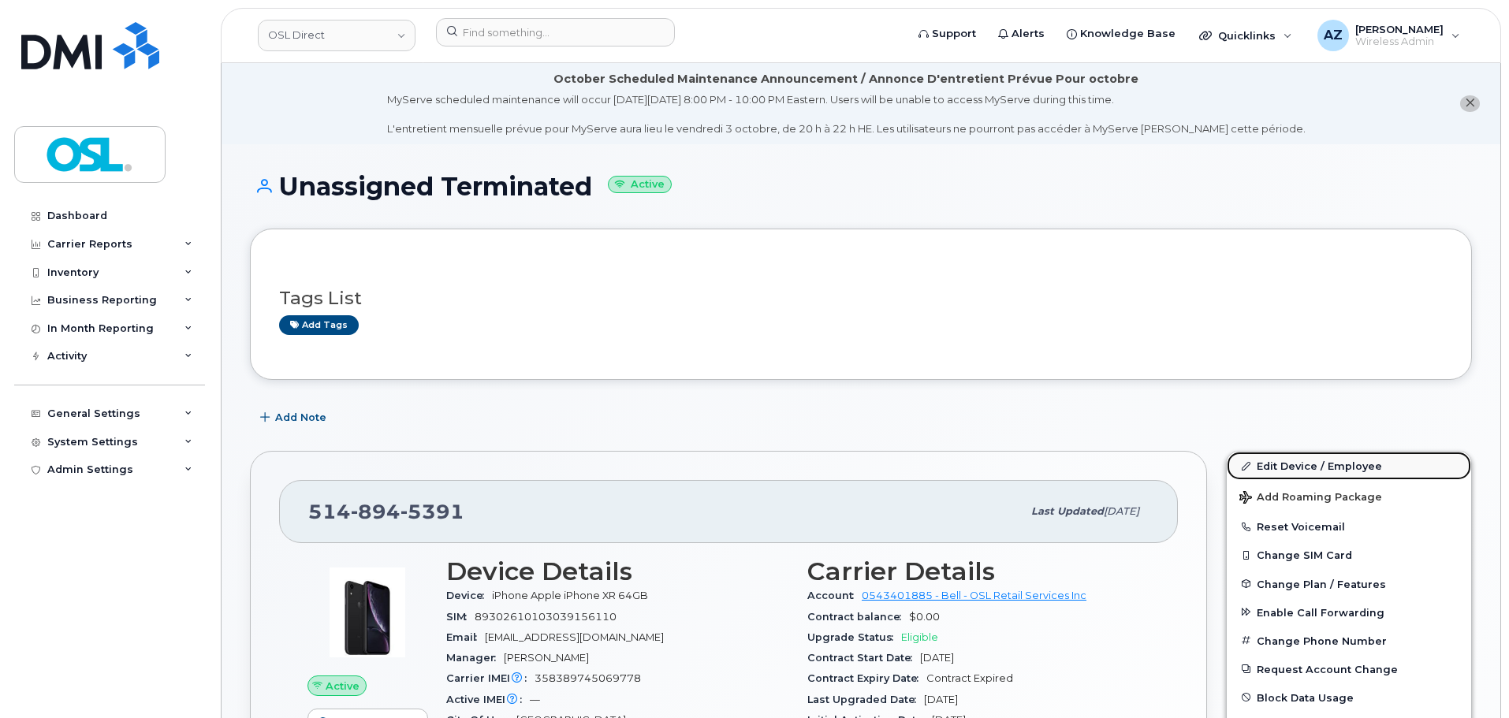
click at [1286, 464] on link "Edit Device / Employee" at bounding box center [1348, 466] width 244 height 28
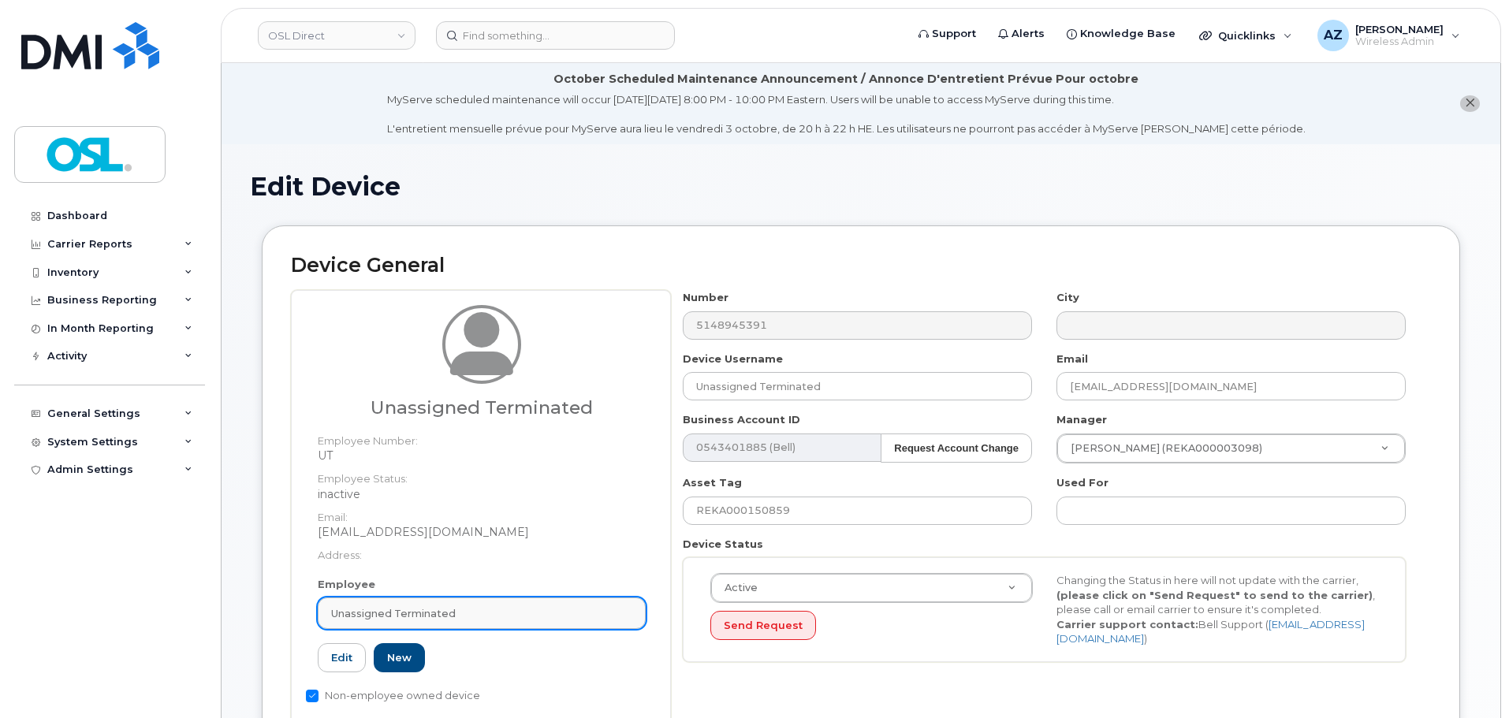
click at [441, 605] on link "Unassigned Terminated" at bounding box center [482, 613] width 328 height 32
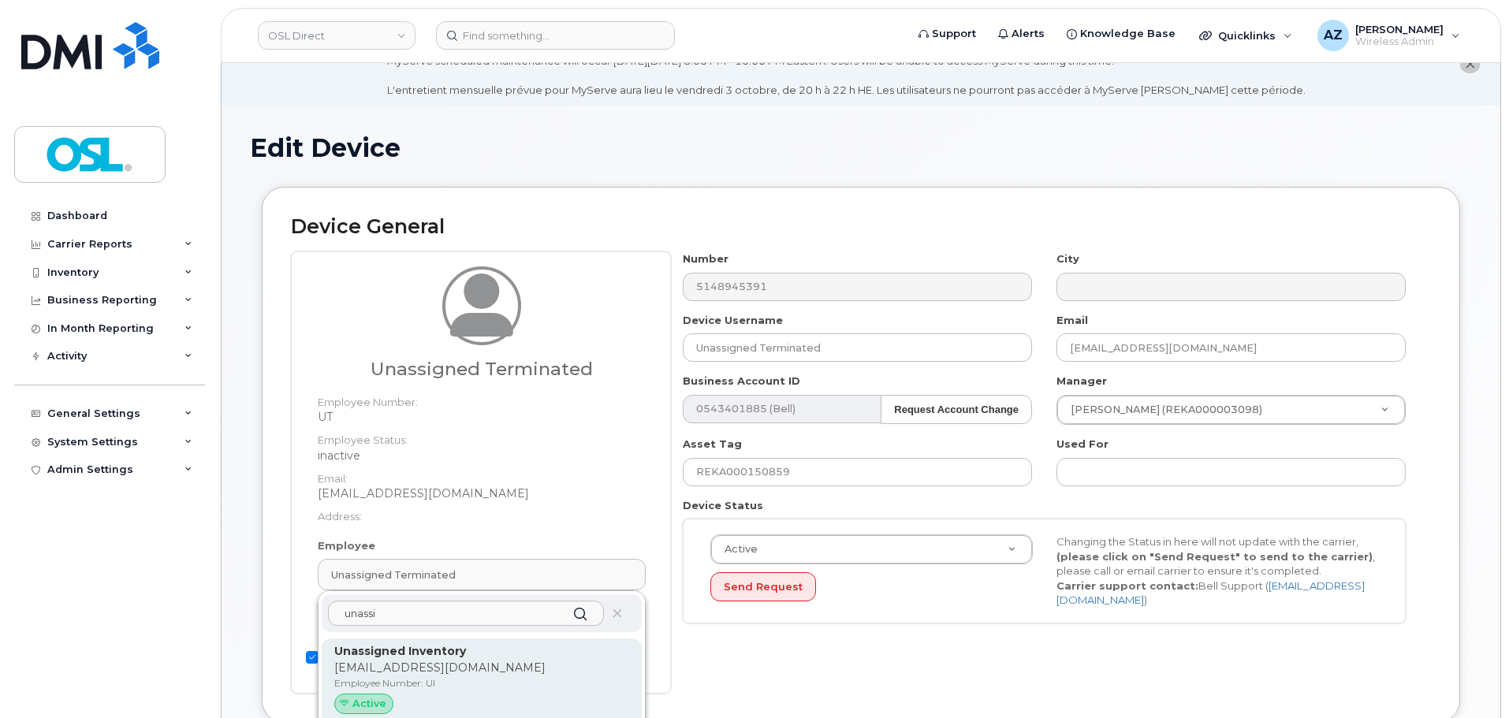
scroll to position [158, 0]
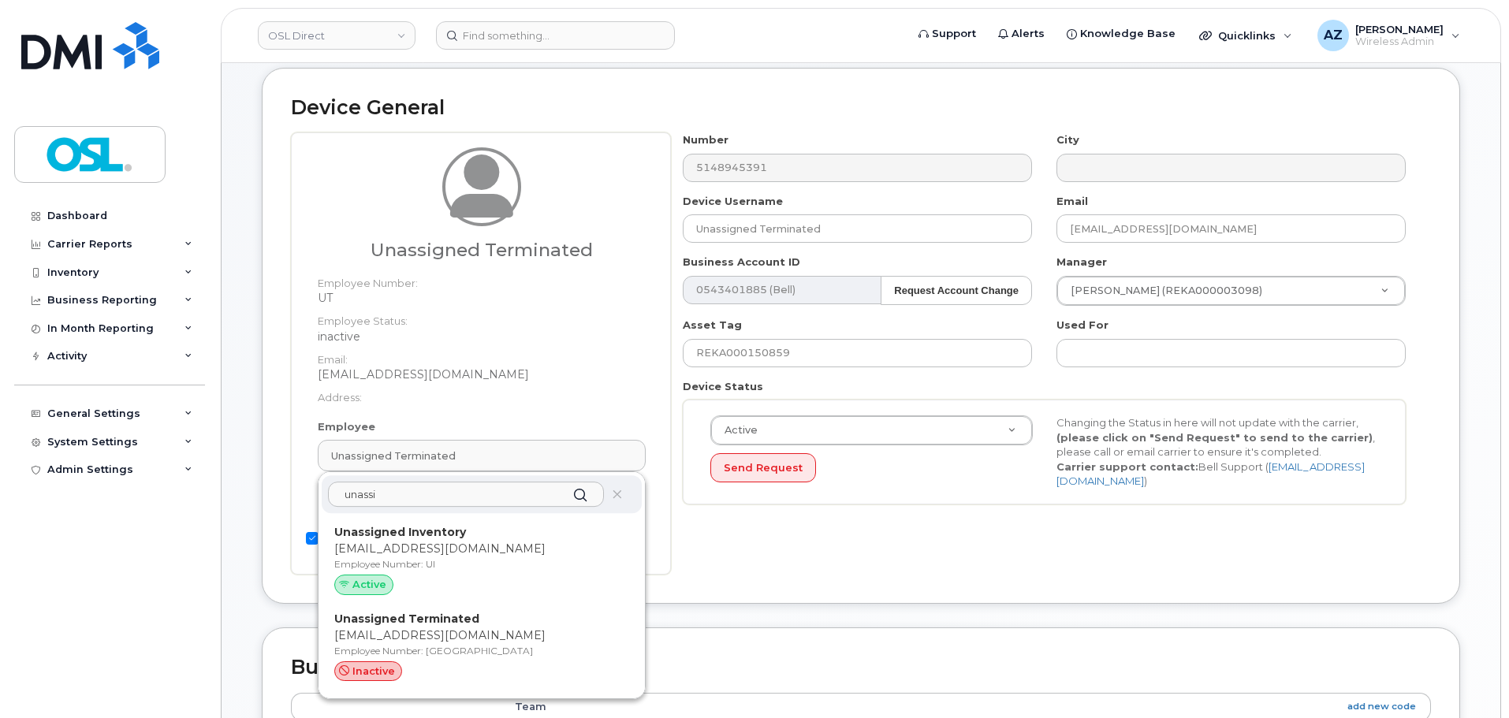
type input "unassi"
click at [467, 556] on p "[EMAIL_ADDRESS][DOMAIN_NAME]" at bounding box center [481, 549] width 295 height 17
type input "UI"
type input "Unassigned Inventory"
type input "[EMAIL_ADDRESS][DOMAIN_NAME]"
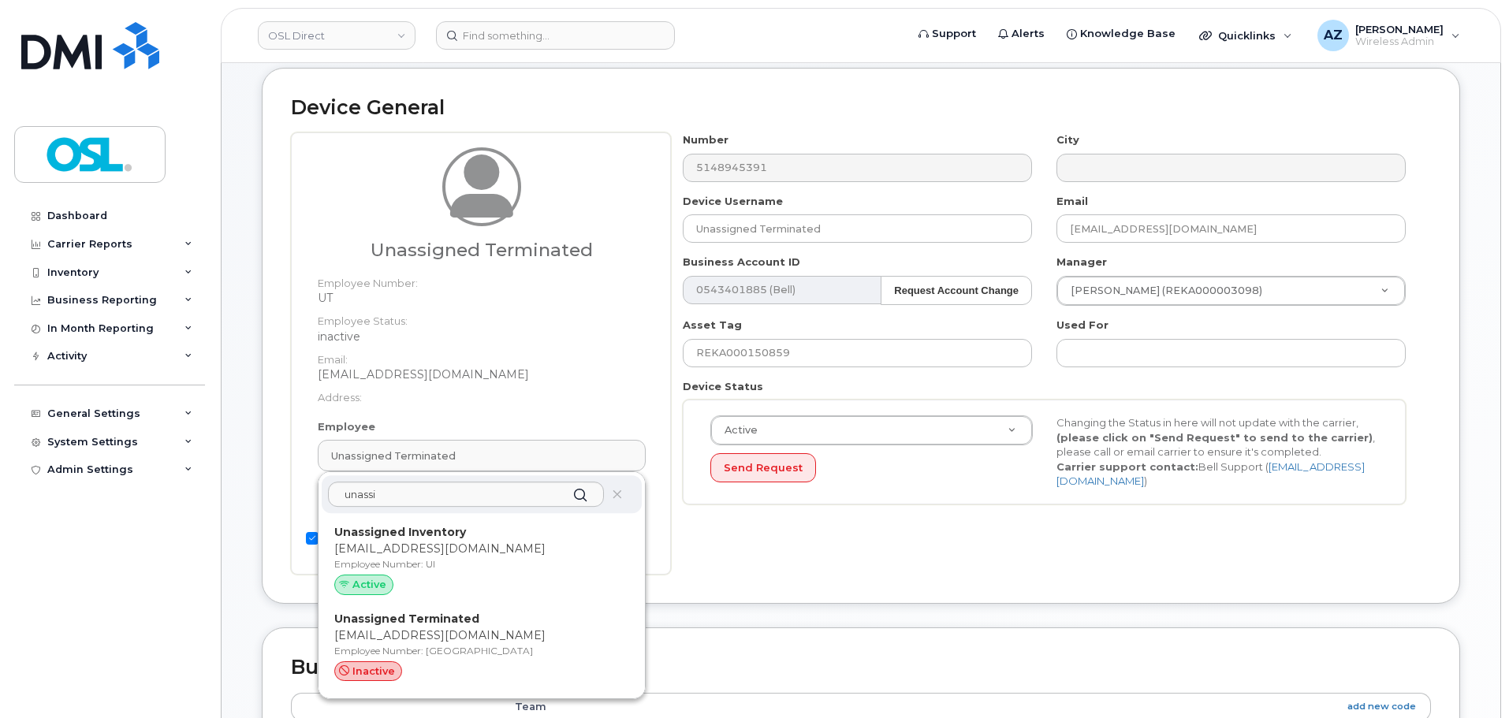
type input "4724252"
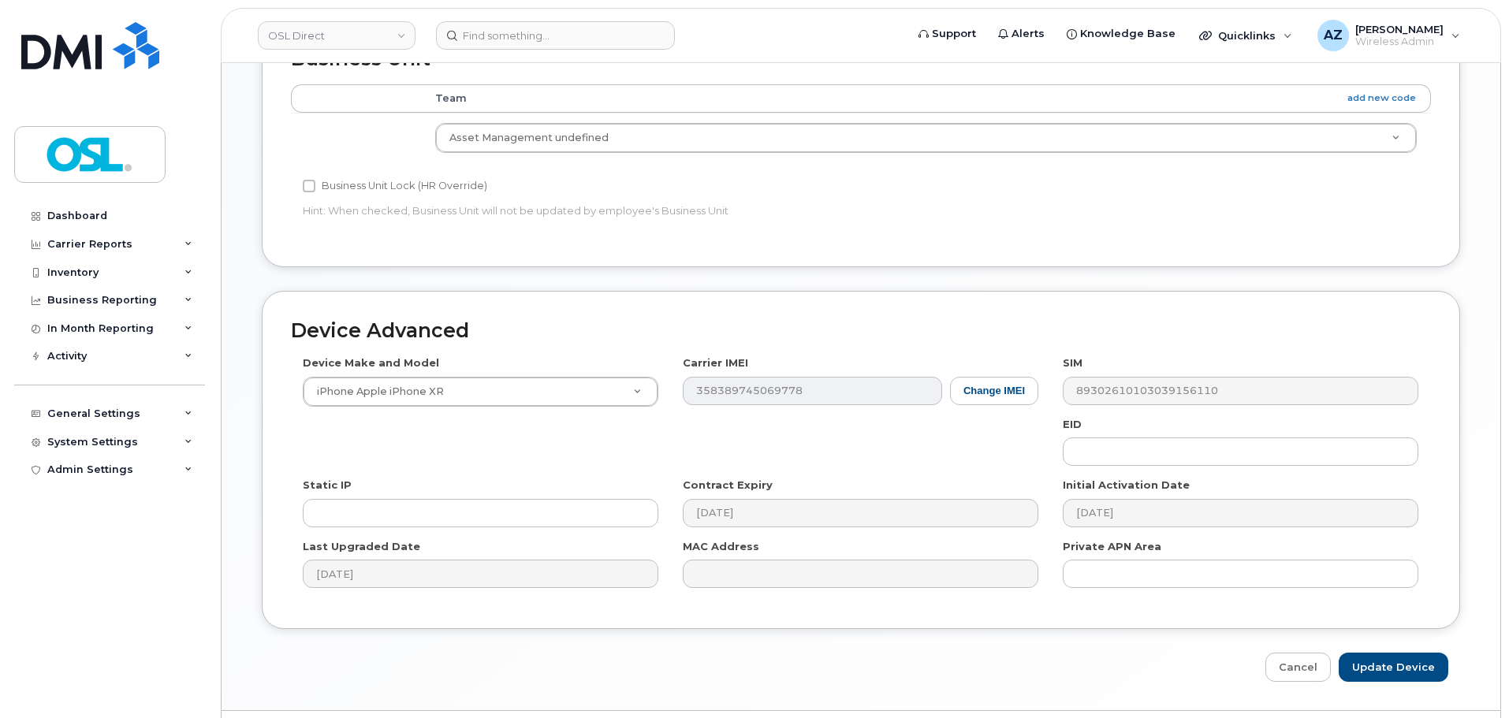
scroll to position [793, 0]
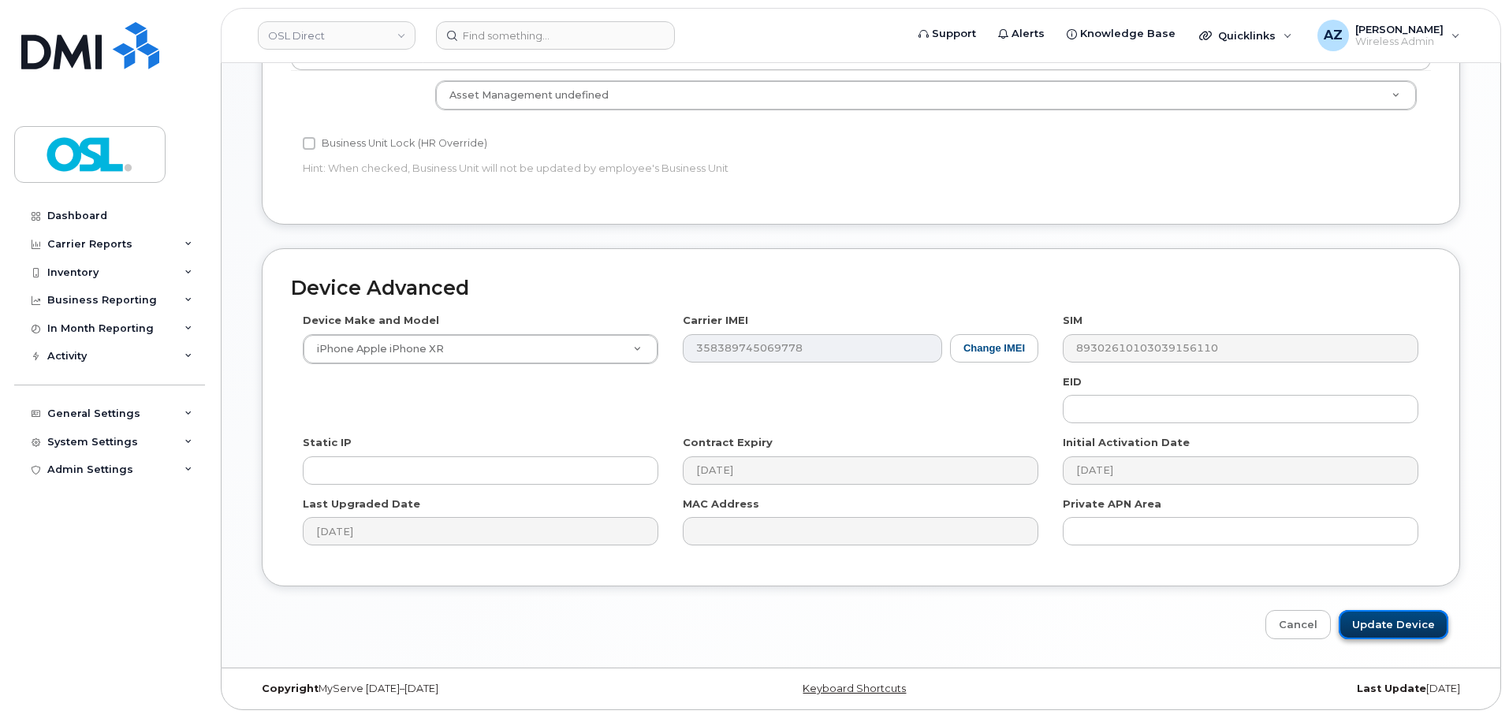
click at [1404, 628] on input "Update Device" at bounding box center [1393, 624] width 110 height 29
type input "Saving..."
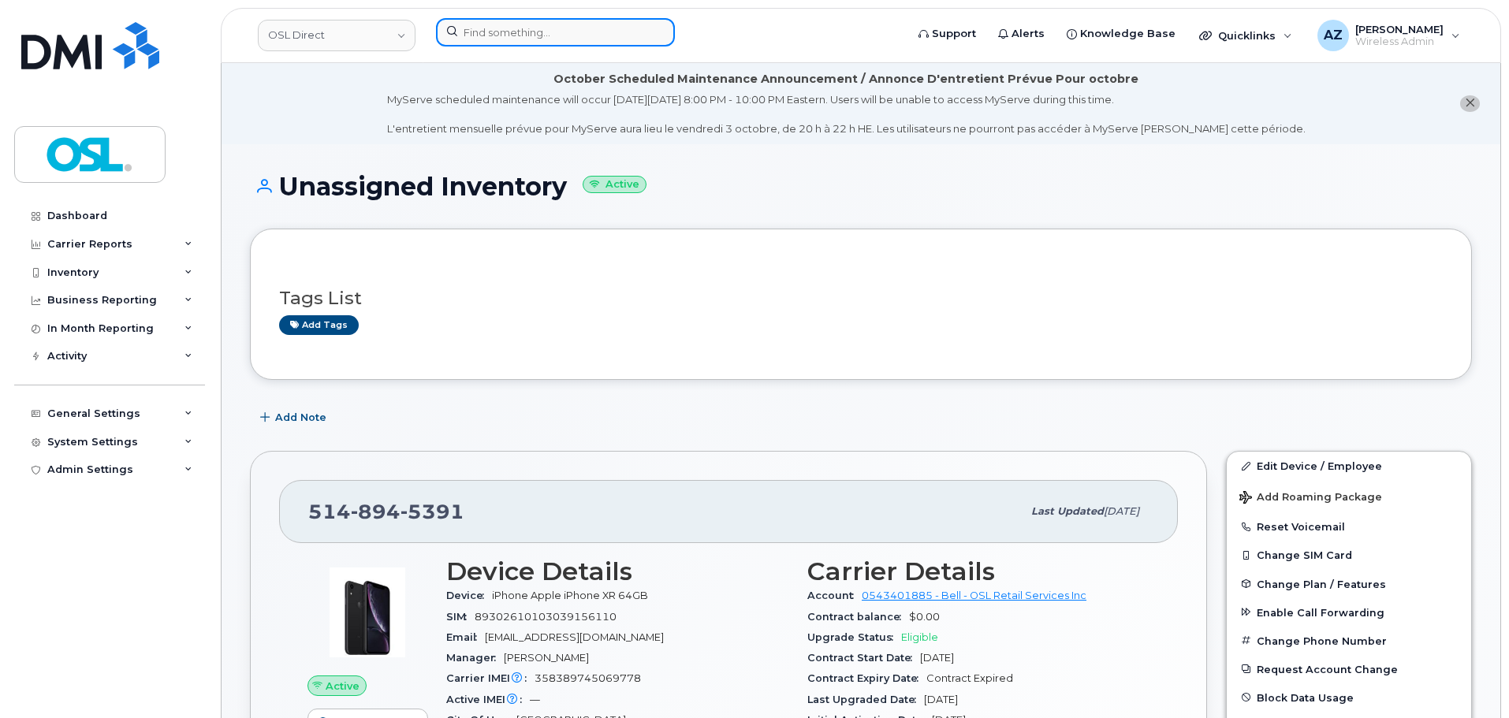
click at [548, 34] on input at bounding box center [555, 32] width 239 height 28
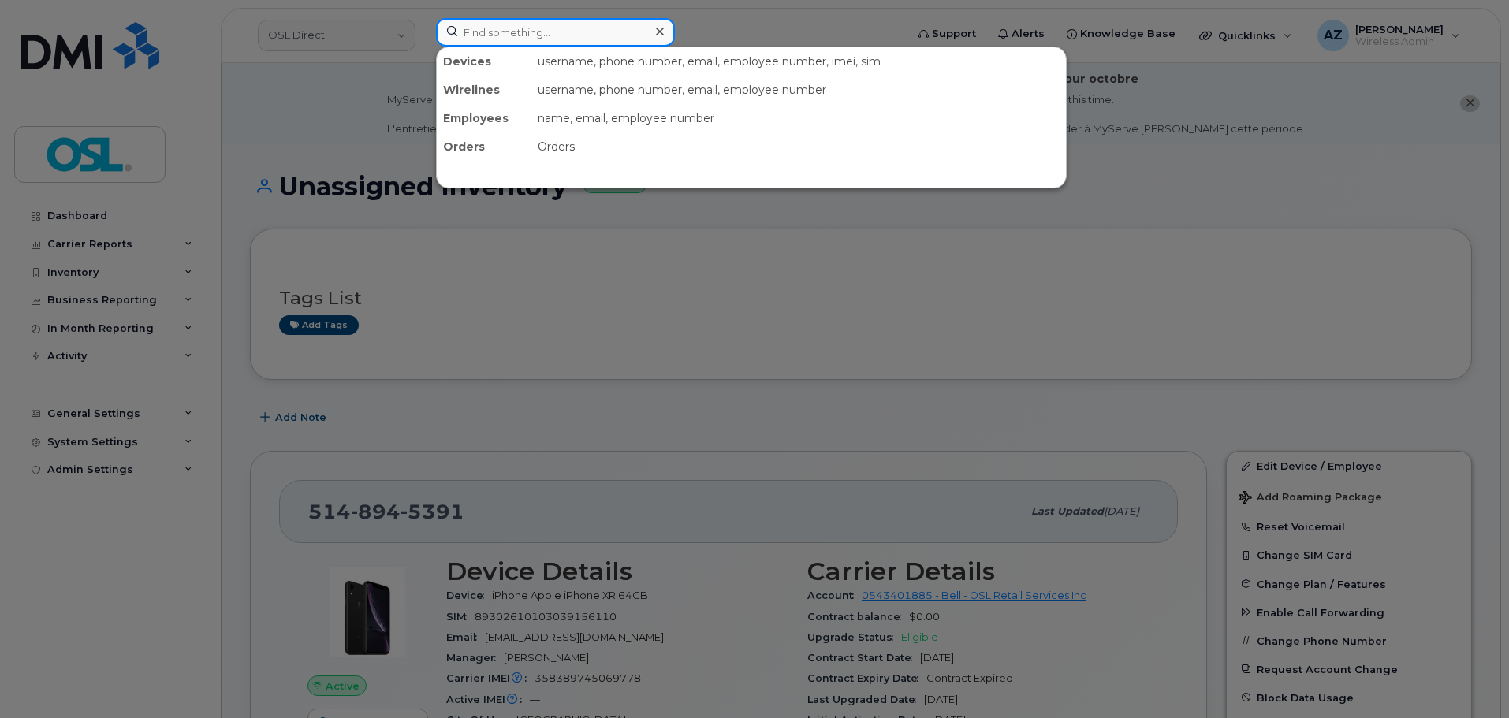
paste input "4164759601"
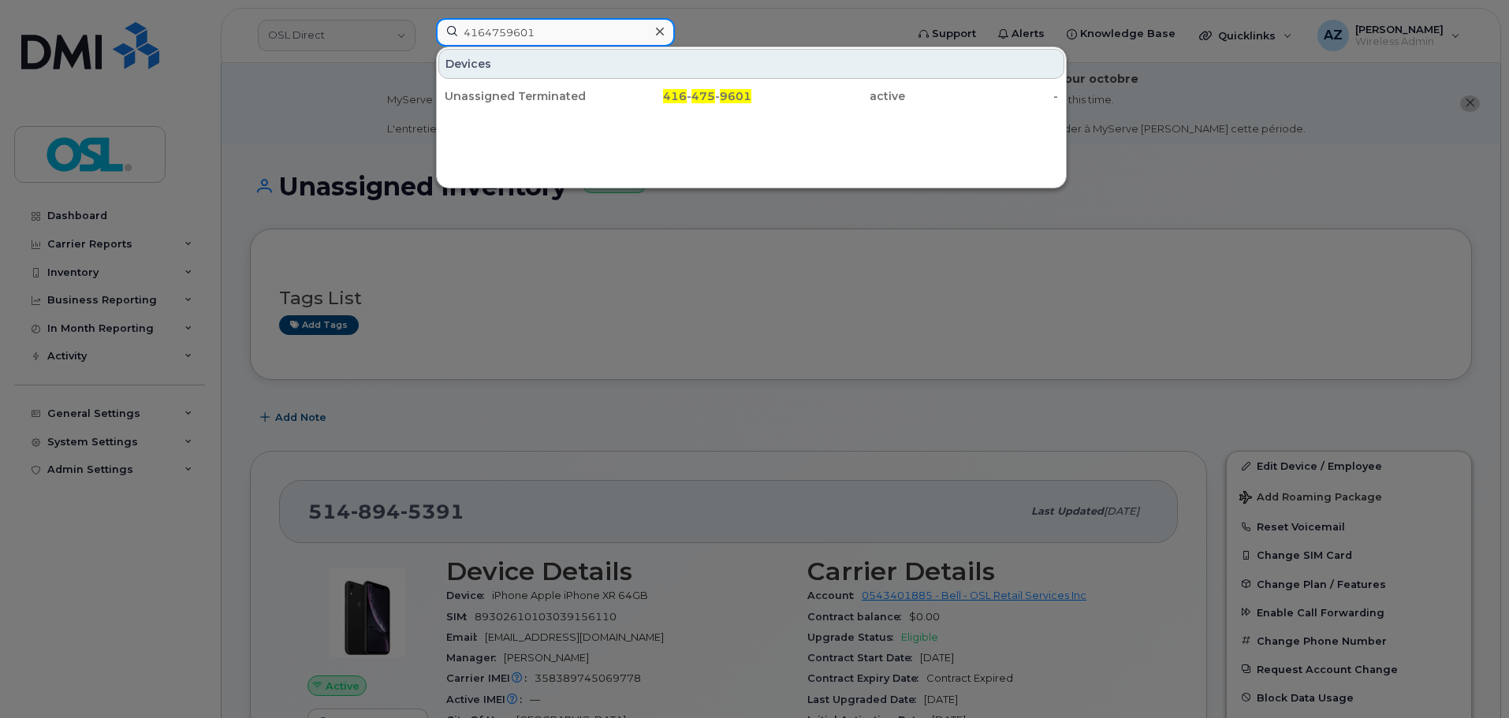
type input "4164759601"
click at [548, 97] on div "Unassigned Terminated" at bounding box center [522, 96] width 154 height 16
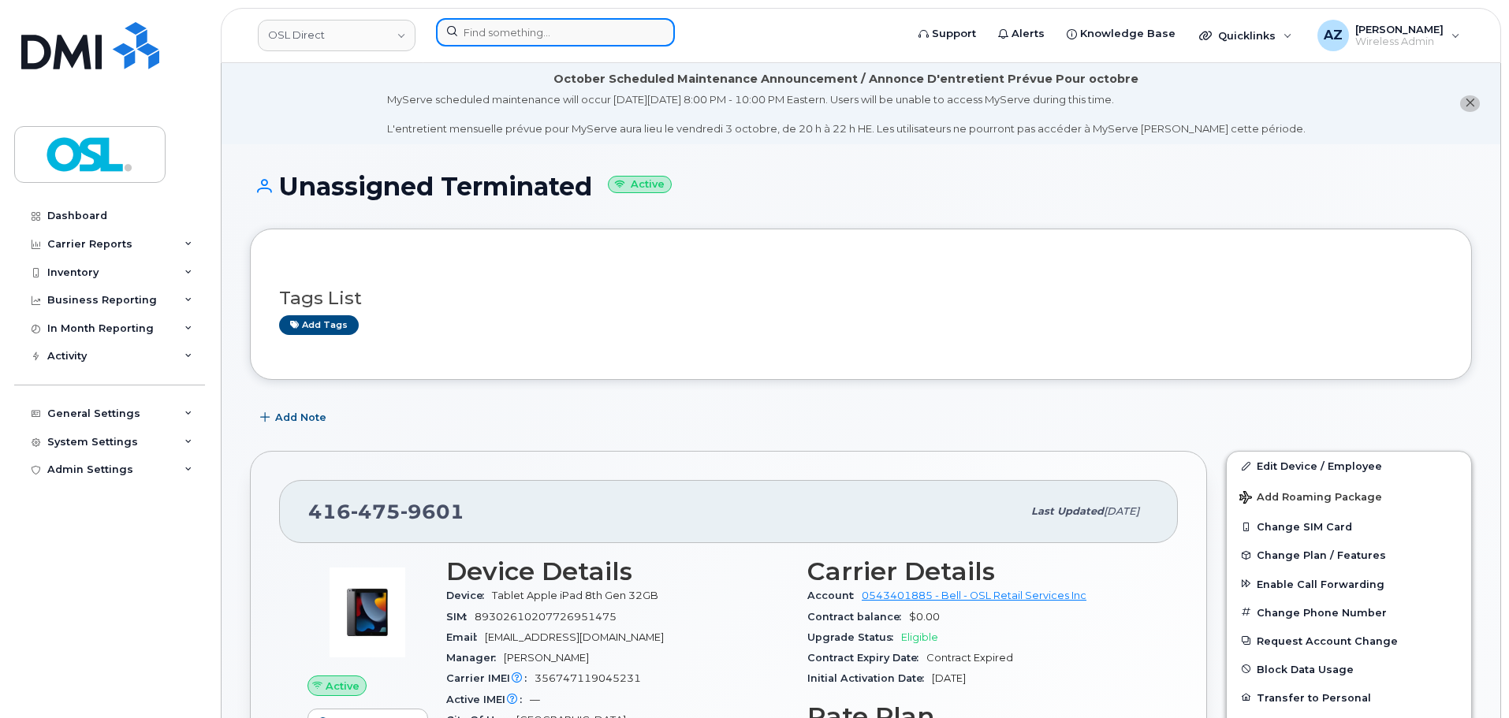
click at [543, 24] on input at bounding box center [555, 32] width 239 height 28
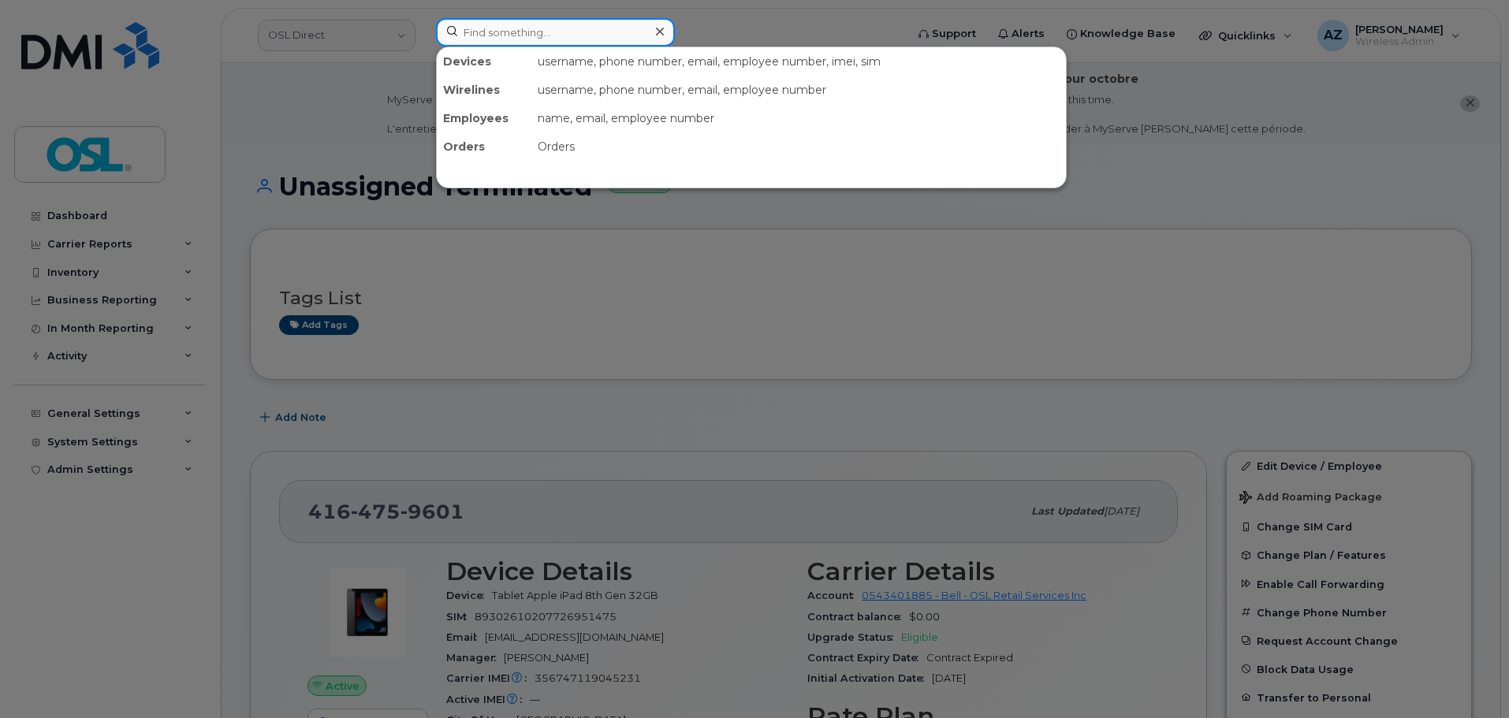
paste input "4164759601"
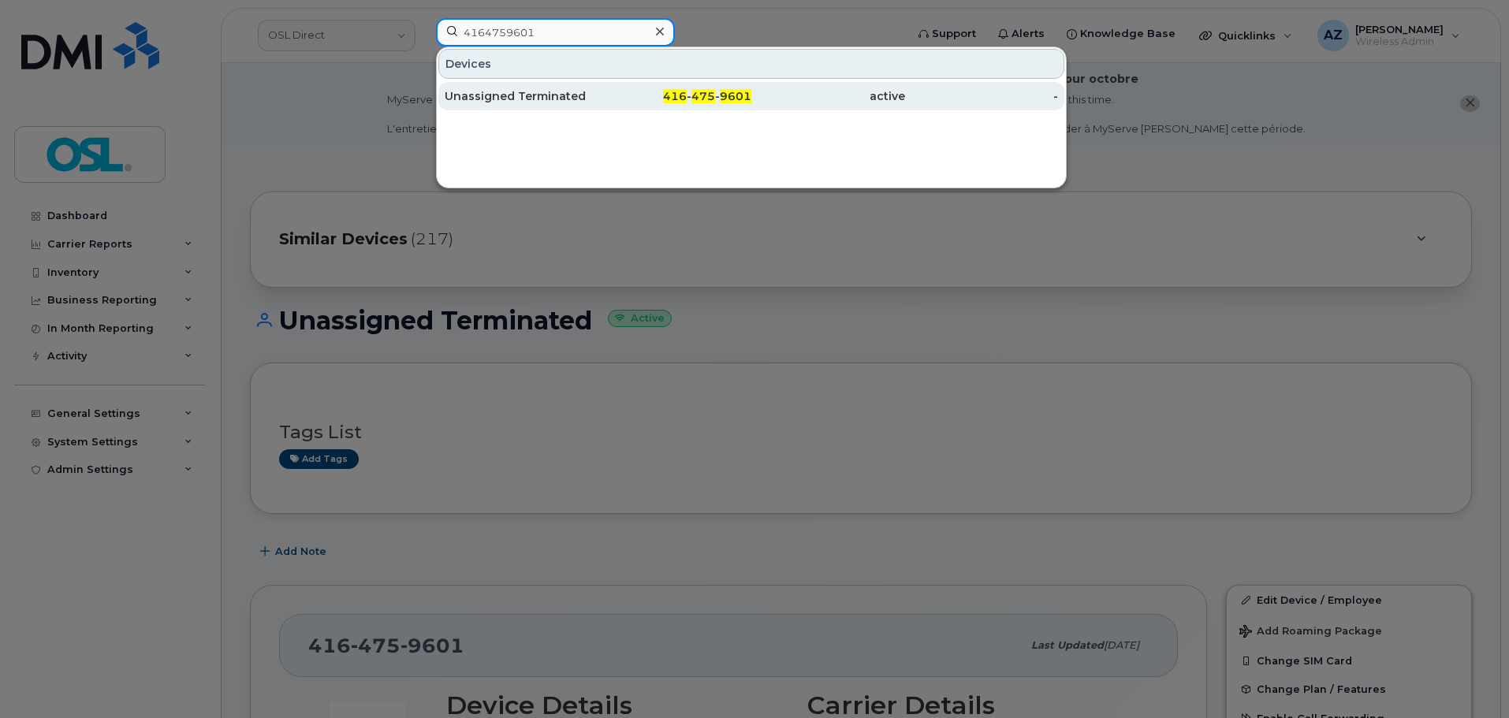
type input "4164759601"
click at [539, 98] on div "Unassigned Terminated" at bounding box center [522, 96] width 154 height 16
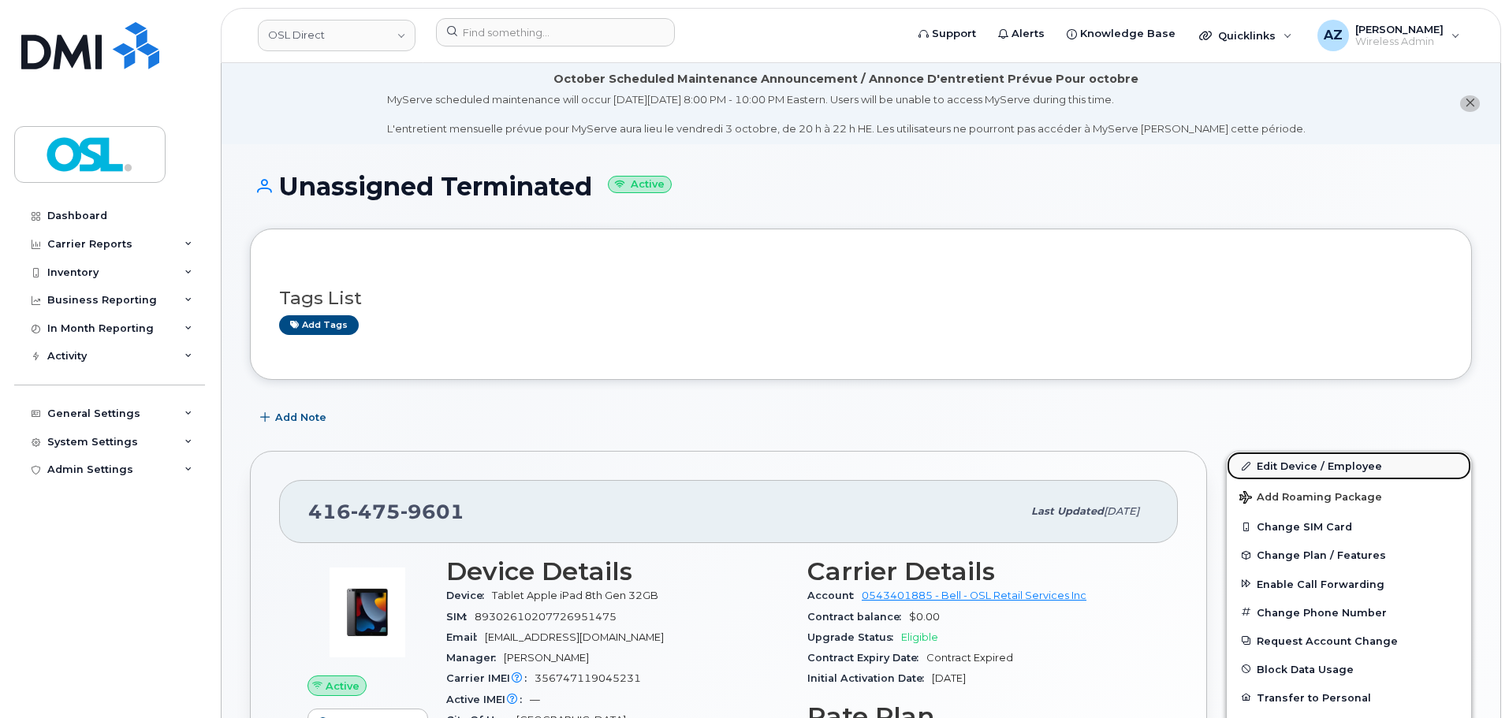
click at [1274, 479] on link "Edit Device / Employee" at bounding box center [1348, 466] width 244 height 28
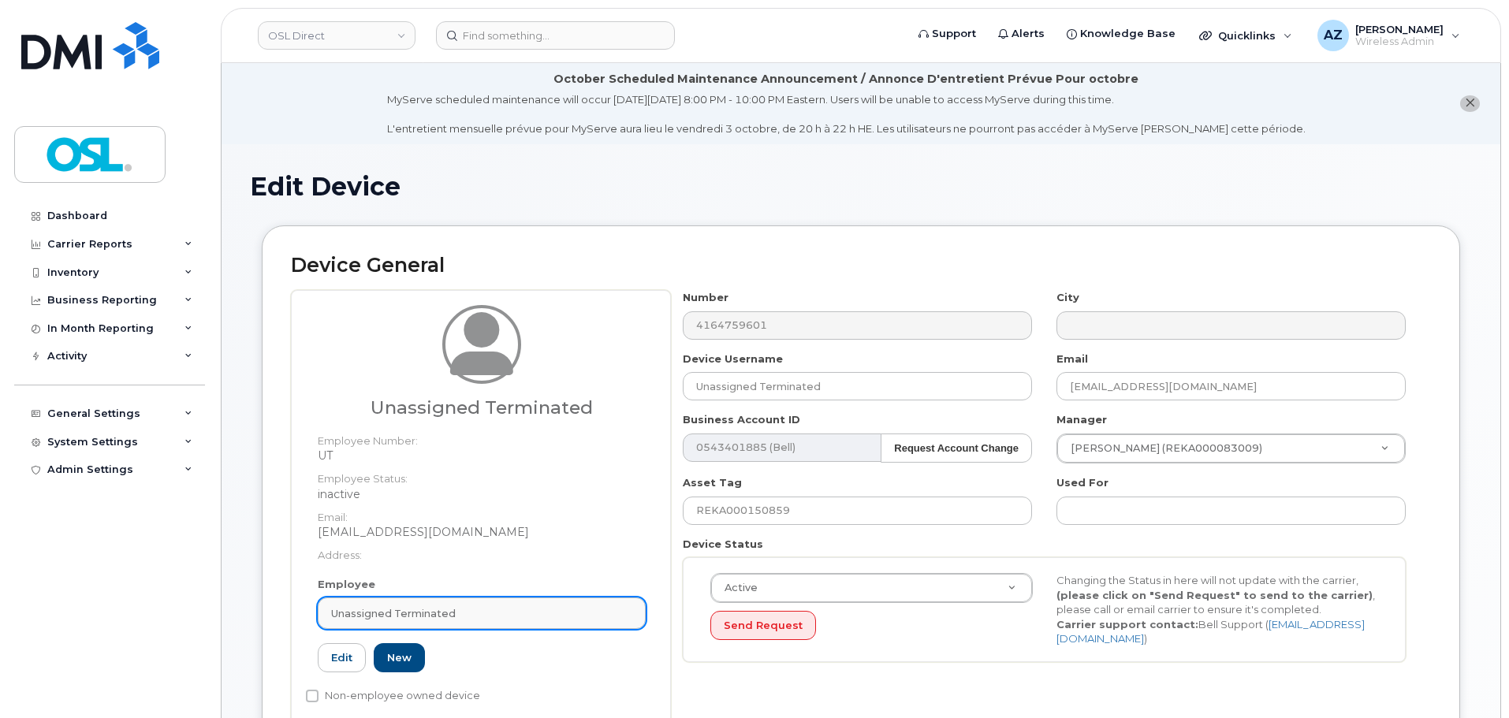
click at [454, 622] on link "Unassigned Terminated" at bounding box center [482, 613] width 328 height 32
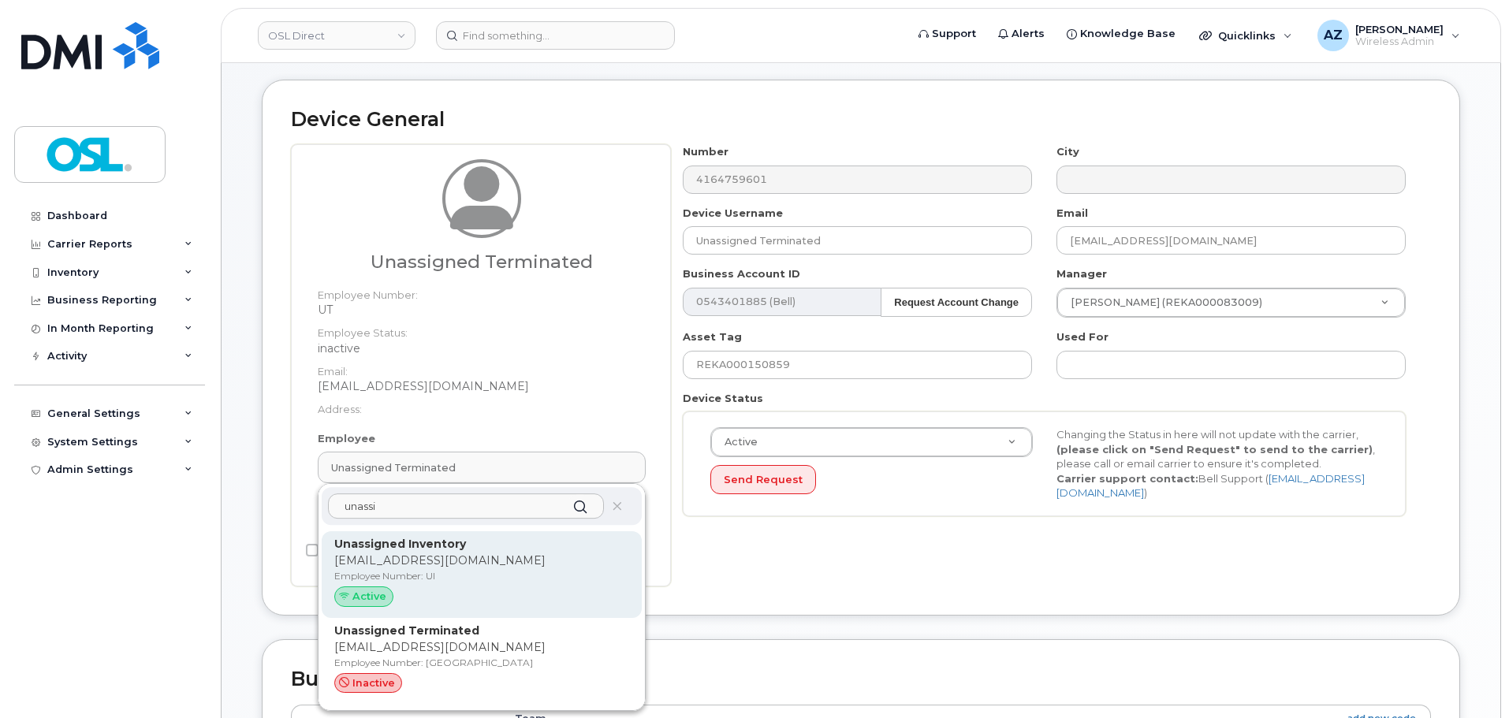
scroll to position [158, 0]
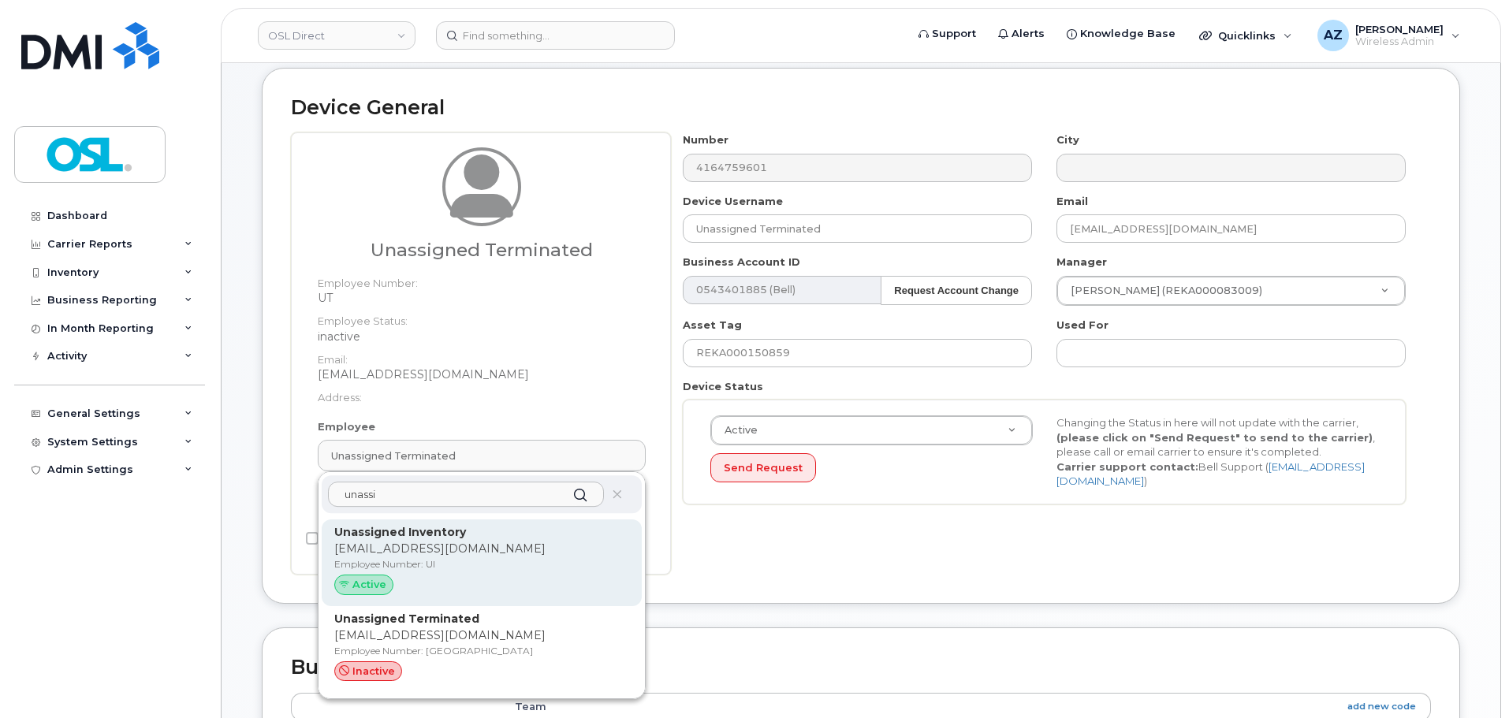
type input "unassi"
click at [507, 551] on p "support@osldirect.com" at bounding box center [481, 549] width 295 height 17
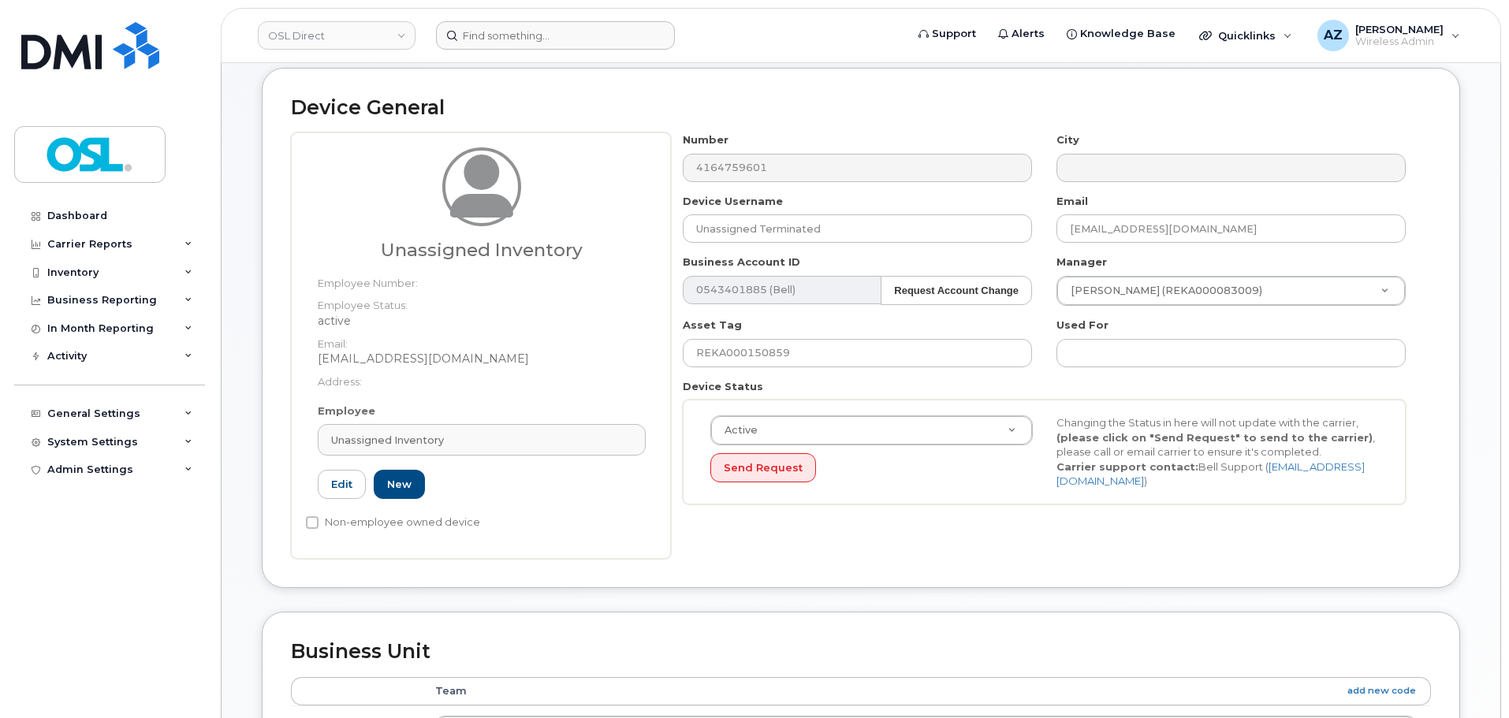
type input "UI"
type input "Unassigned Inventory"
type input "[EMAIL_ADDRESS][DOMAIN_NAME]"
type input "4724252"
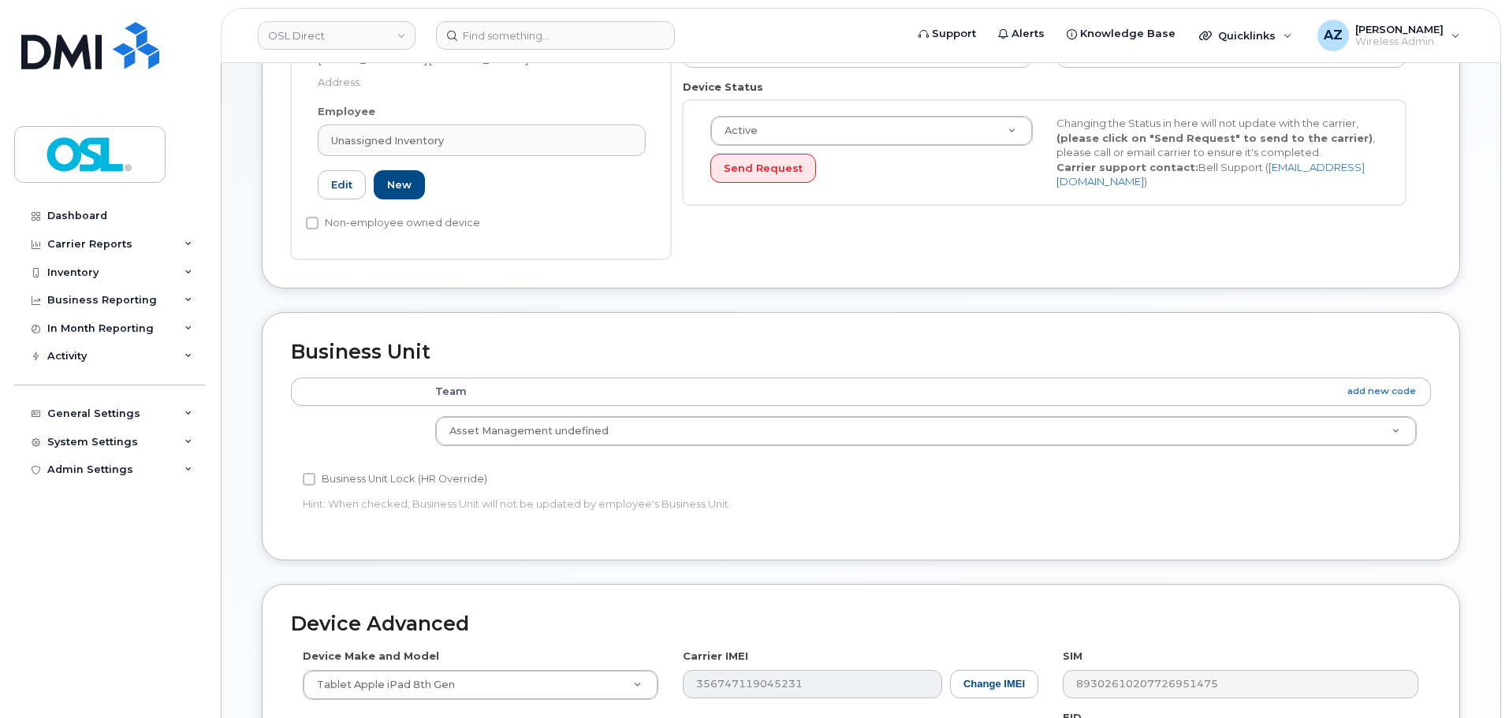
scroll to position [788, 0]
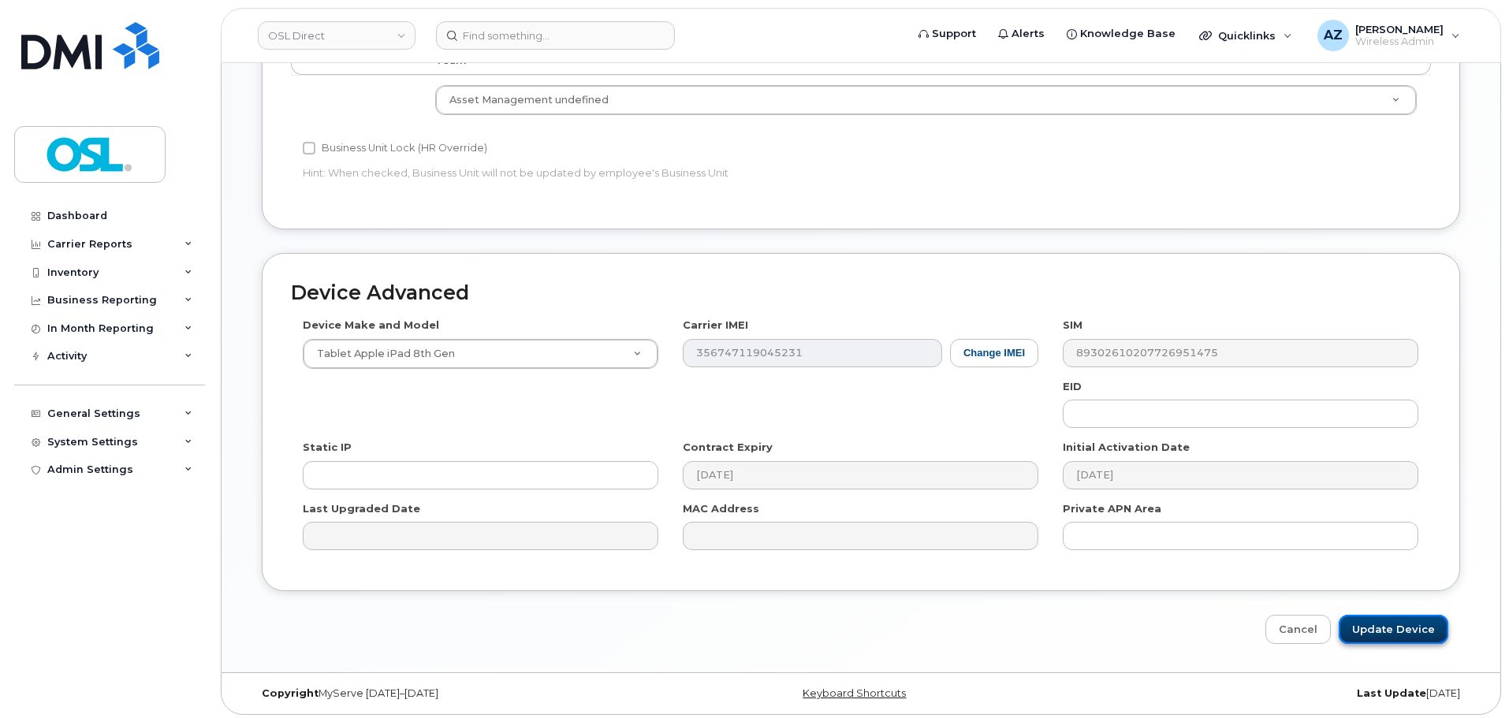
click at [1416, 630] on input "Update Device" at bounding box center [1393, 629] width 110 height 29
type input "Saving..."
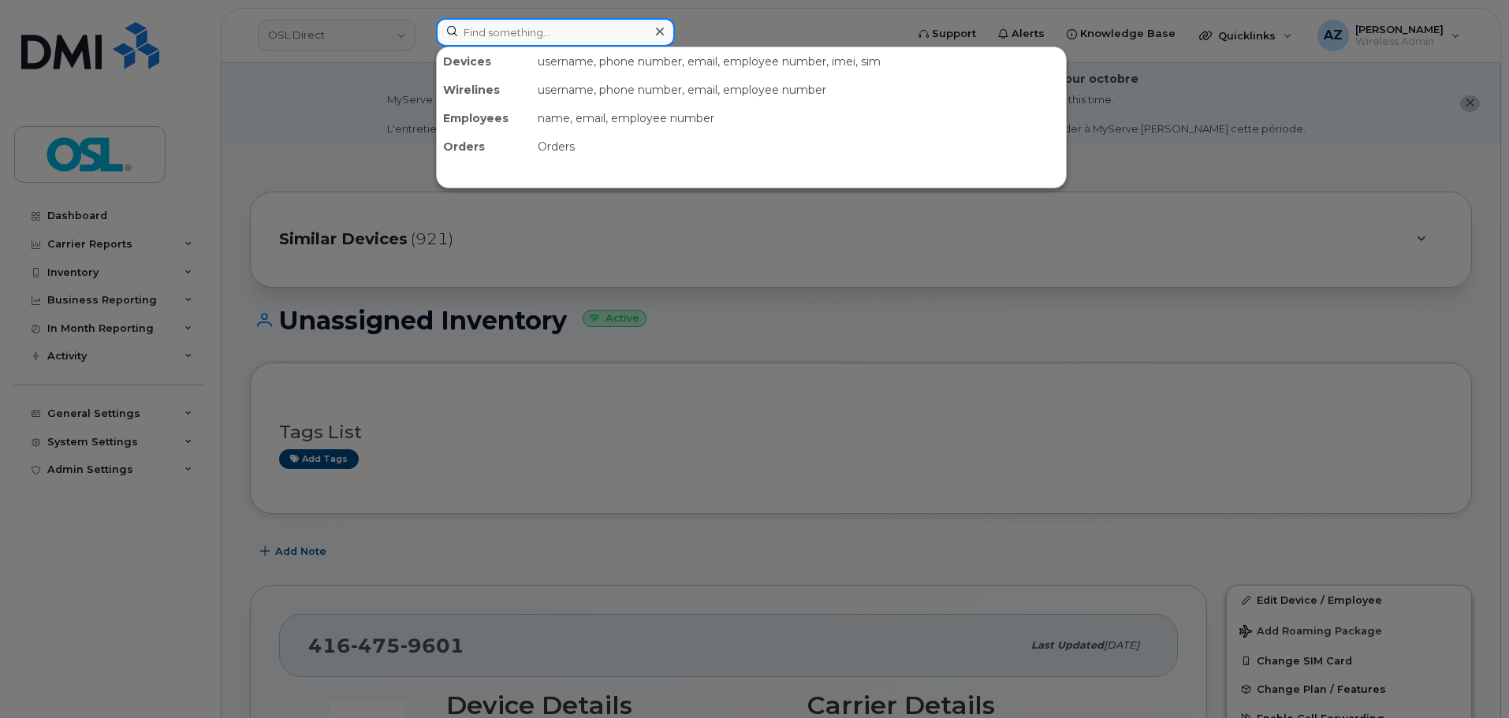
click at [551, 30] on input at bounding box center [555, 32] width 239 height 28
paste input "4165764165"
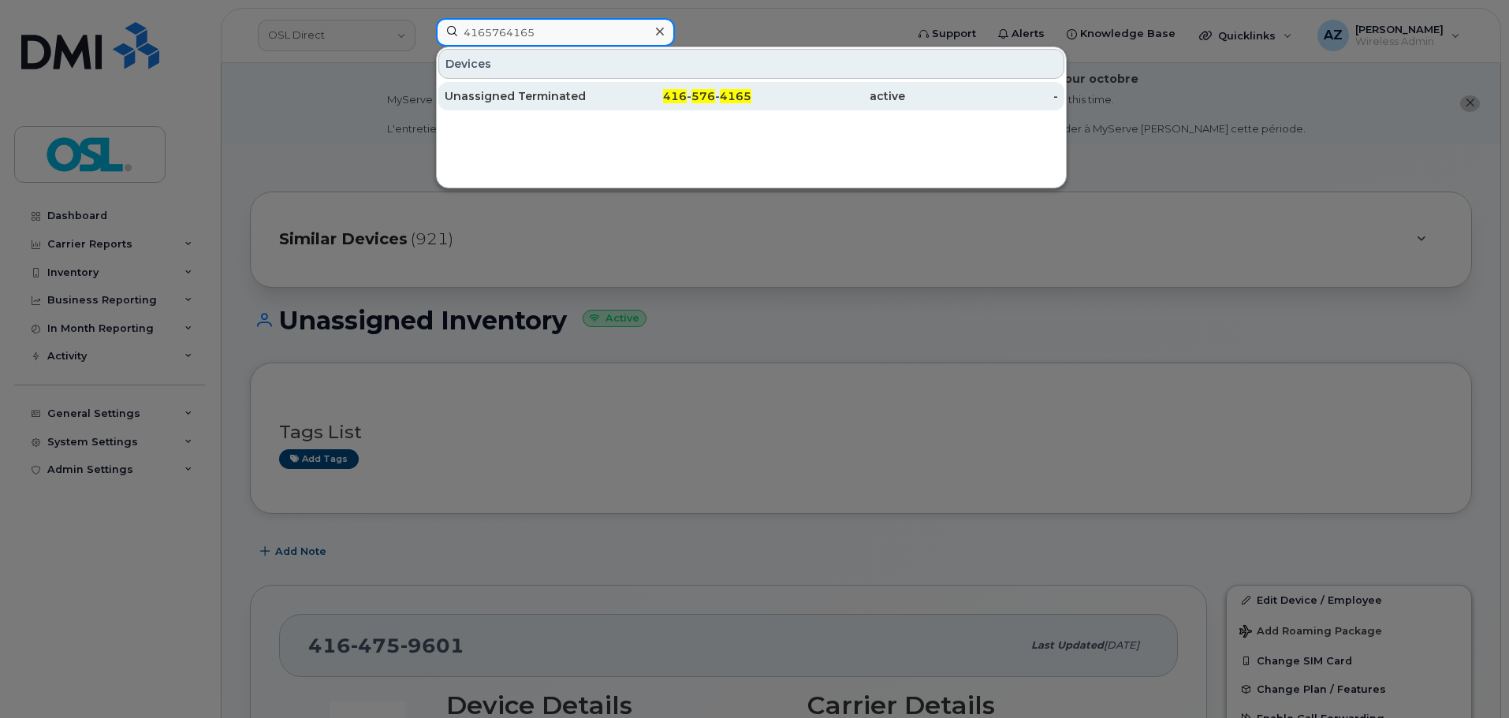
type input "4165764165"
click at [542, 99] on div "Unassigned Terminated" at bounding box center [522, 96] width 154 height 16
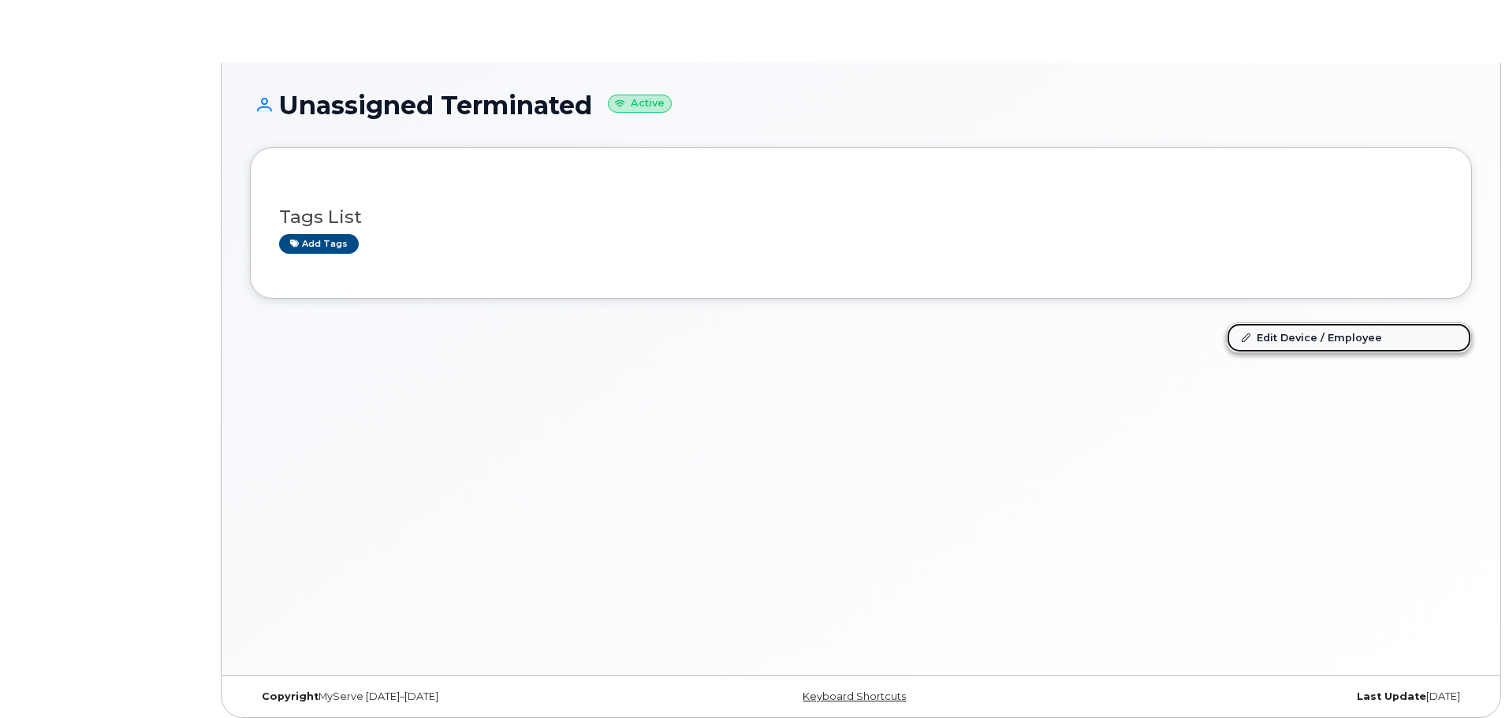
click at [1300, 337] on link "Edit Device / Employee" at bounding box center [1348, 337] width 244 height 28
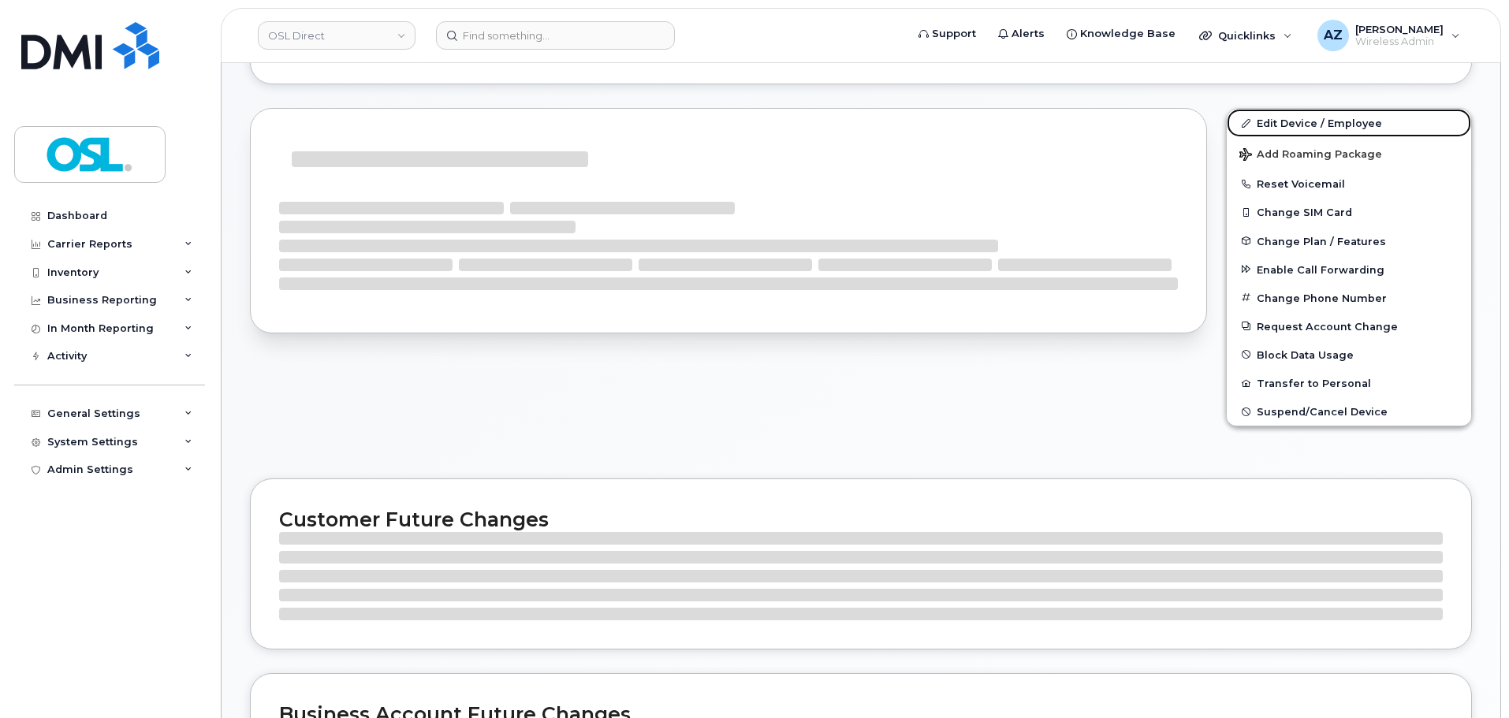
scroll to position [236, 0]
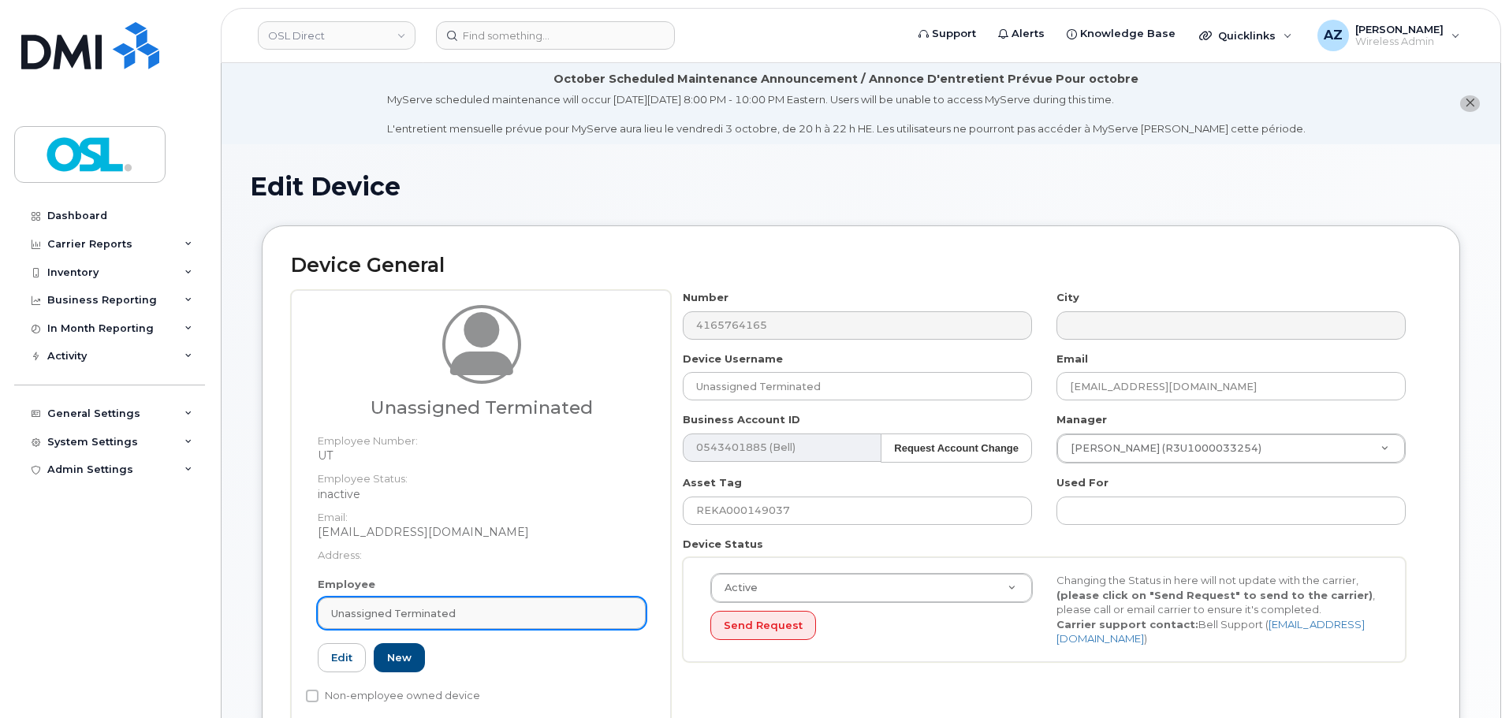
click at [459, 619] on div "Unassigned Terminated" at bounding box center [481, 613] width 301 height 15
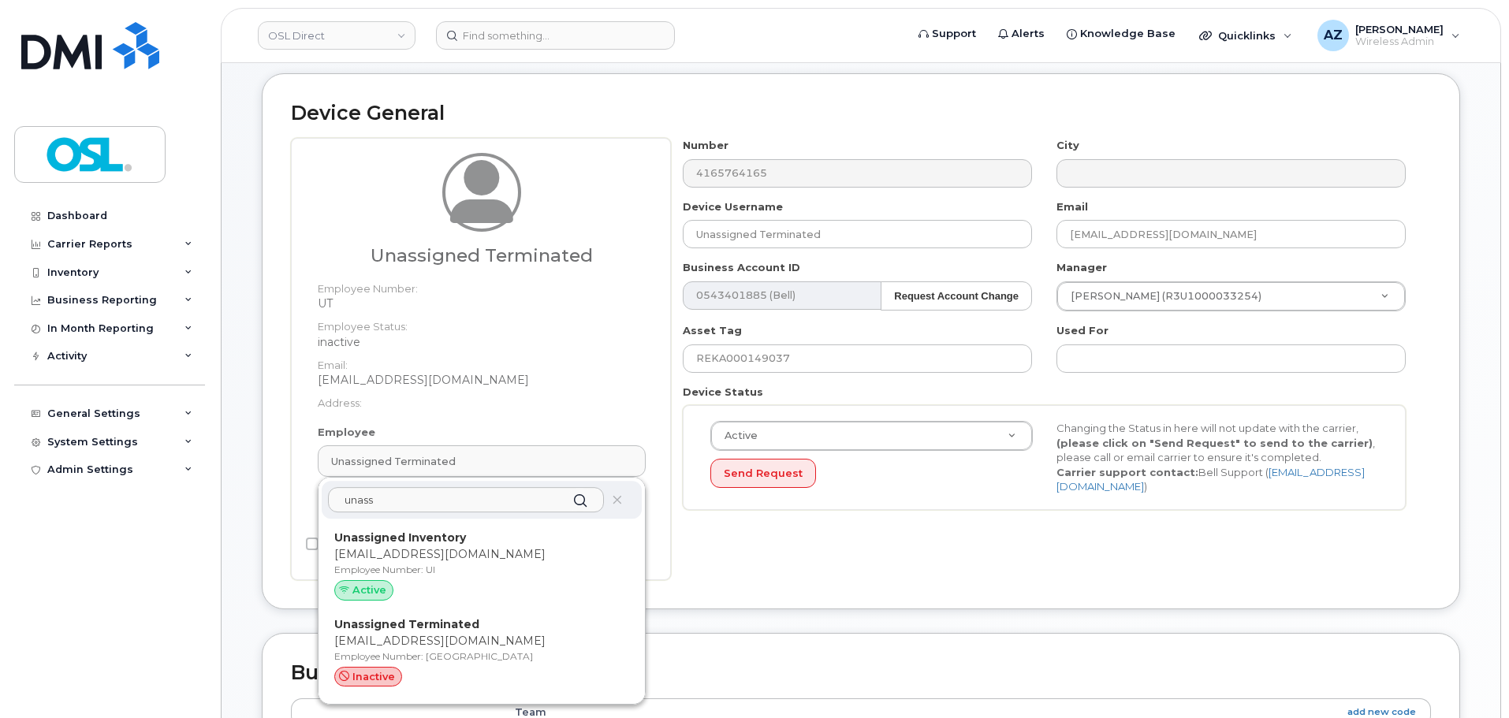
scroll to position [158, 0]
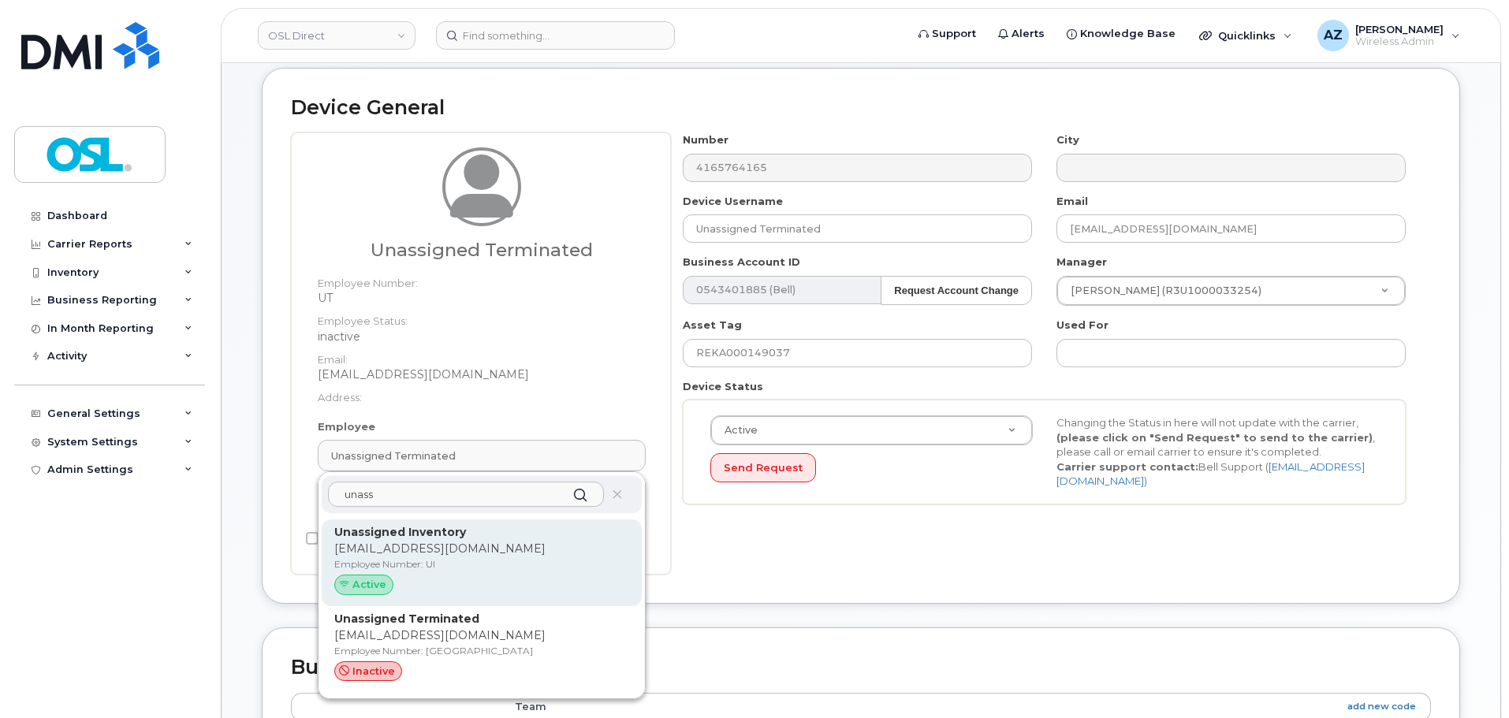
type input "unass"
click at [457, 554] on p "[EMAIL_ADDRESS][DOMAIN_NAME]" at bounding box center [481, 549] width 295 height 17
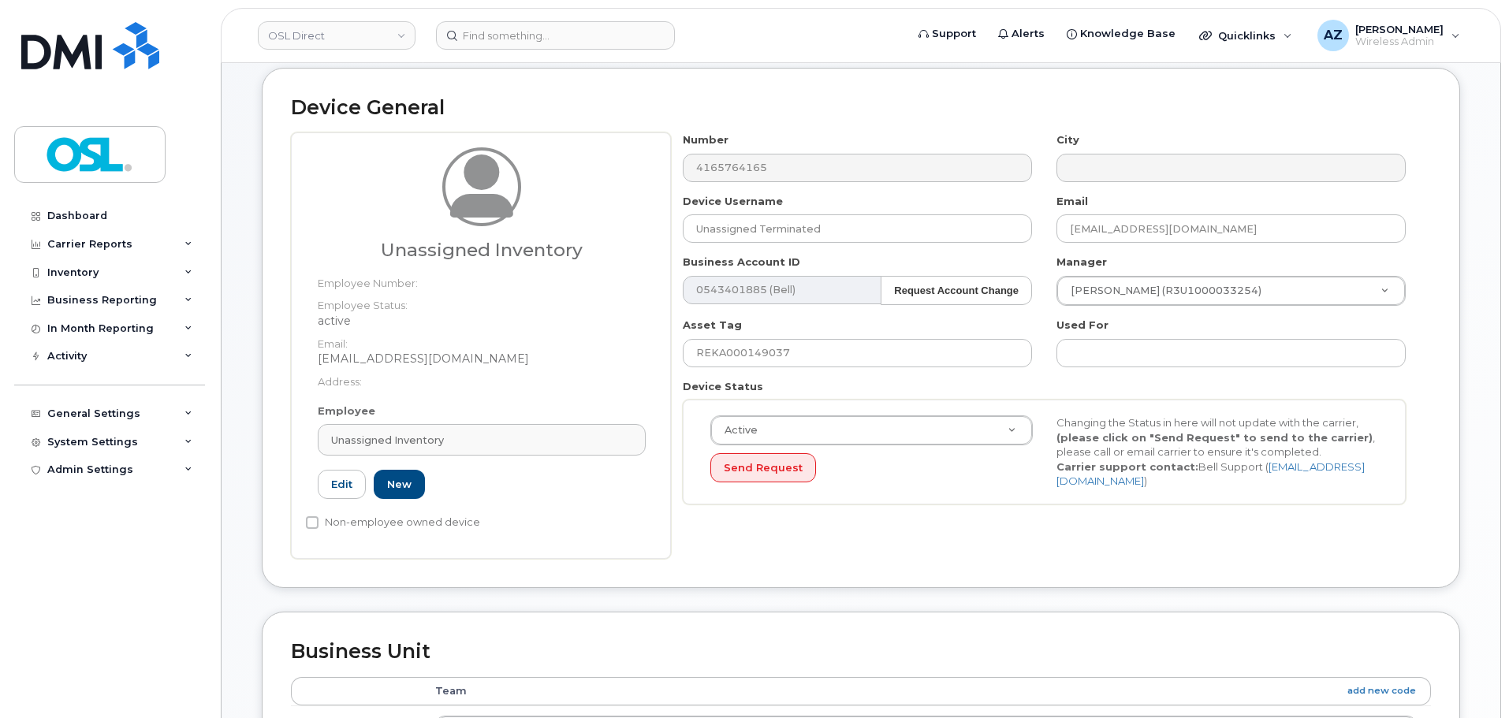
type input "UI"
type input "Unassigned Inventory"
type input "[EMAIL_ADDRESS][DOMAIN_NAME]"
type input "4724252"
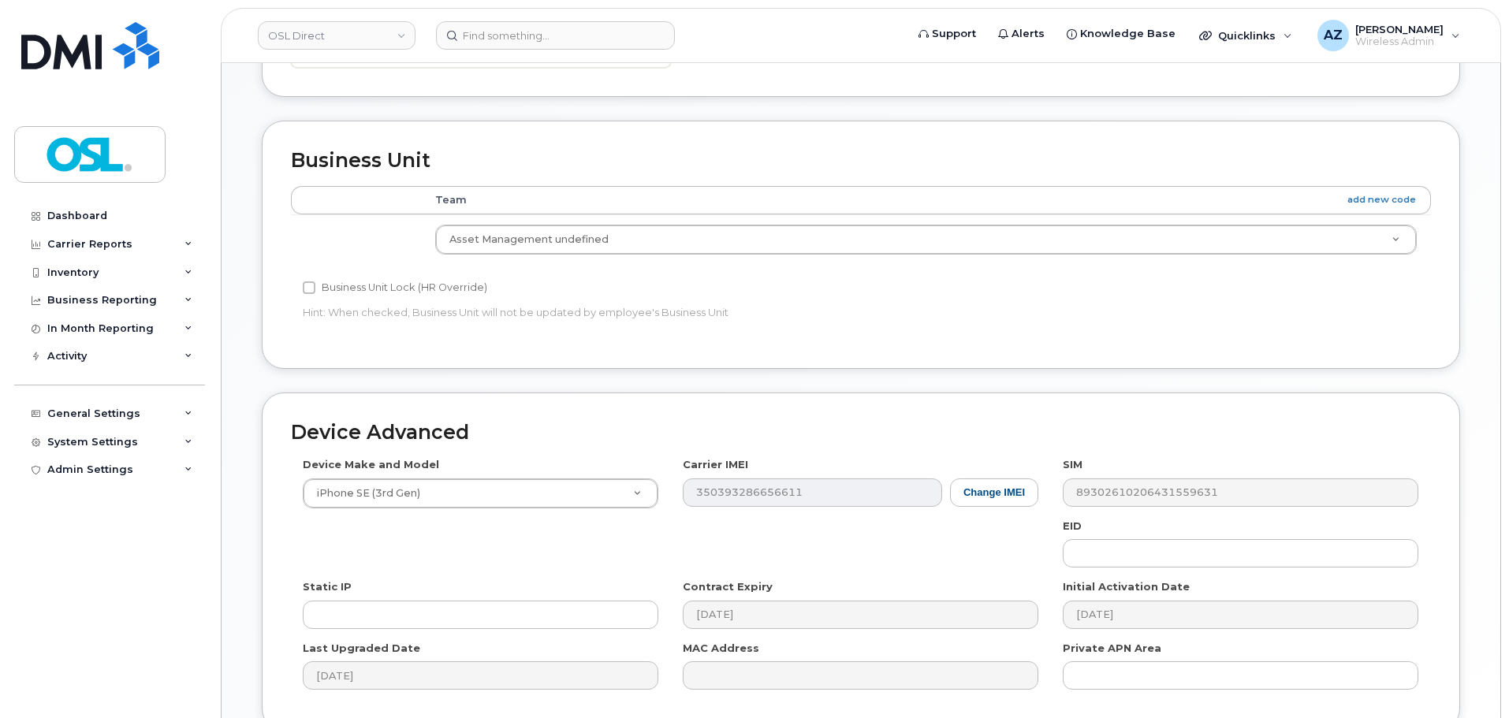
scroll to position [793, 0]
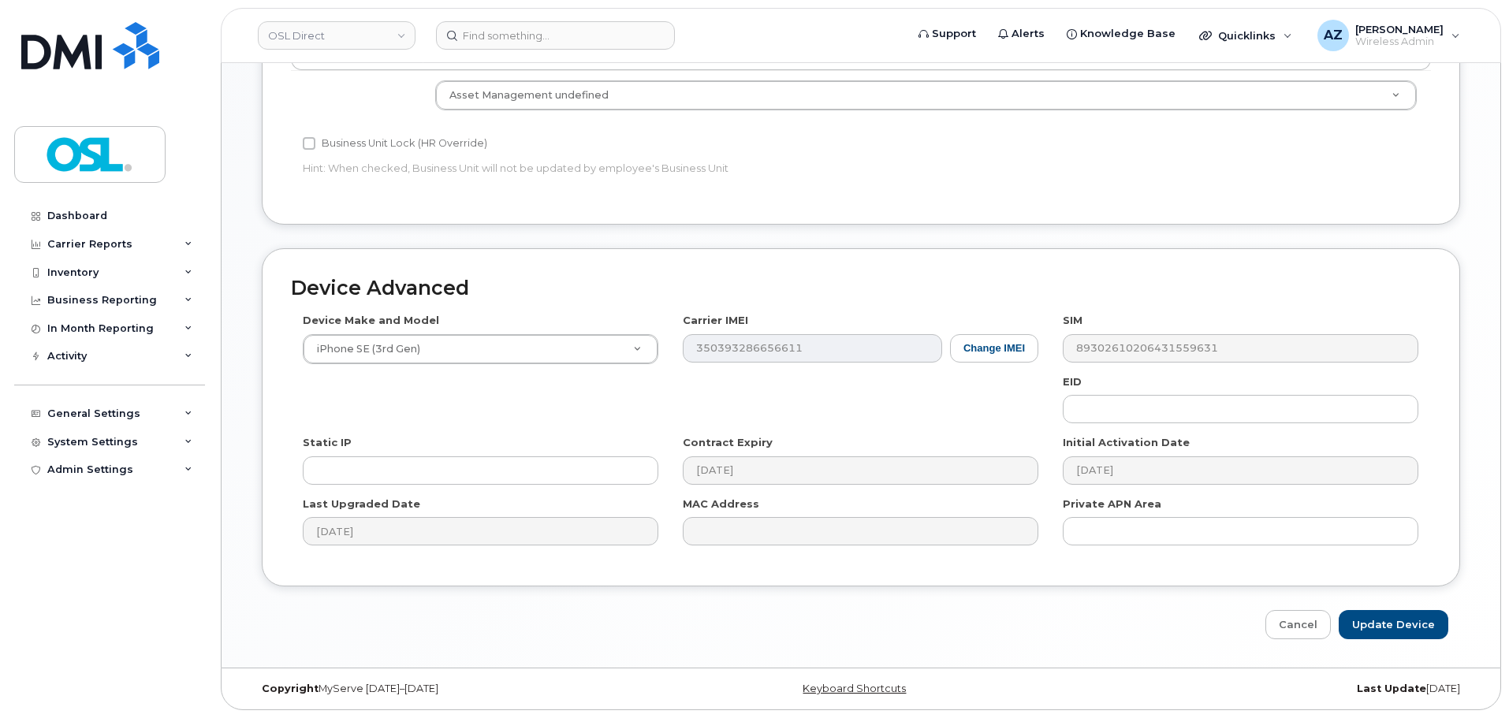
click at [1369, 609] on div "Device Advanced Device Make and Model iPhone SE (3rd Gen) Android TCL 502 Watch…" at bounding box center [861, 444] width 1222 height 392
click at [1371, 618] on input "Update Device" at bounding box center [1393, 624] width 110 height 29
type input "Saving..."
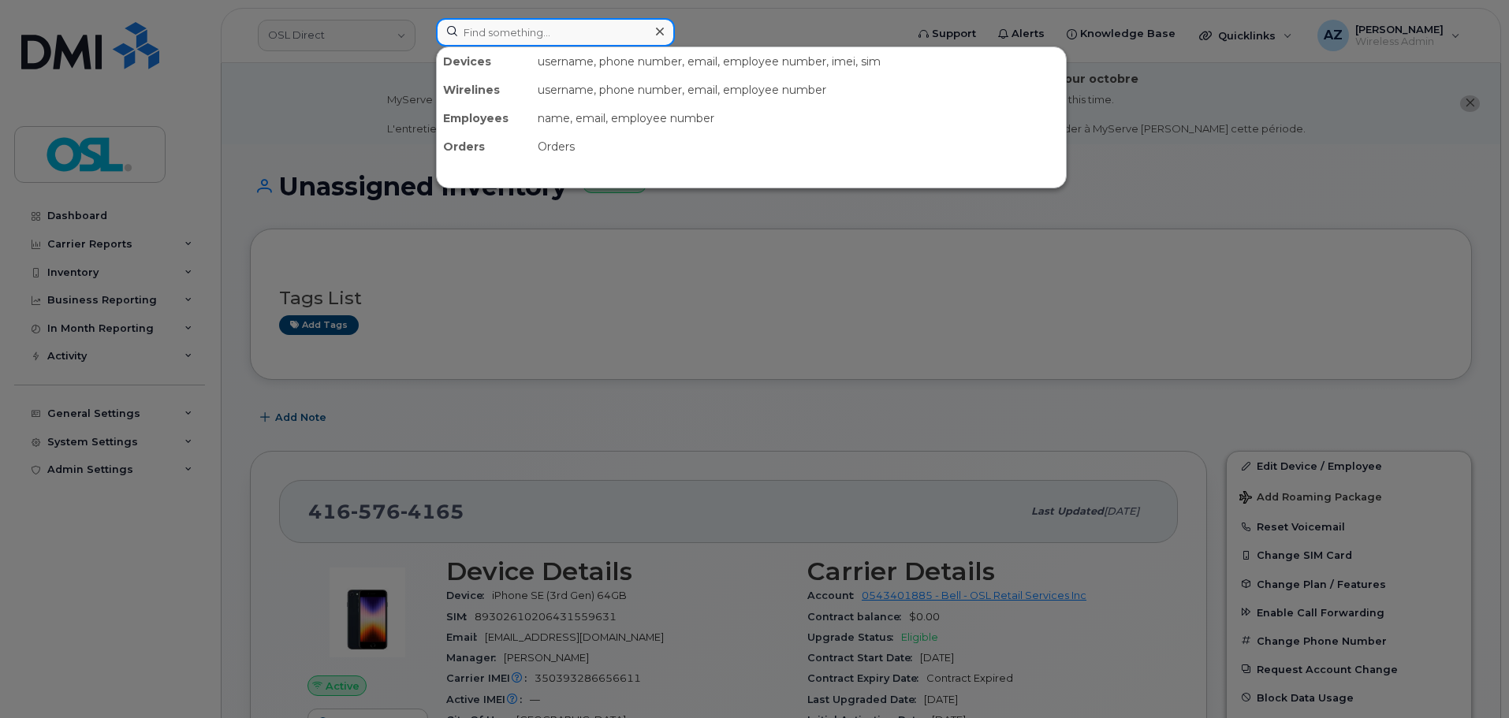
click at [496, 35] on input at bounding box center [555, 32] width 239 height 28
paste input "6473959732"
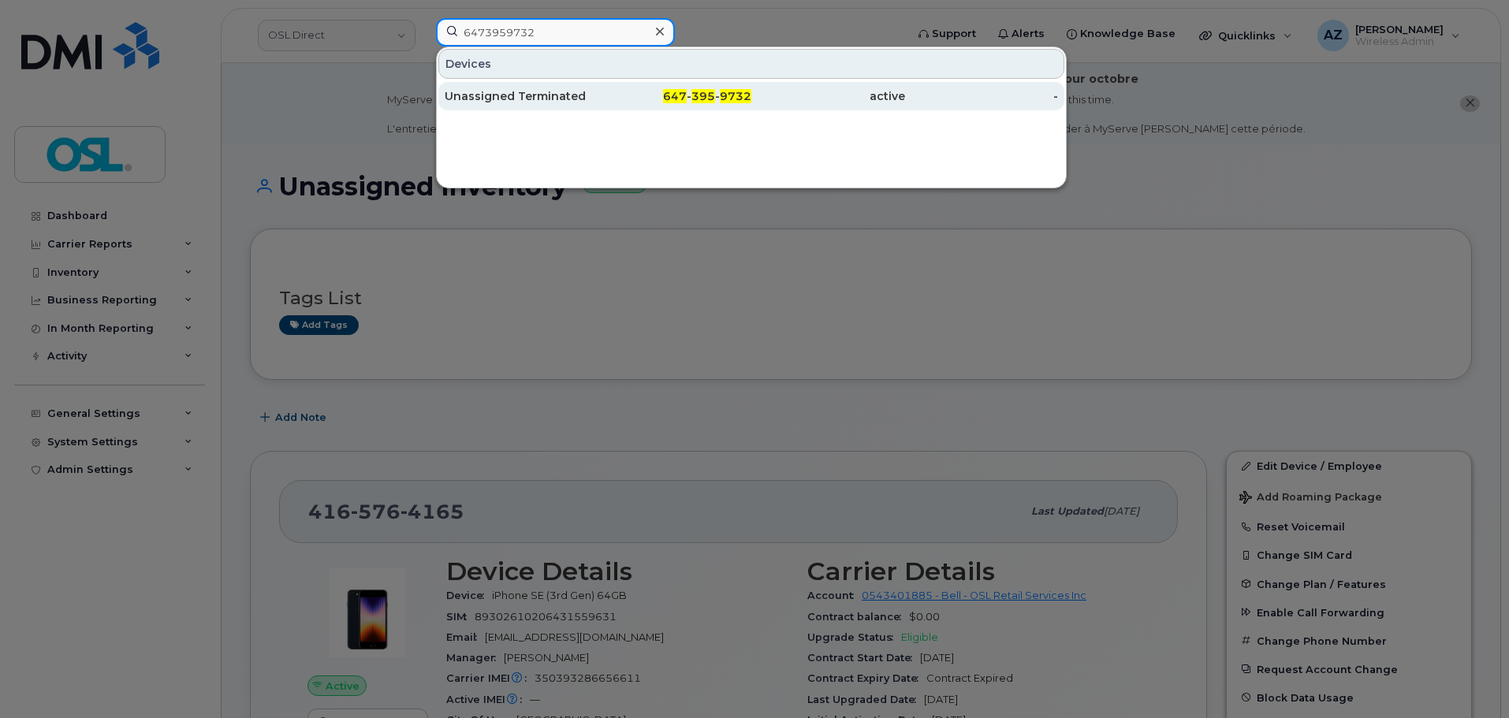
type input "6473959732"
click at [505, 97] on div "Unassigned Terminated" at bounding box center [522, 96] width 154 height 16
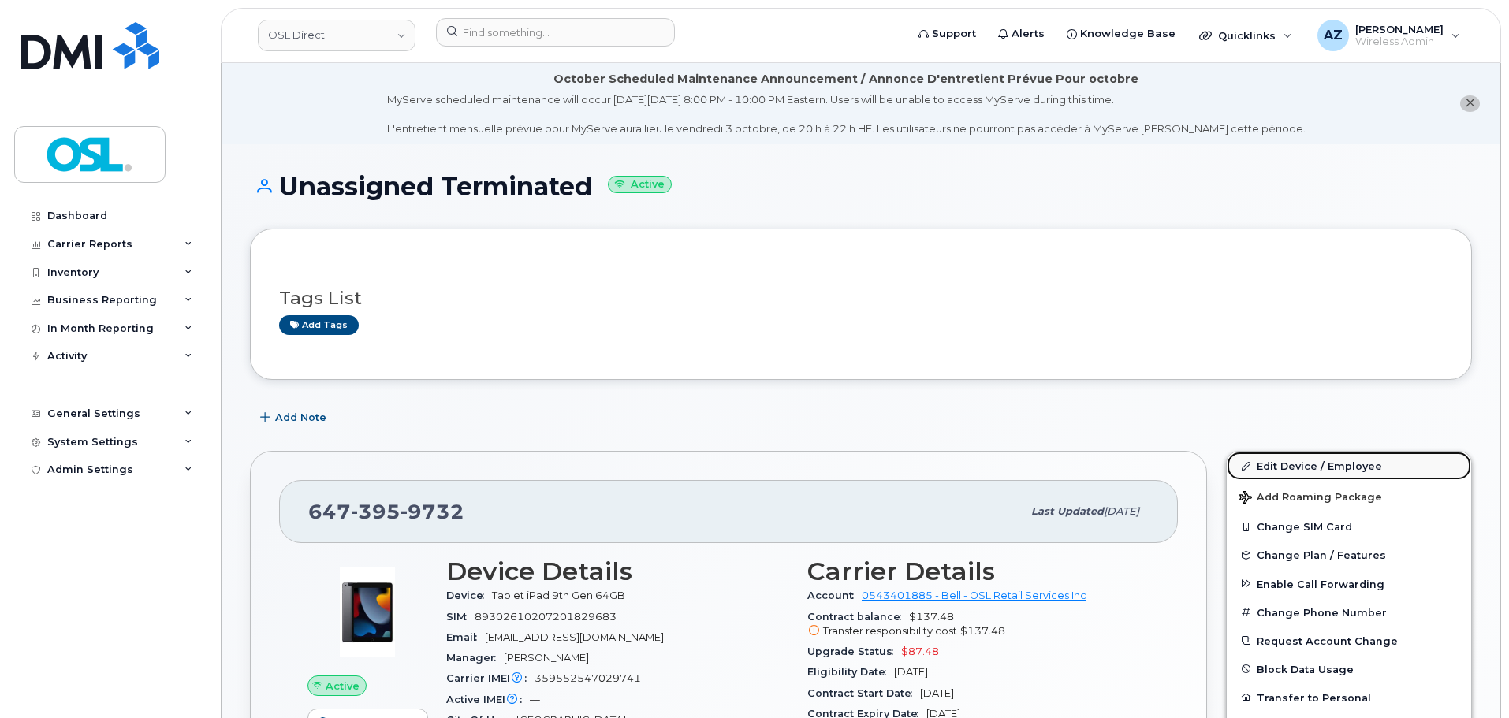
click at [1282, 476] on link "Edit Device / Employee" at bounding box center [1348, 466] width 244 height 28
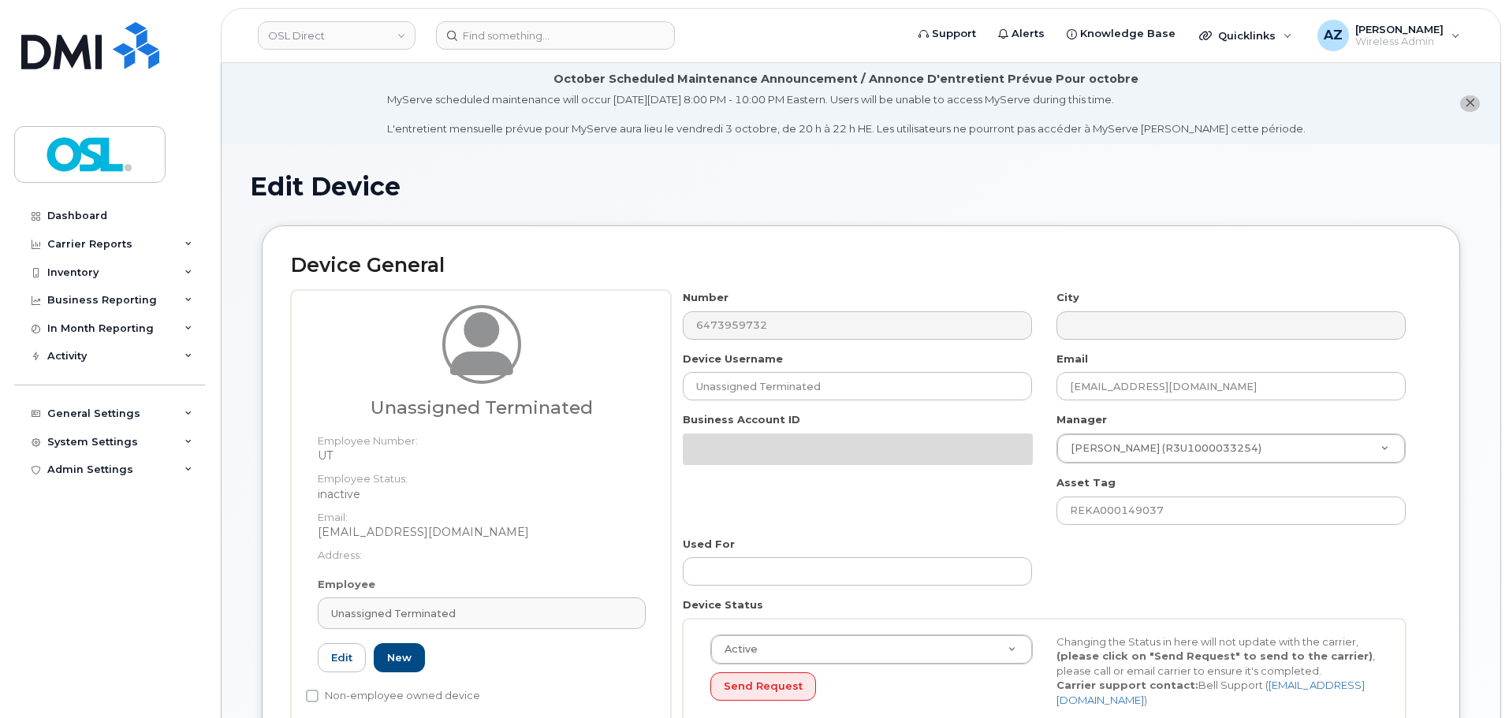
click at [468, 534] on dd "[EMAIL_ADDRESS][DOMAIN_NAME]" at bounding box center [482, 532] width 328 height 16
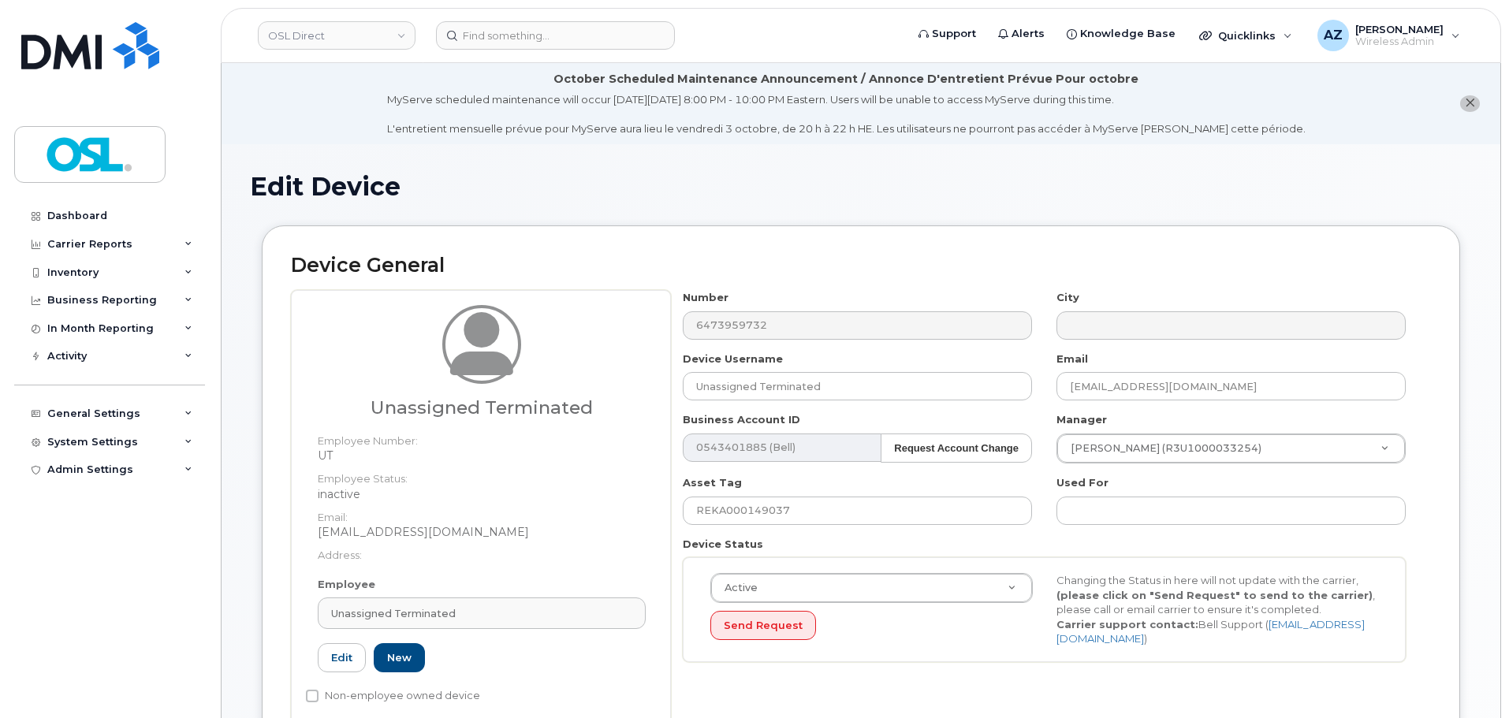
click at [472, 575] on div "Unassigned Terminated Employee Number: UT Employee Status: inactive Email: [EMA…" at bounding box center [482, 441] width 352 height 272
click at [470, 612] on div "Unassigned Terminated" at bounding box center [481, 613] width 301 height 15
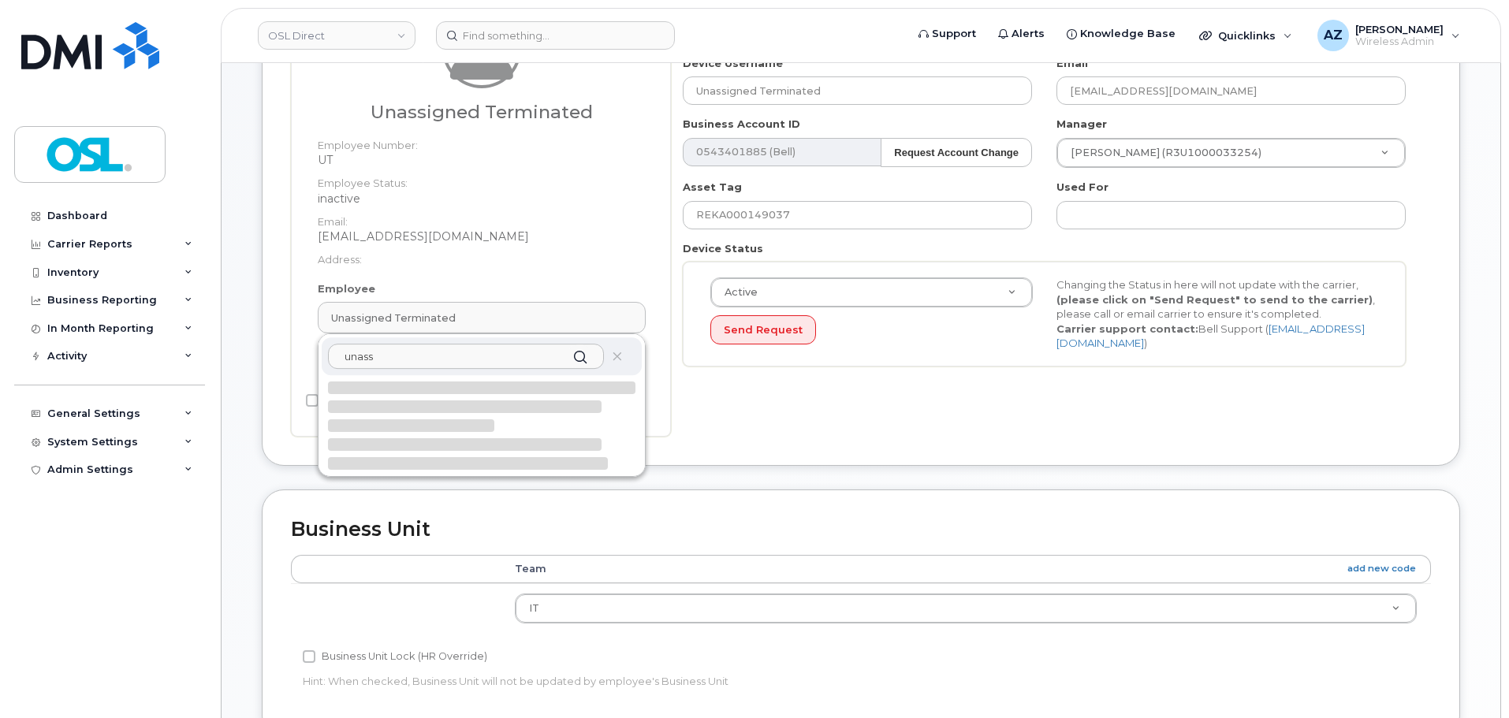
scroll to position [315, 0]
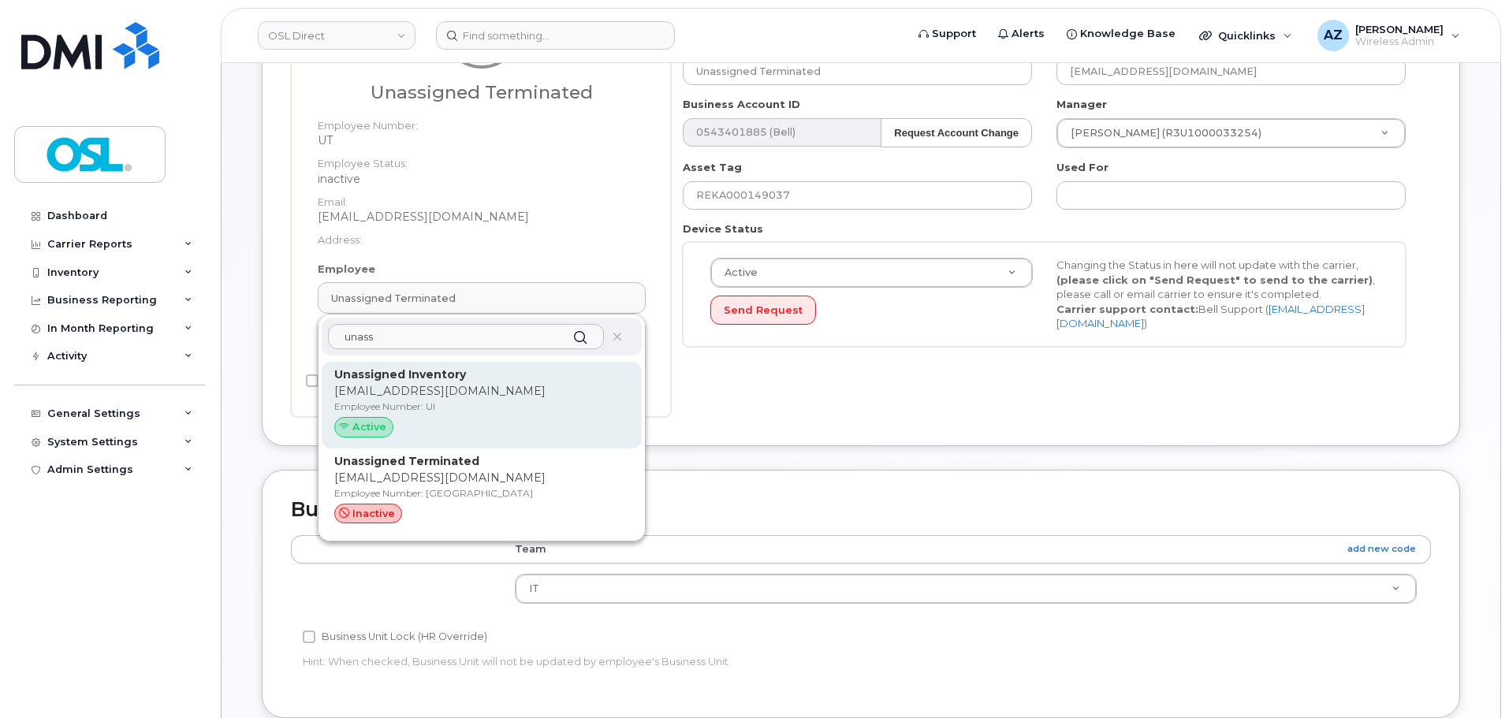
type input "unass"
click at [490, 394] on p "[EMAIL_ADDRESS][DOMAIN_NAME]" at bounding box center [481, 391] width 295 height 17
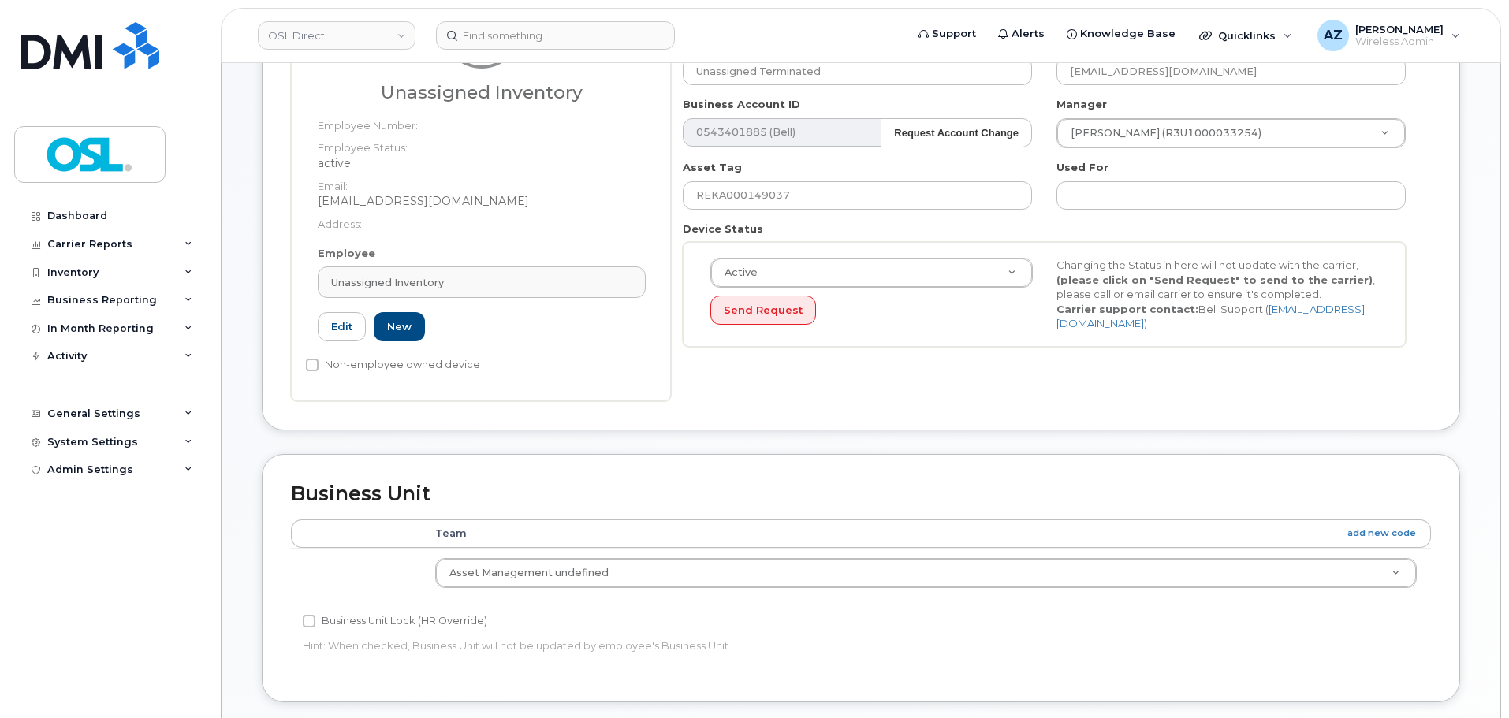
type input "UI"
type input "Unassigned Inventory"
type input "[EMAIL_ADDRESS][DOMAIN_NAME]"
type input "4724252"
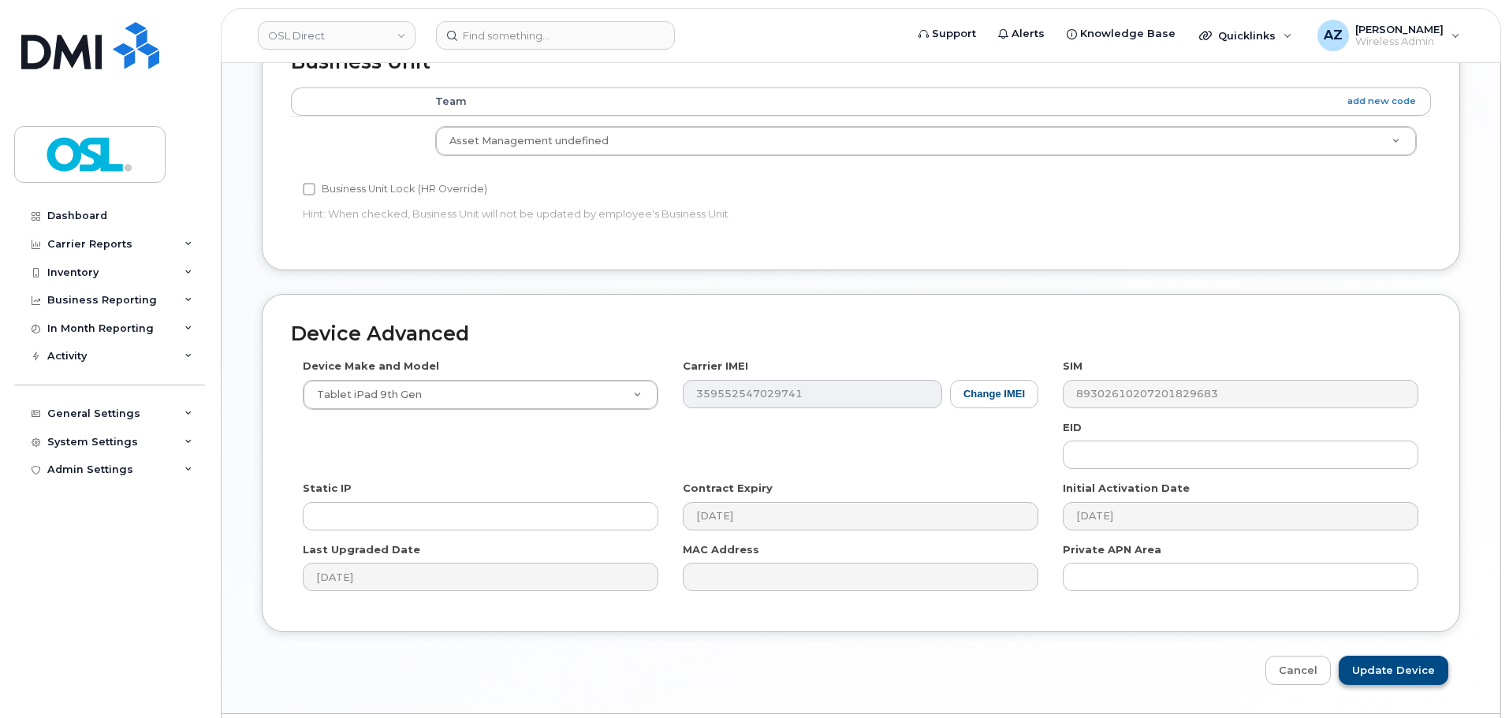
scroll to position [793, 0]
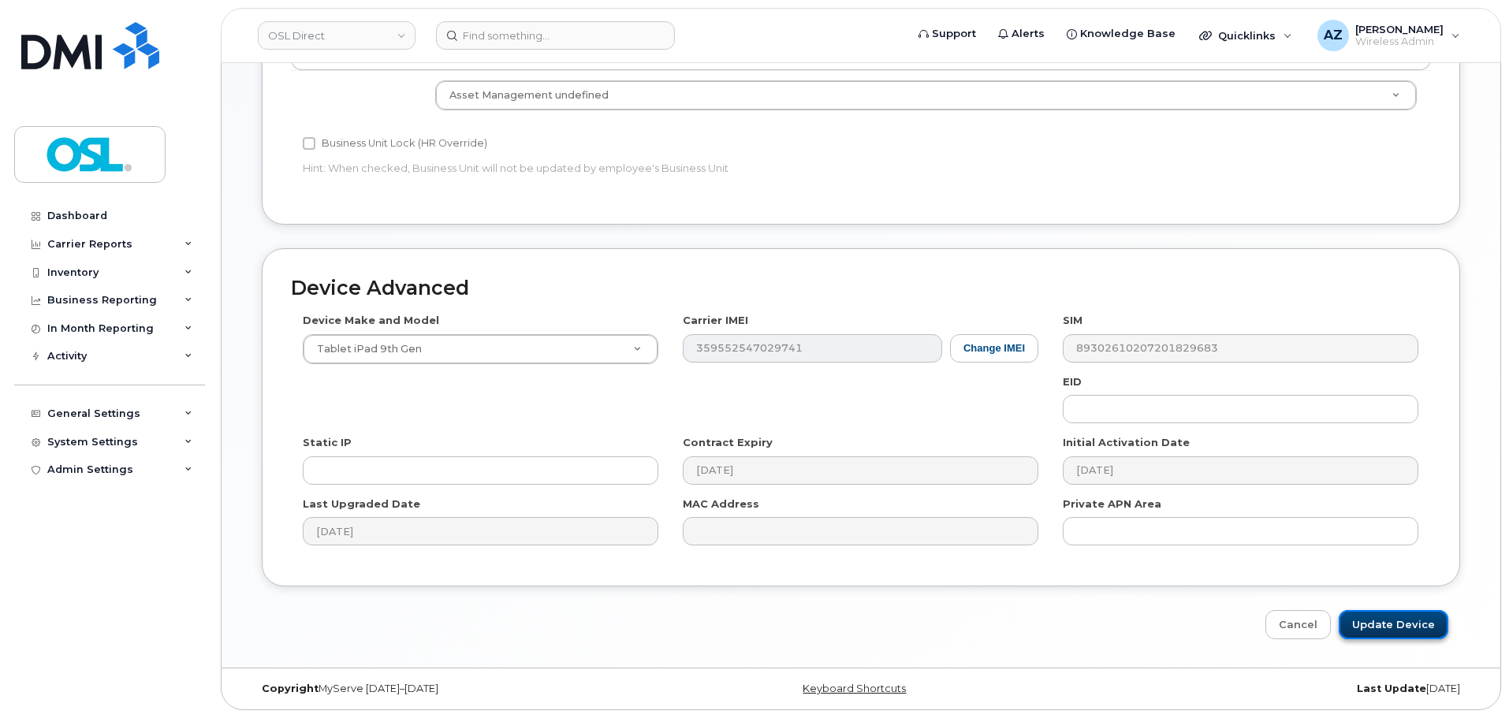
click at [1371, 624] on input "Update Device" at bounding box center [1393, 624] width 110 height 29
type input "Saving..."
